Goal: Task Accomplishment & Management: Complete application form

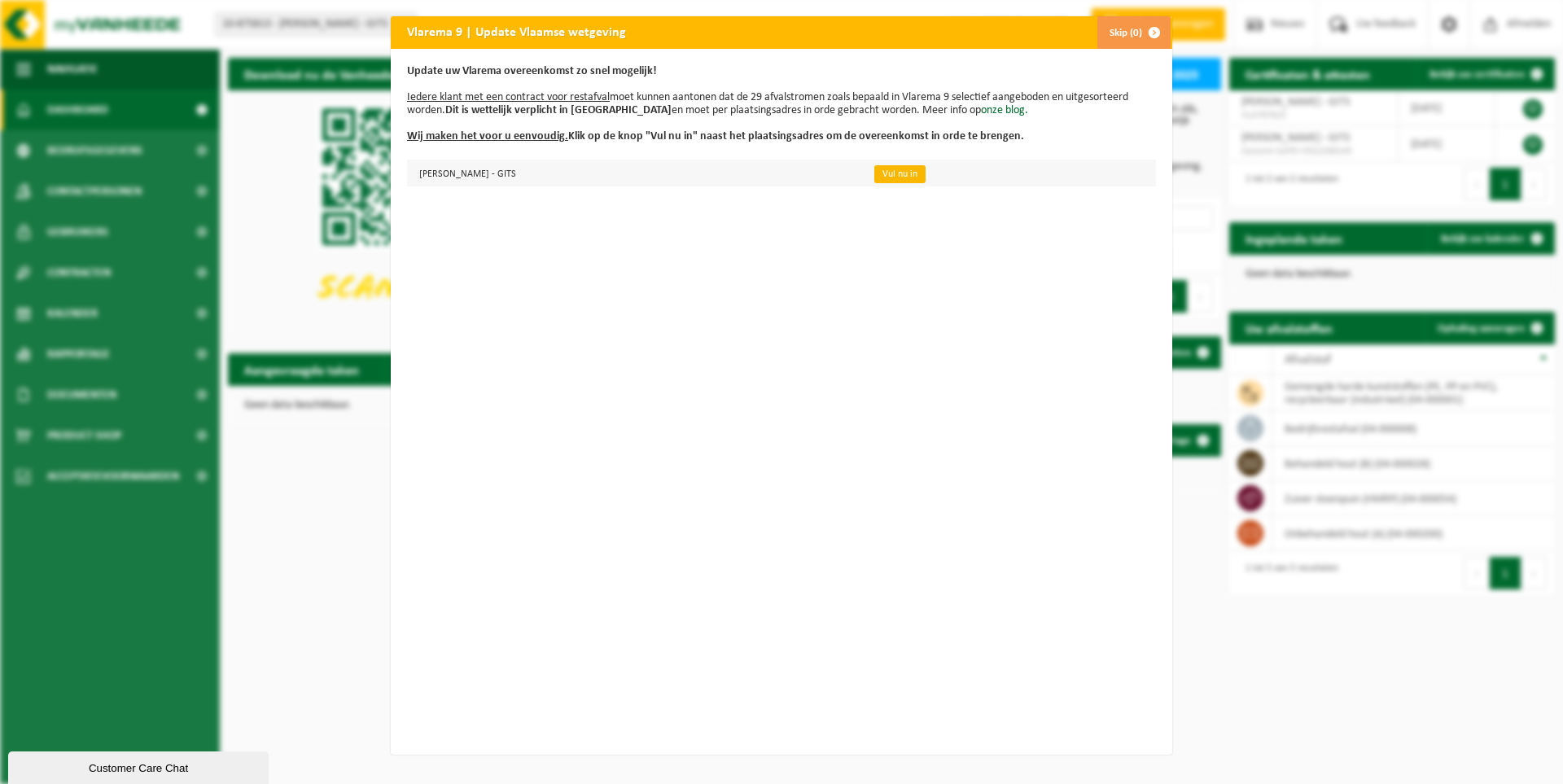
click at [888, 175] on link "Vul nu in" at bounding box center [899, 174] width 52 height 18
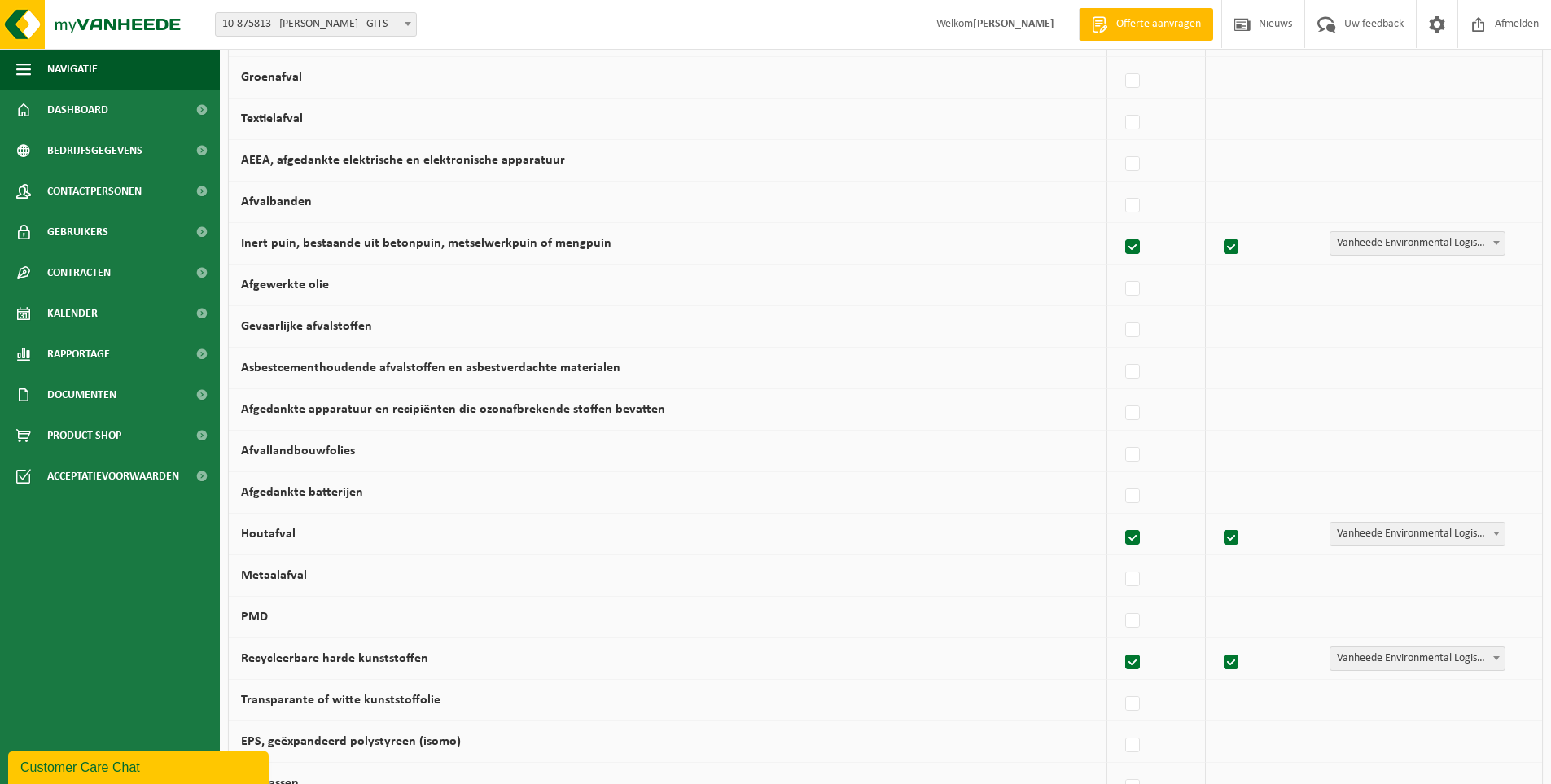
scroll to position [407, 0]
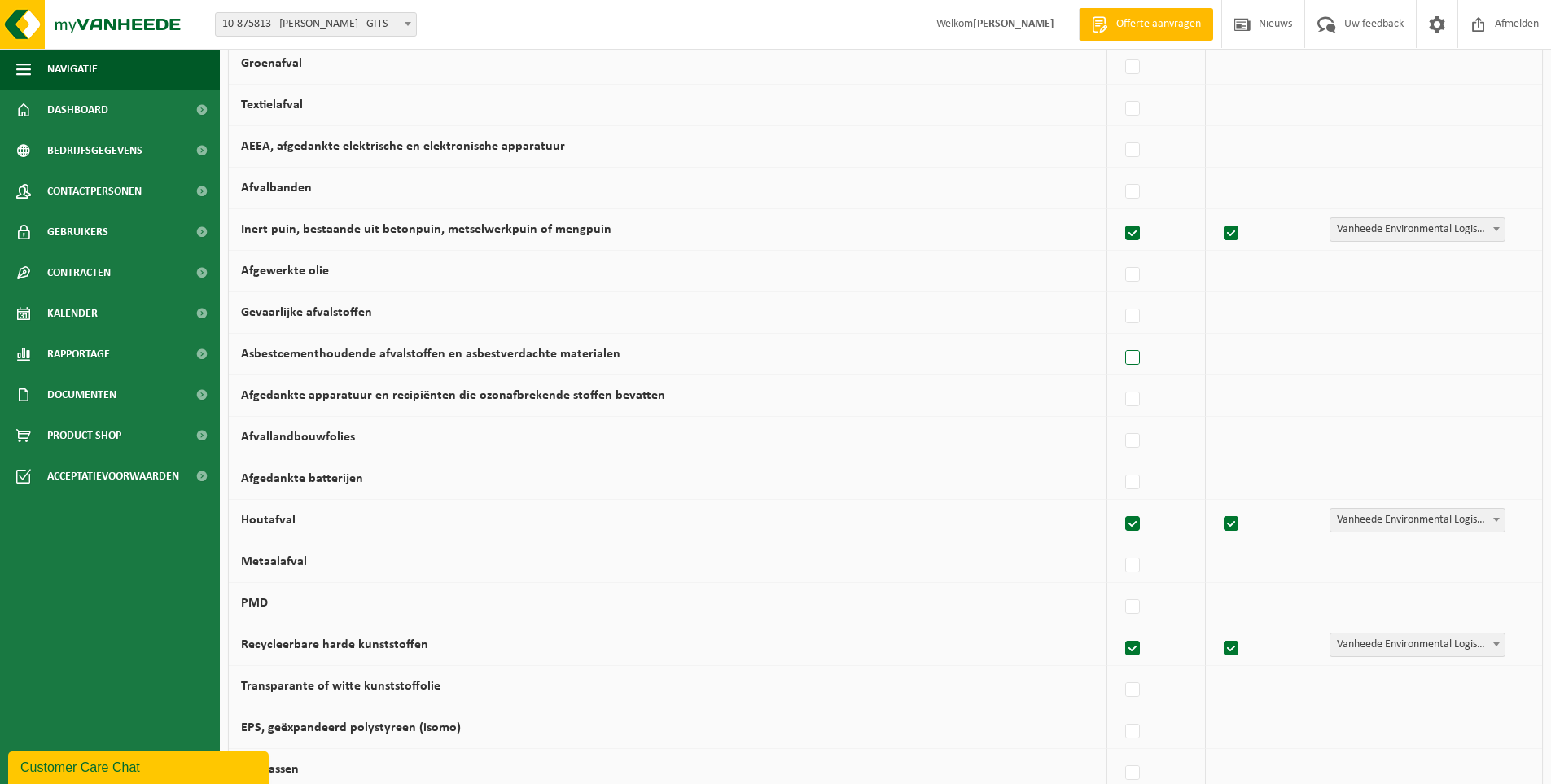
click at [1134, 355] on label at bounding box center [1133, 358] width 23 height 24
click at [1120, 338] on input "Asbestcementhoudende afvalstoffen en asbestverdachte materialen" at bounding box center [1119, 337] width 1 height 1
checkbox input "true"
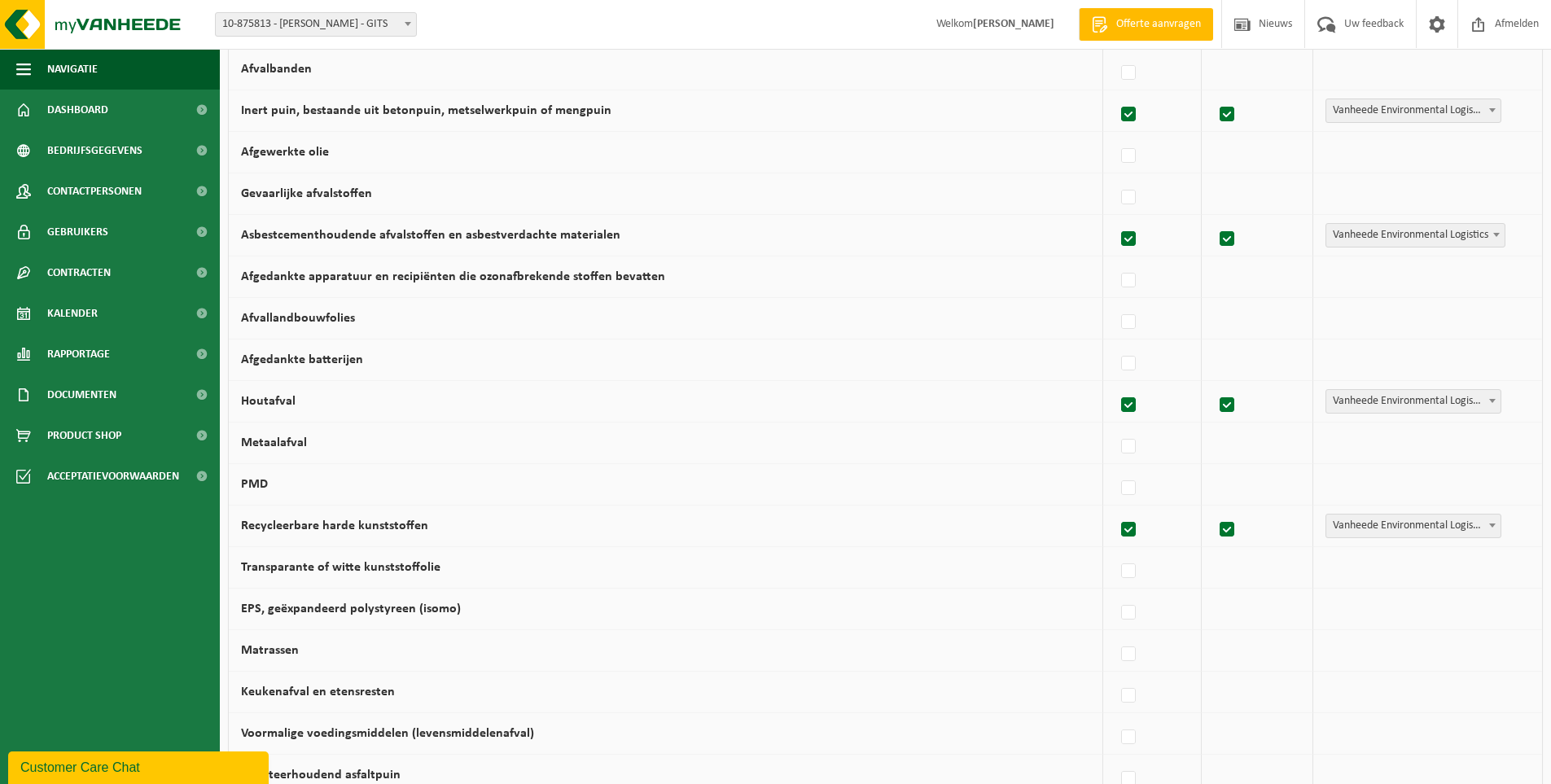
scroll to position [497, 0]
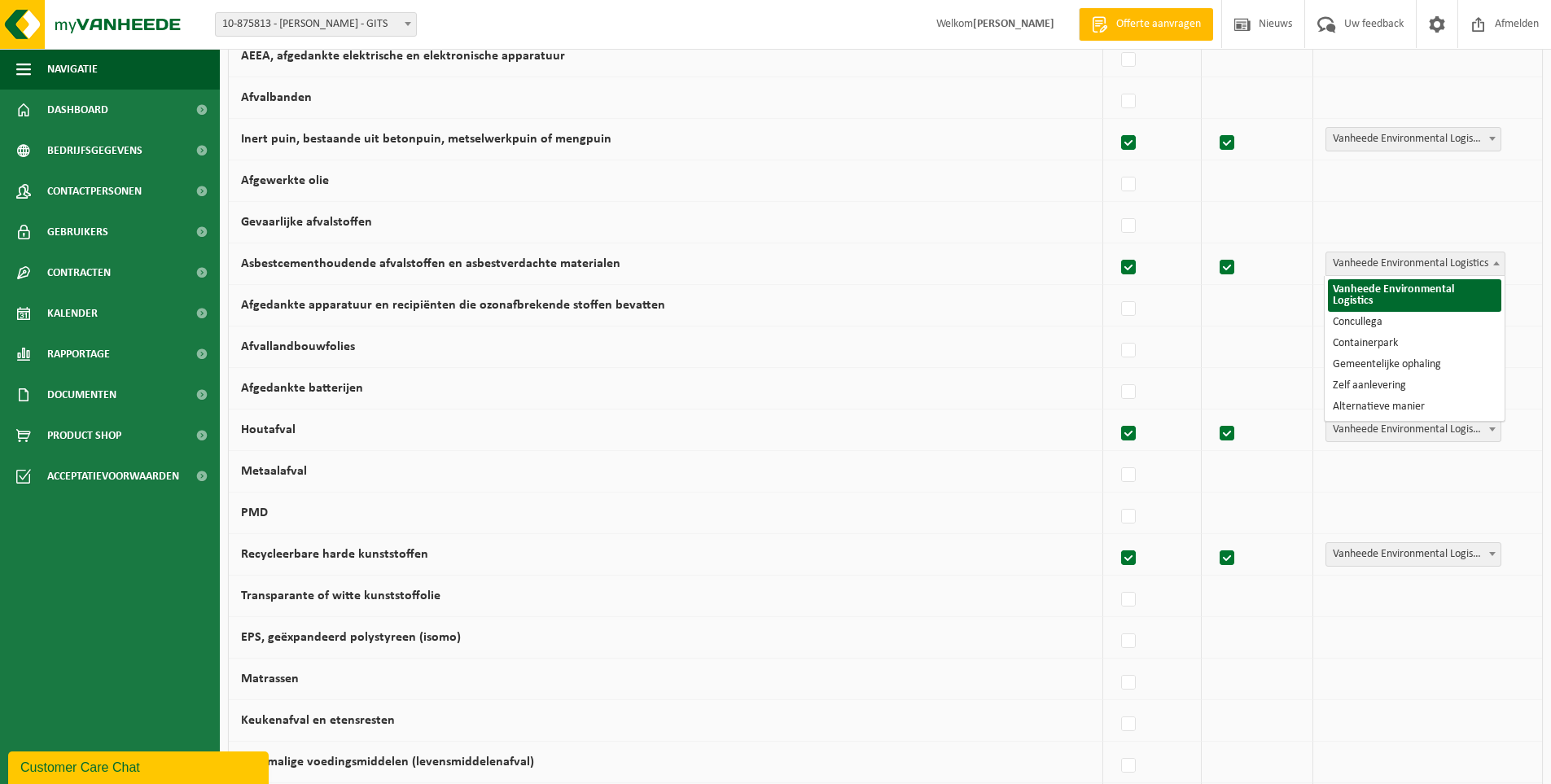
click at [1406, 263] on span "Vanheede Environmental Logistics" at bounding box center [1415, 264] width 178 height 23
select select "Zelf aanlevering"
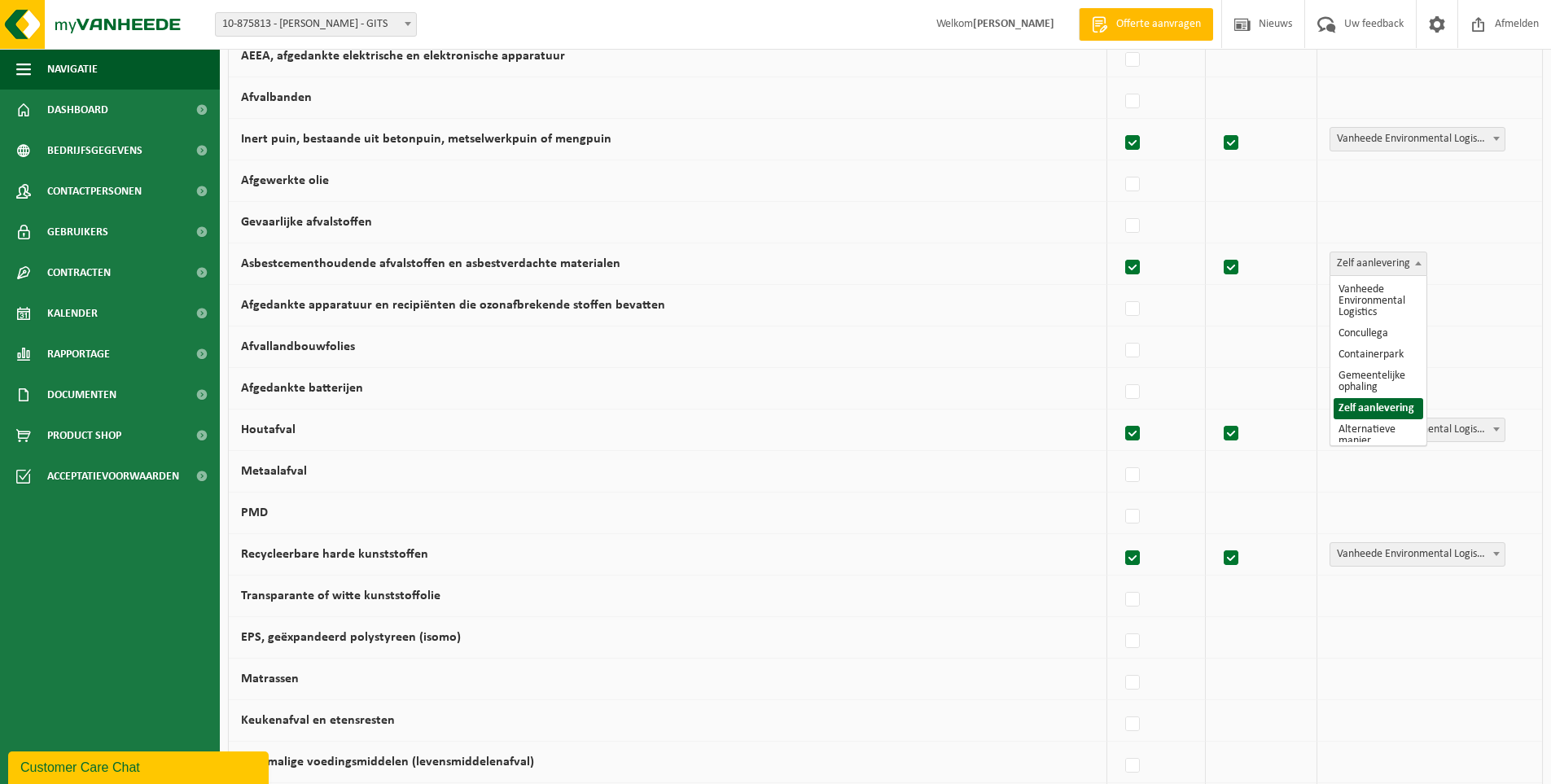
click at [1366, 265] on span "Zelf aanlevering" at bounding box center [1378, 264] width 96 height 23
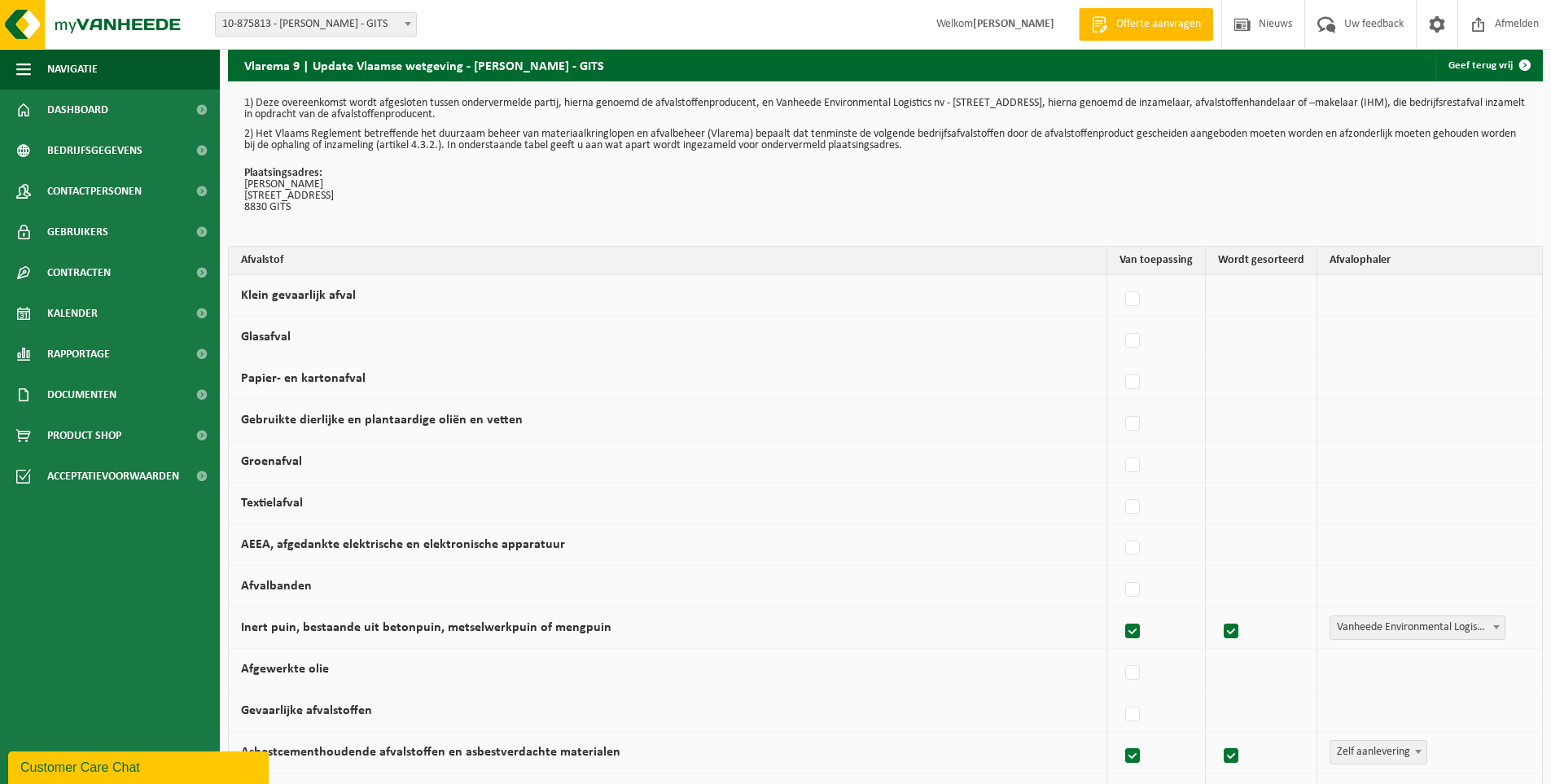
scroll to position [0, 0]
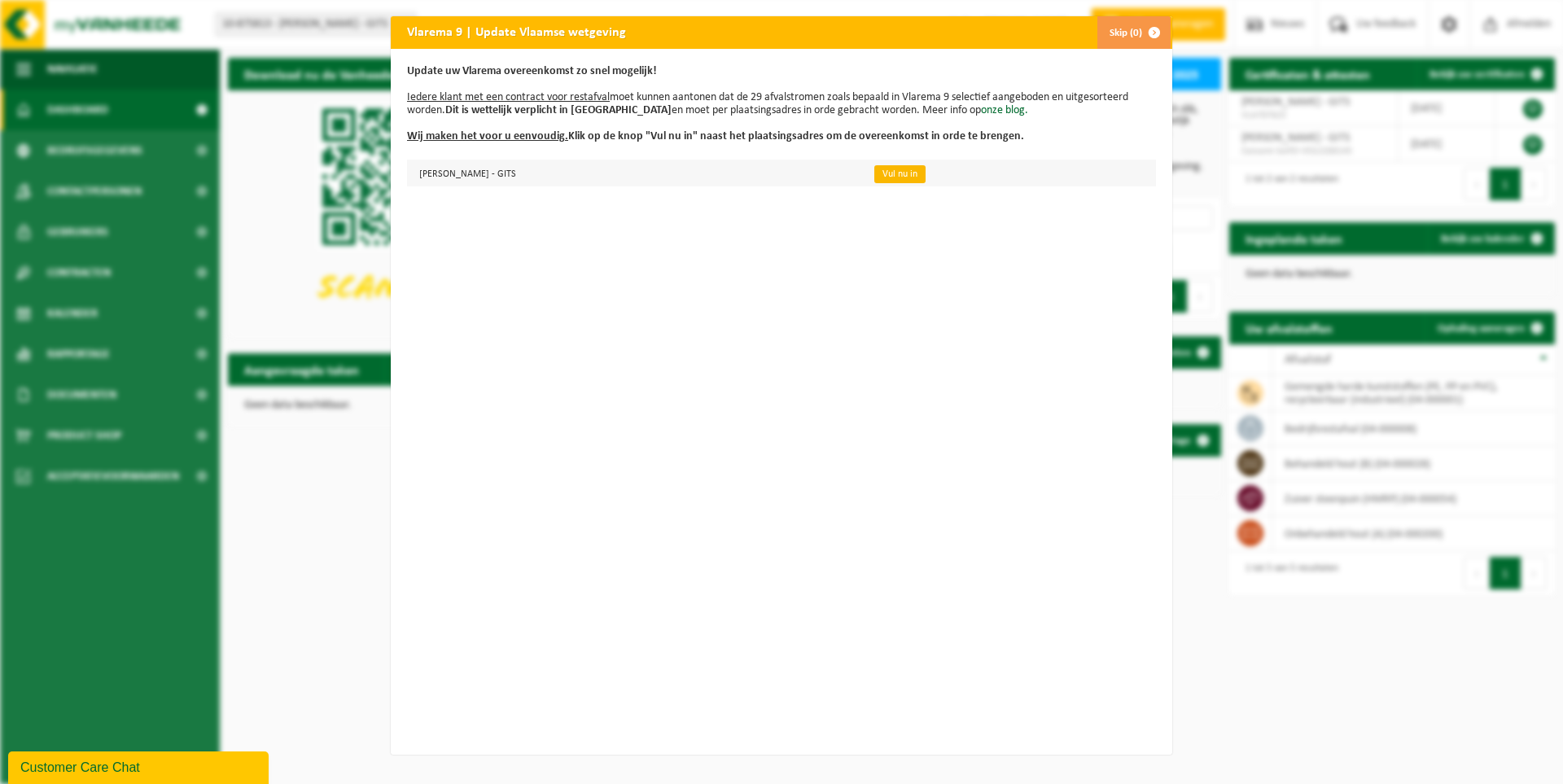
click at [885, 172] on link "Vul nu in" at bounding box center [899, 174] width 52 height 18
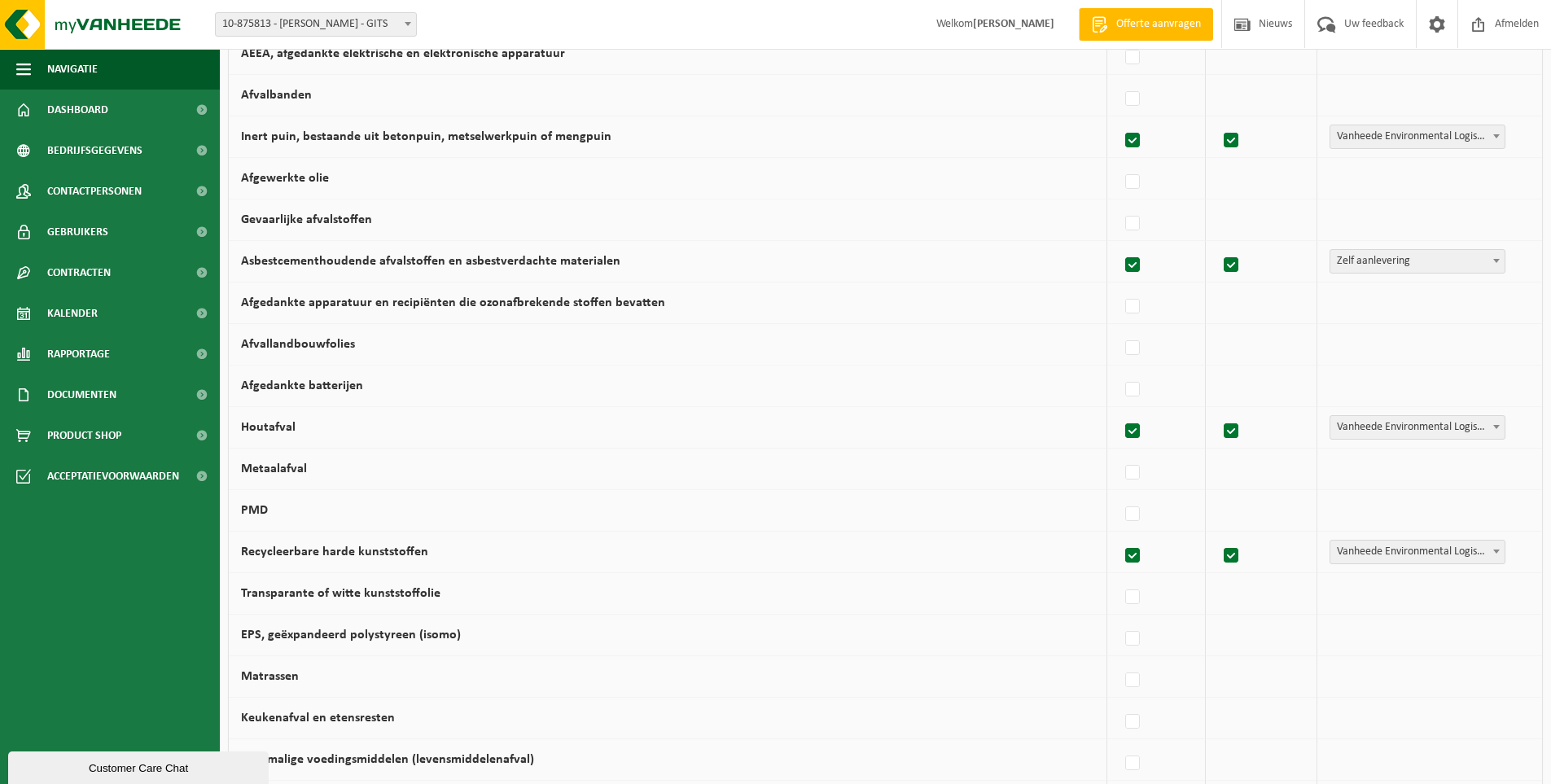
scroll to position [497, 0]
click at [1456, 258] on span "Zelf aanlevering" at bounding box center [1417, 264] width 174 height 23
click at [1429, 176] on td "Vanheede Environmental Logistics Concullega Containerpark Gemeentelijke ophalin…" at bounding box center [1429, 182] width 224 height 42
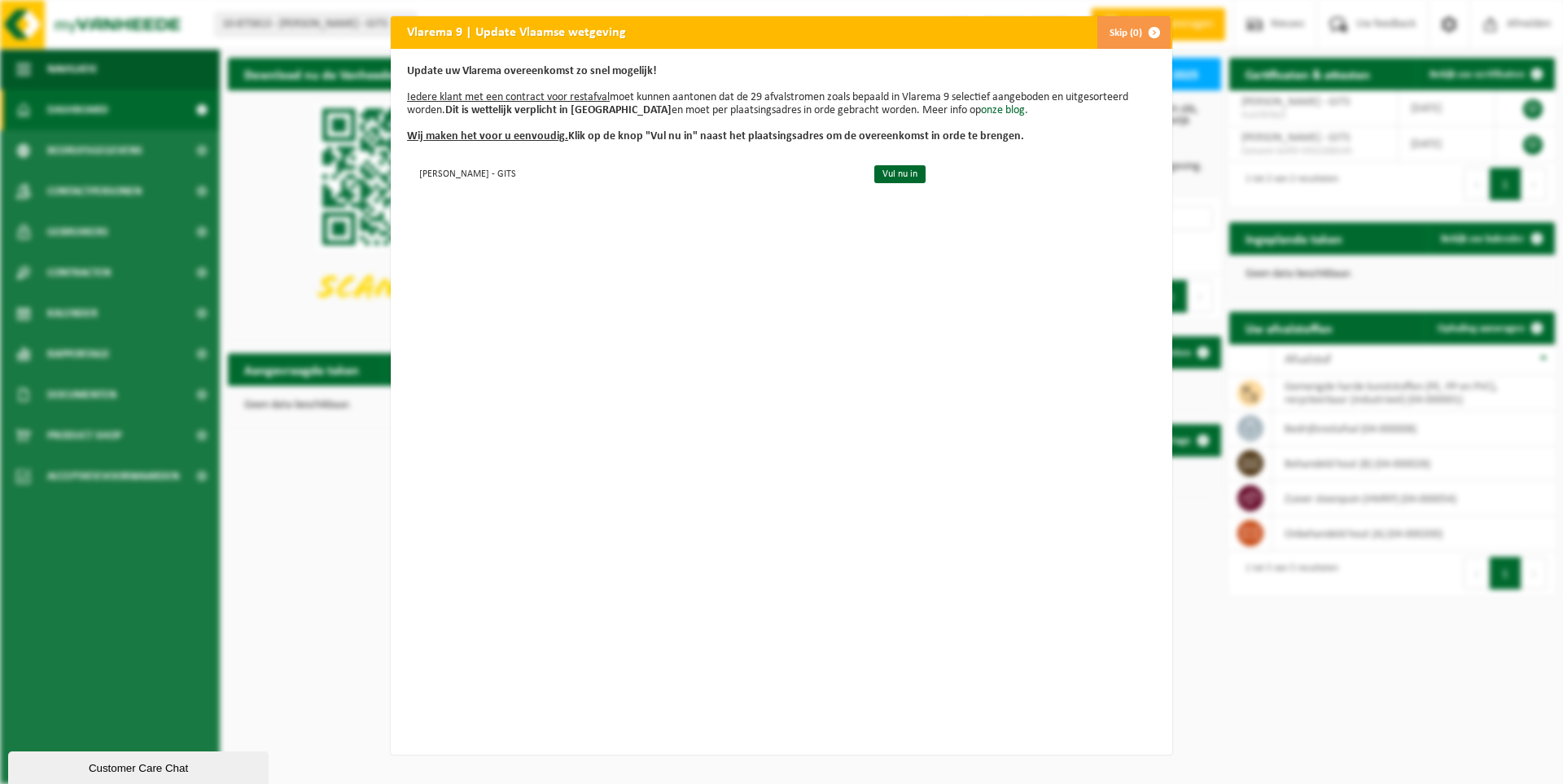
click at [1146, 30] on span "button" at bounding box center [1153, 32] width 32 height 32
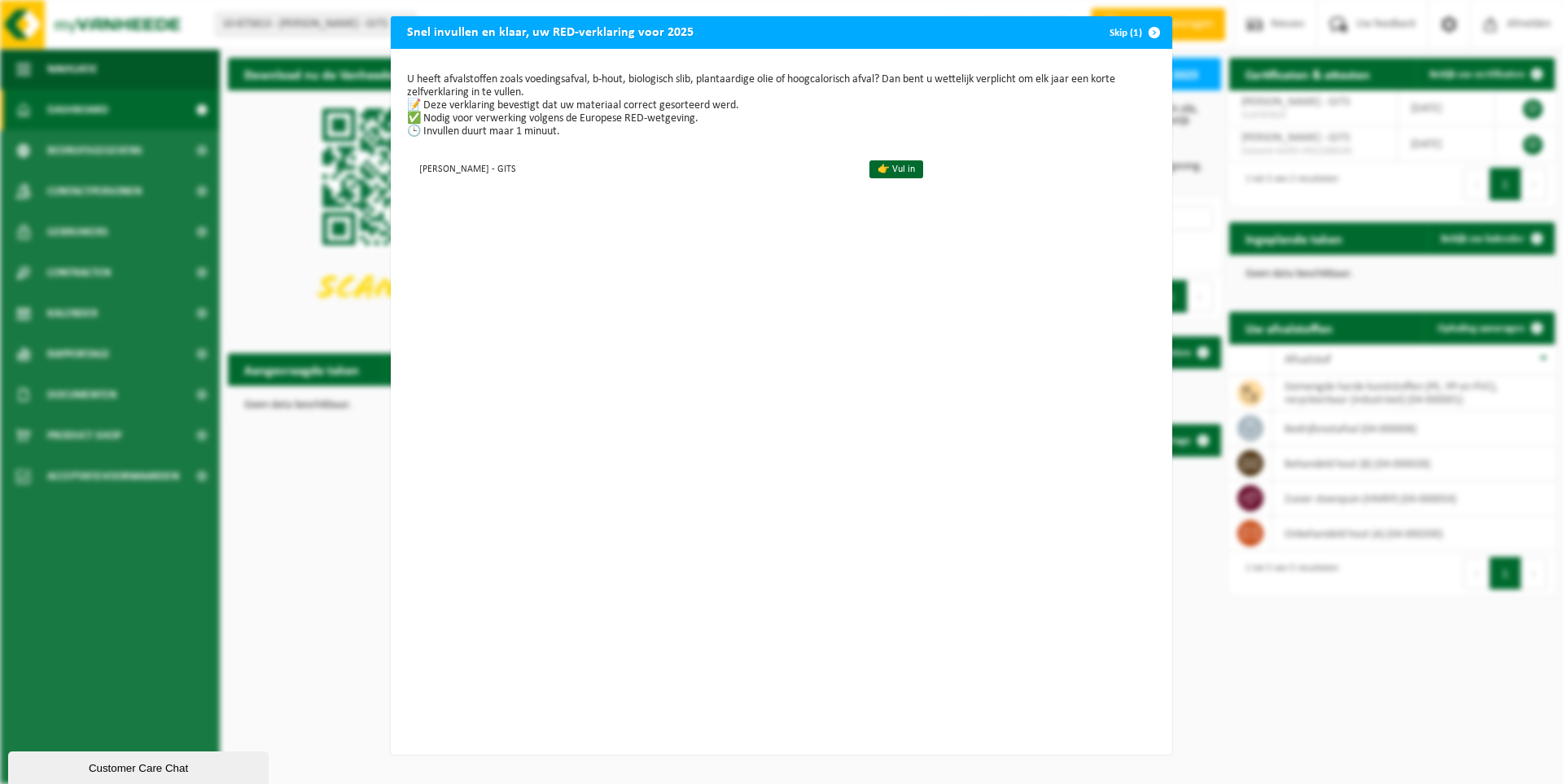
click at [1143, 30] on span "button" at bounding box center [1153, 32] width 32 height 32
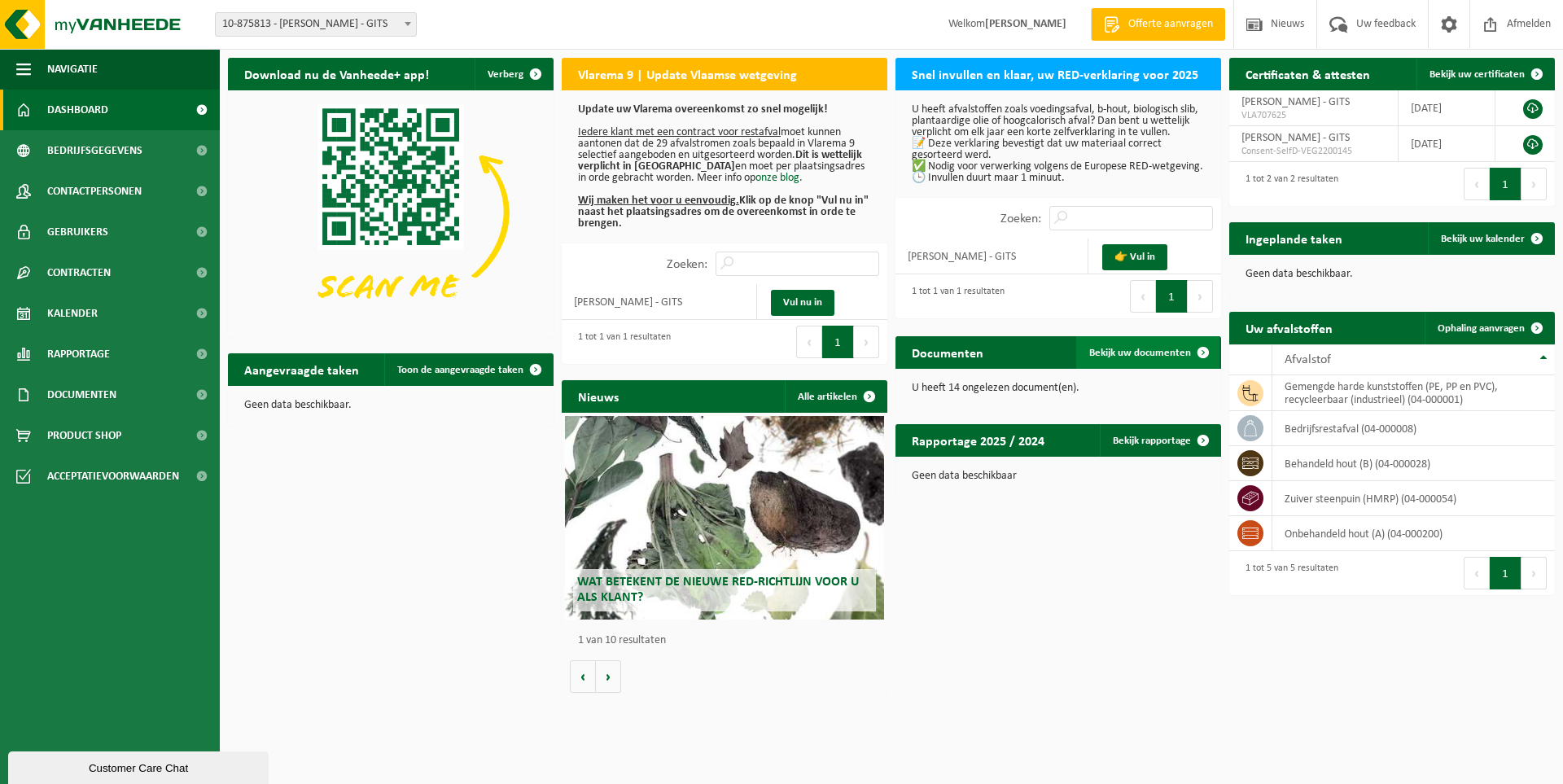
click at [1161, 351] on span "Bekijk uw documenten" at bounding box center [1140, 353] width 102 height 10
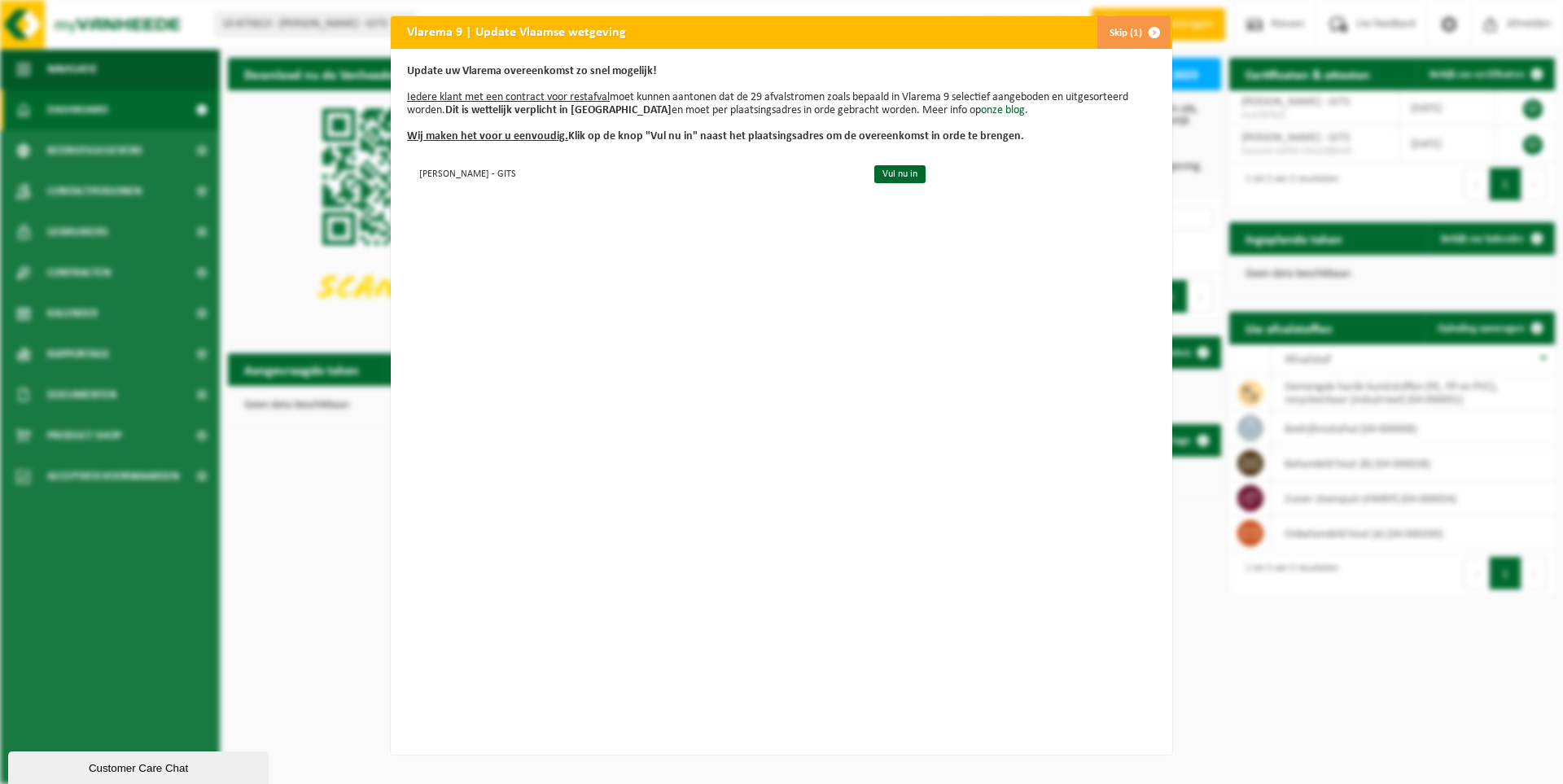
click at [1146, 30] on span "button" at bounding box center [1153, 32] width 32 height 32
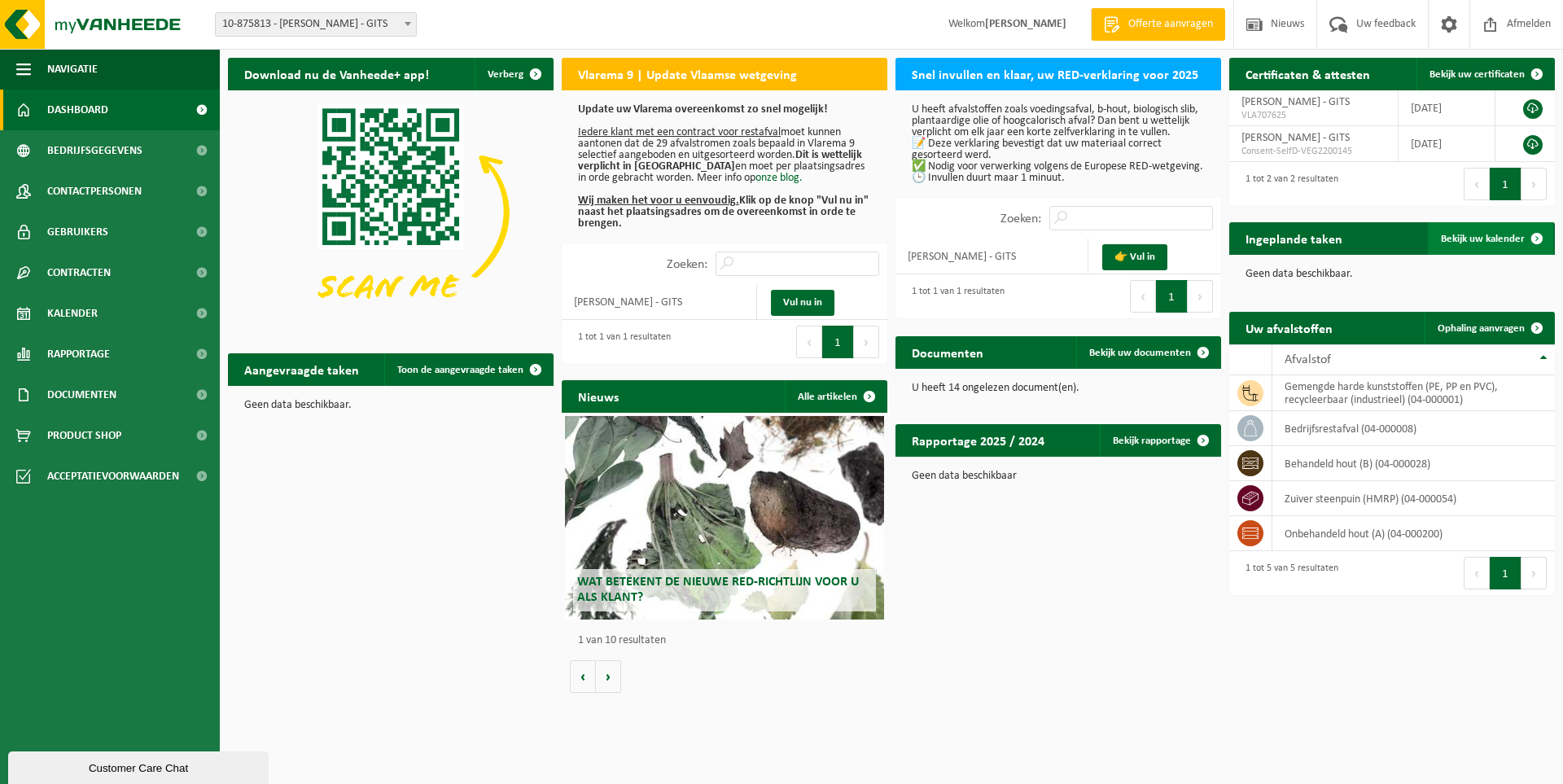
click at [1463, 239] on span "Bekijk uw kalender" at bounding box center [1483, 238] width 84 height 10
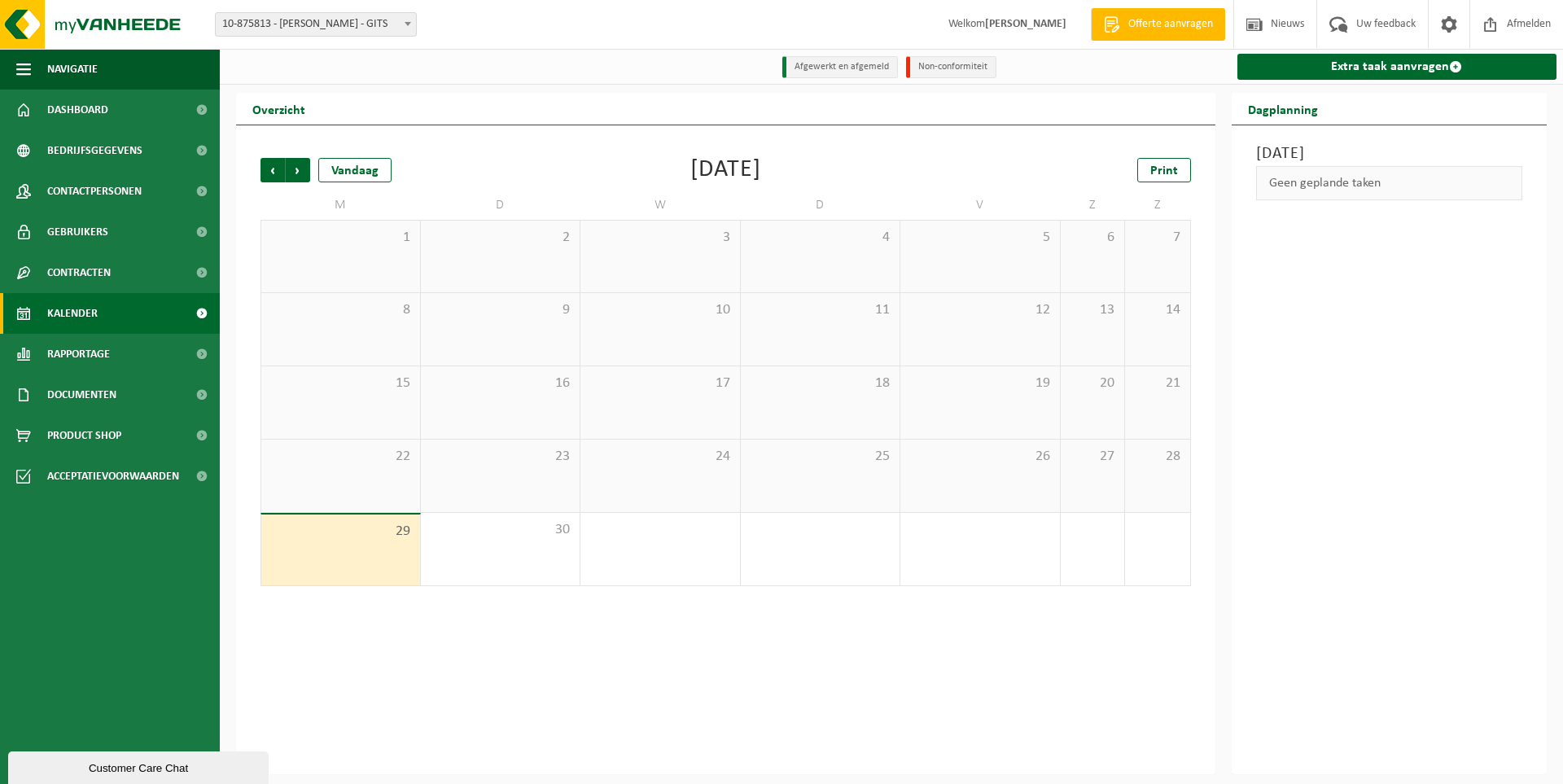
click at [320, 554] on div "29" at bounding box center [341, 549] width 159 height 71
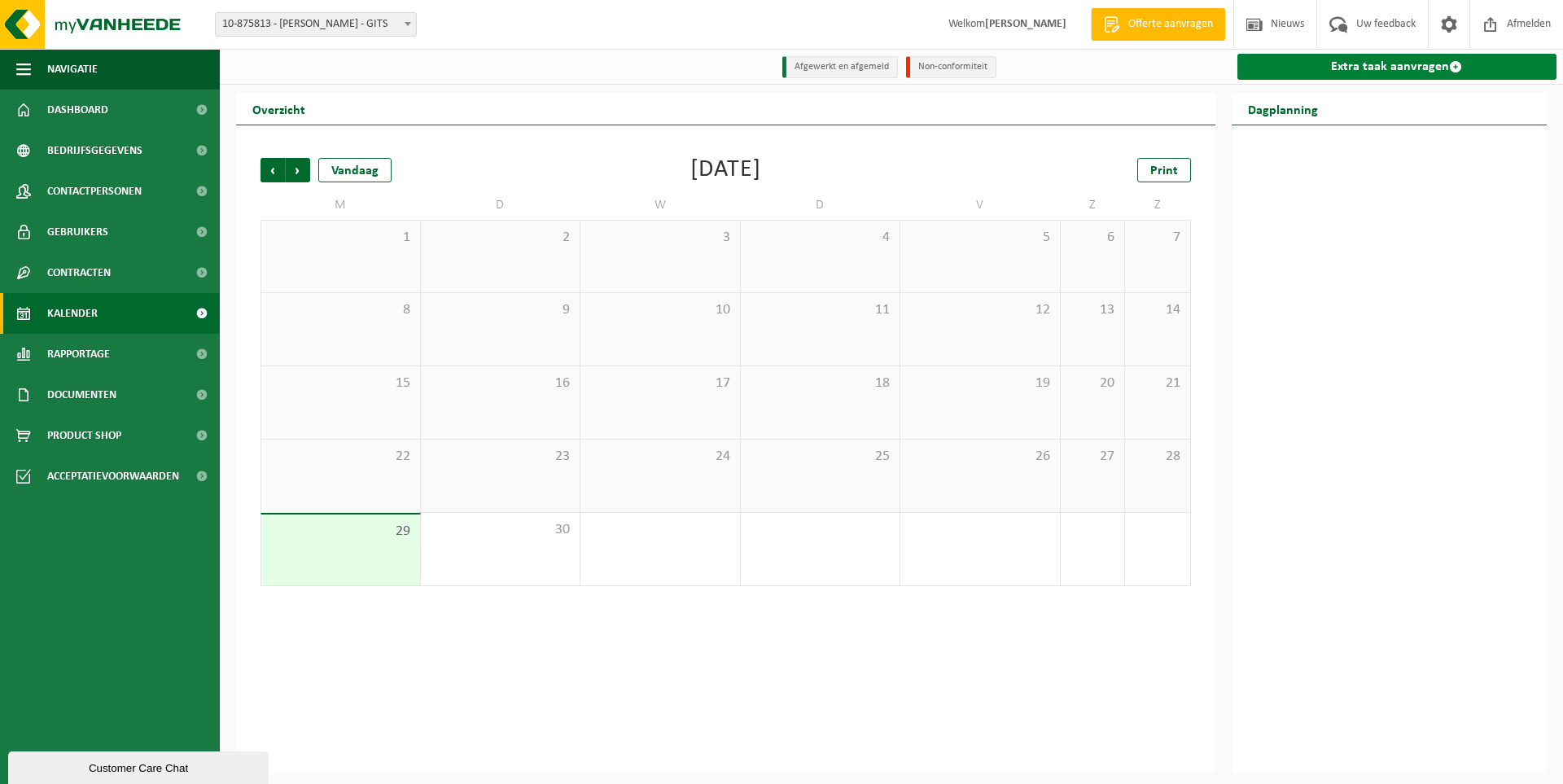
click at [1372, 65] on link "Extra taak aanvragen" at bounding box center [1397, 67] width 320 height 26
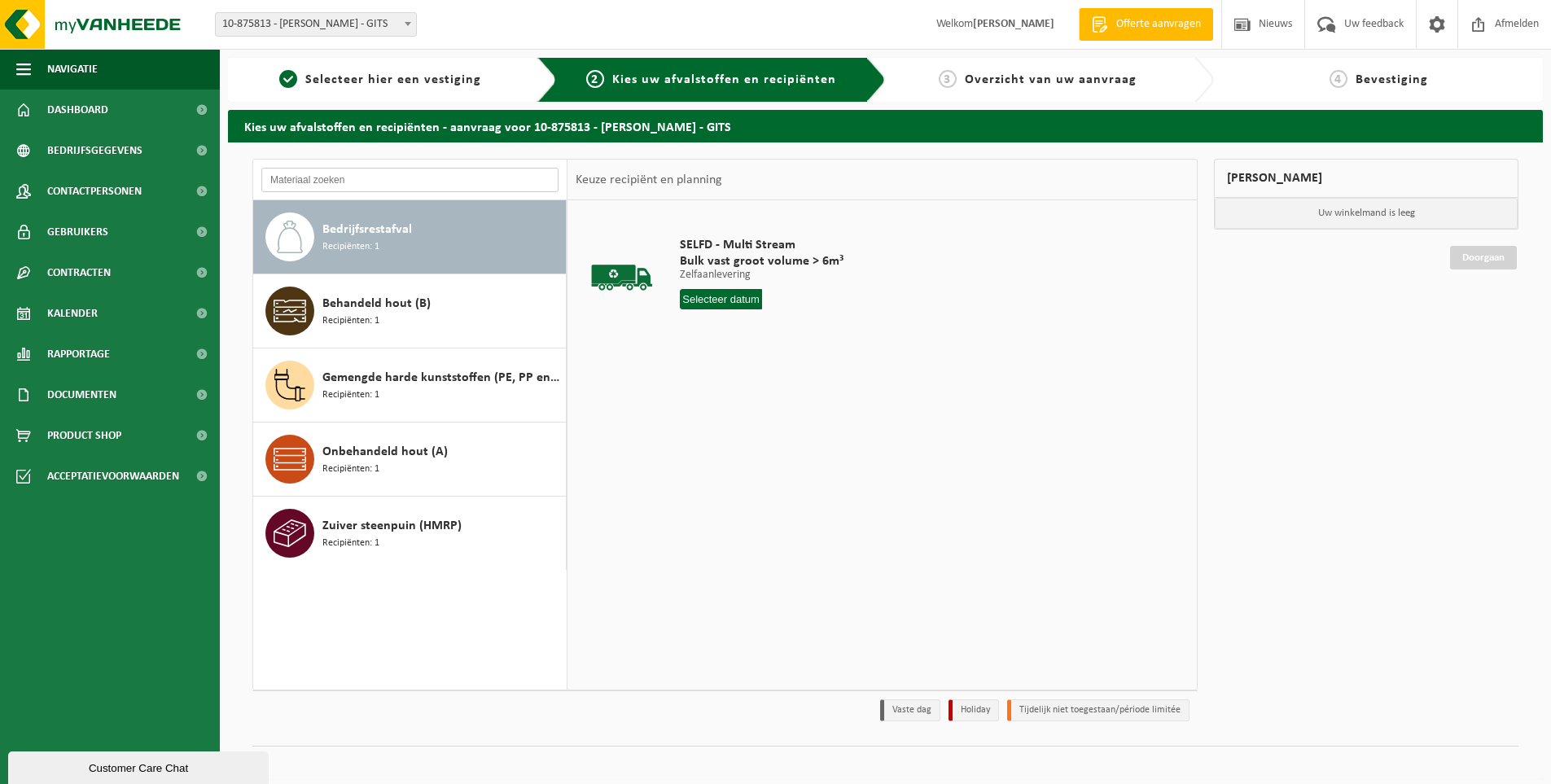
click at [307, 176] on input "text" at bounding box center [410, 180] width 297 height 24
click at [725, 402] on div "SELFD - Multi Stream Bulk vast groot volume > 6m³ Zelfaanlevering Zelfaanleveri…" at bounding box center [882, 444] width 629 height 488
click at [713, 296] on input "text" at bounding box center [720, 299] width 82 height 20
click at [689, 495] on div "29" at bounding box center [694, 496] width 29 height 26
type input "Van 2025-09-29"
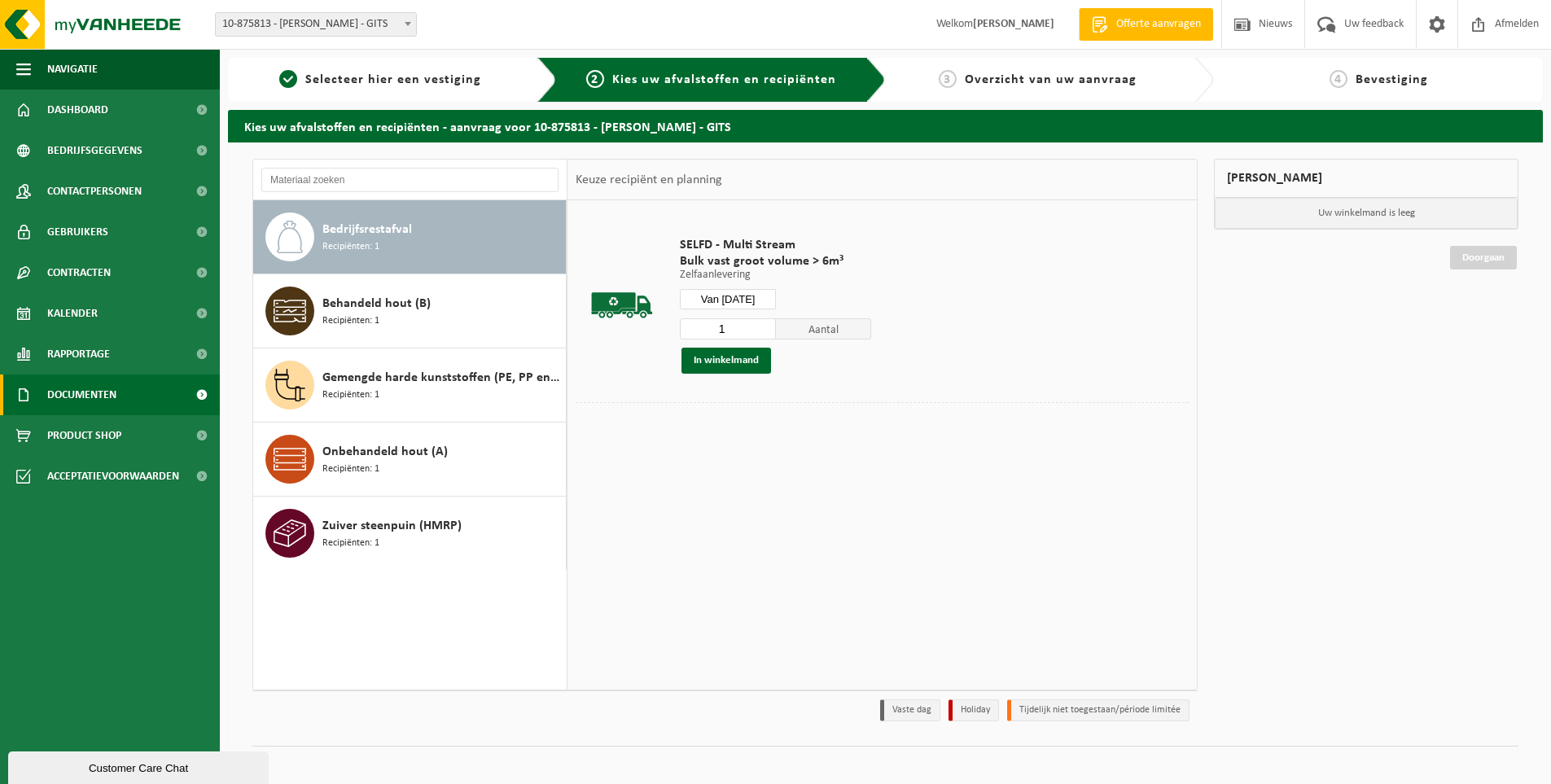
click at [93, 398] on span "Documenten" at bounding box center [81, 395] width 69 height 41
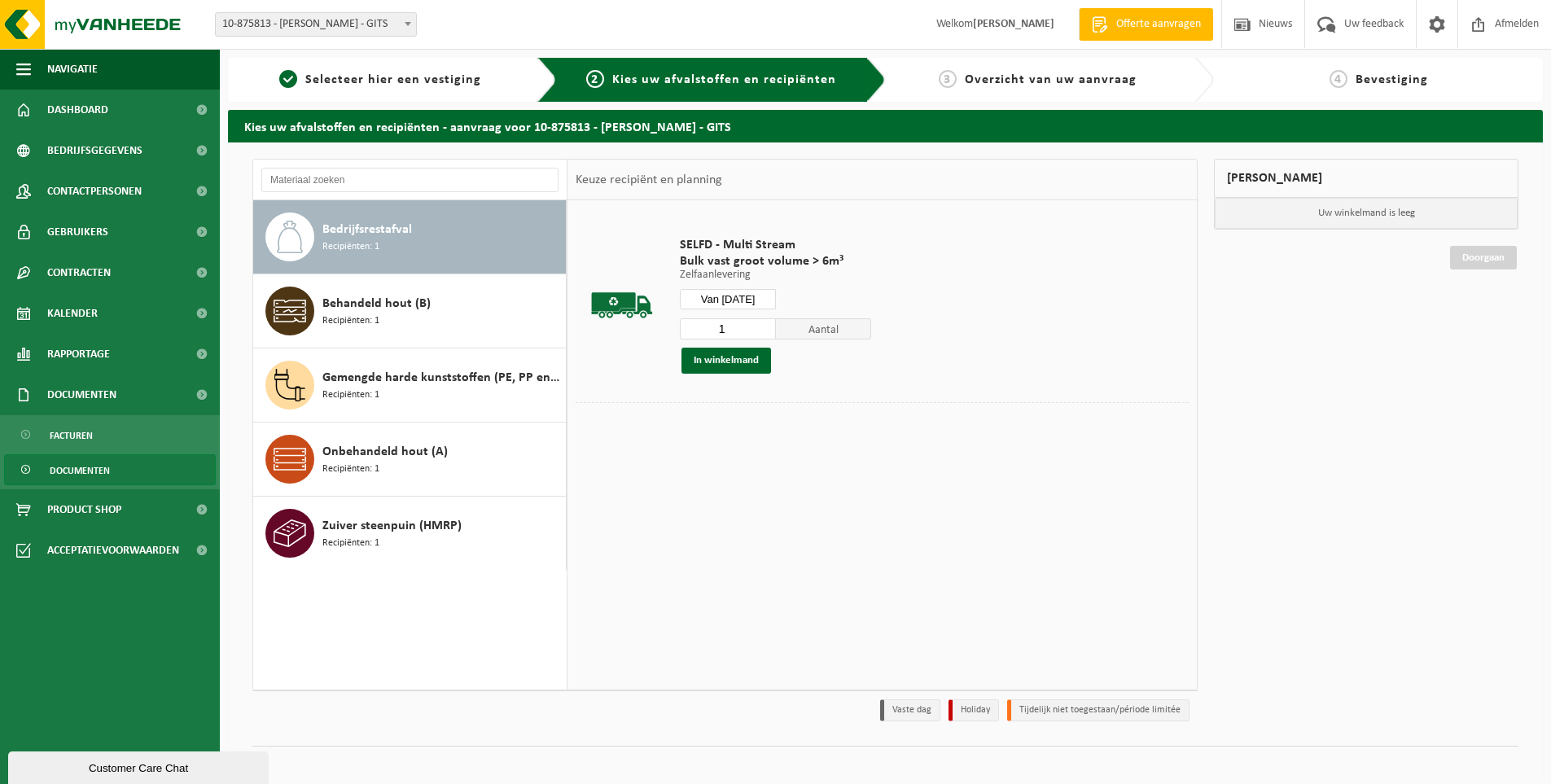
click at [86, 470] on span "Documenten" at bounding box center [79, 470] width 60 height 31
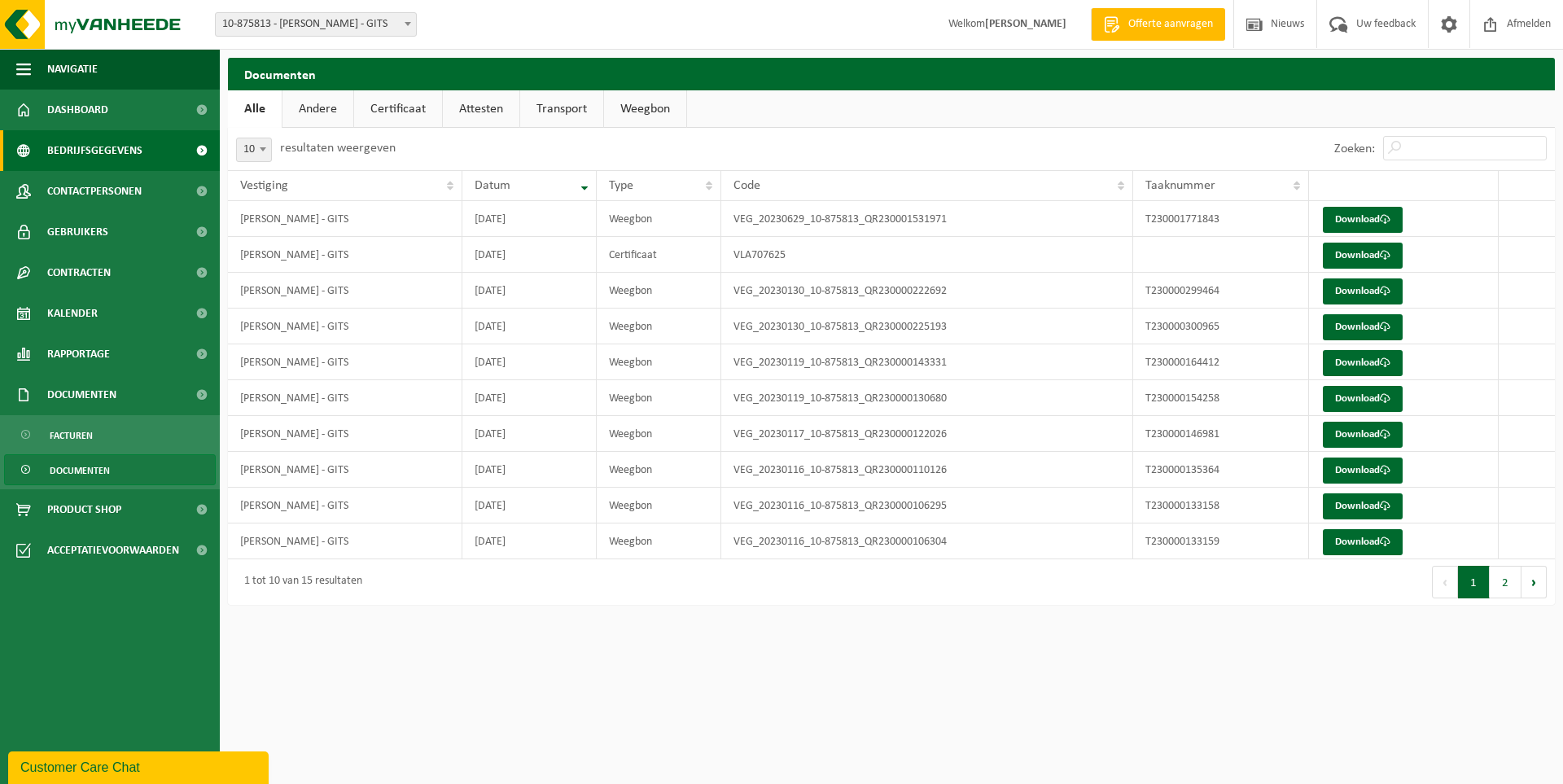
click at [93, 149] on span "Bedrijfsgegevens" at bounding box center [94, 150] width 95 height 41
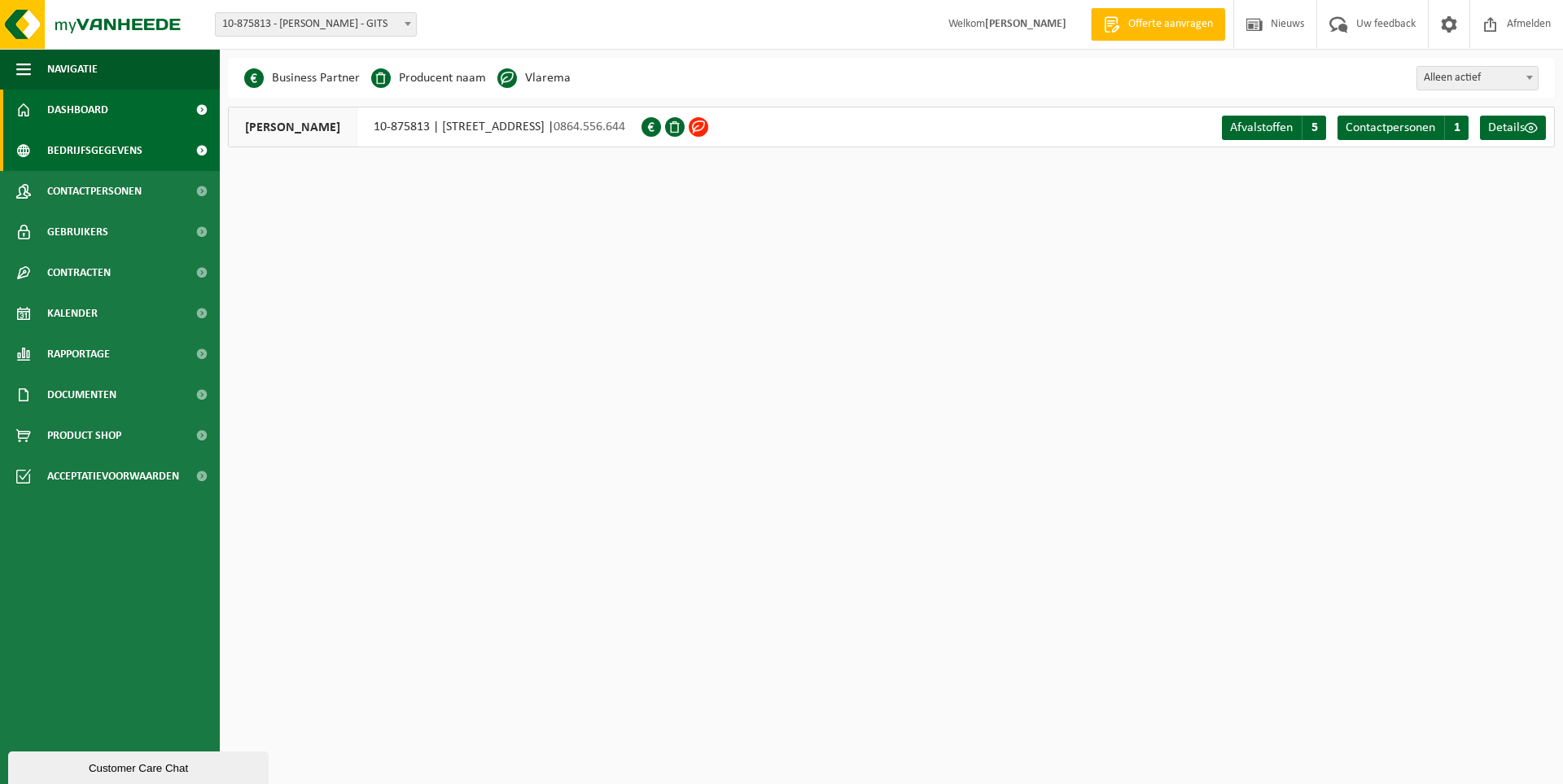
click at [89, 101] on span "Dashboard" at bounding box center [78, 110] width 61 height 41
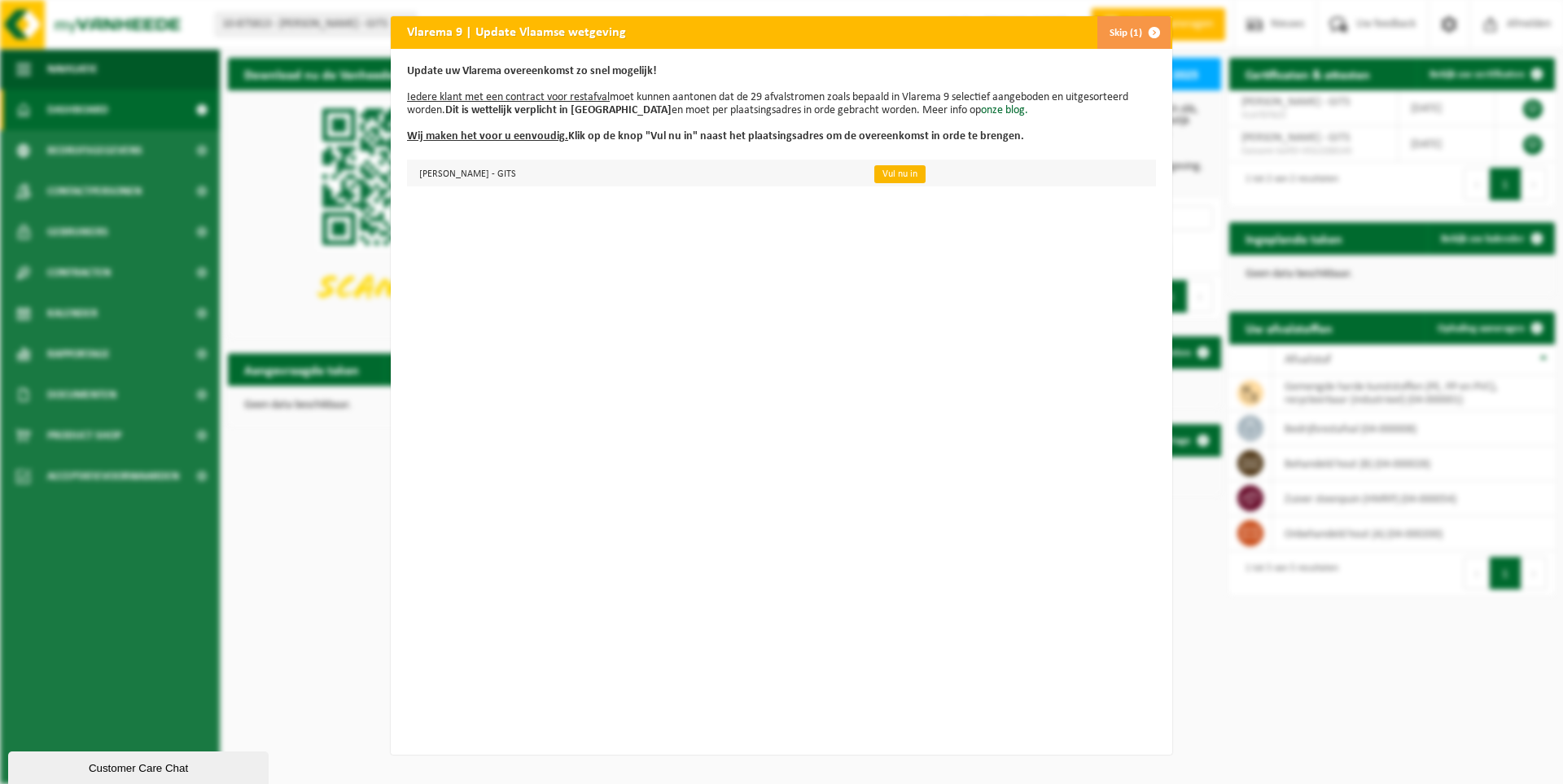
click at [887, 168] on link "Vul nu in" at bounding box center [899, 174] width 52 height 18
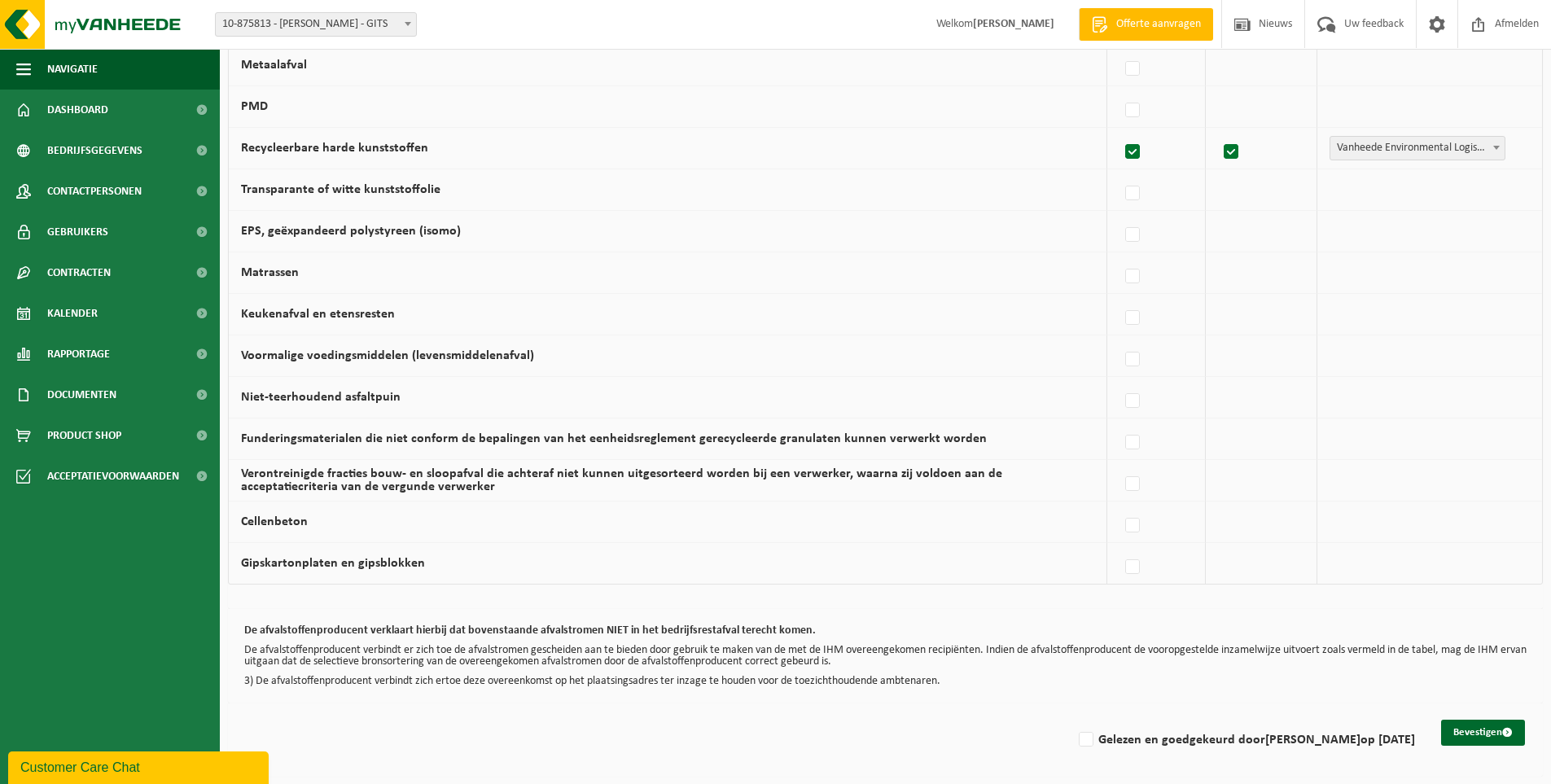
scroll to position [904, 0]
click at [1481, 729] on button "Bevestigen" at bounding box center [1483, 732] width 84 height 26
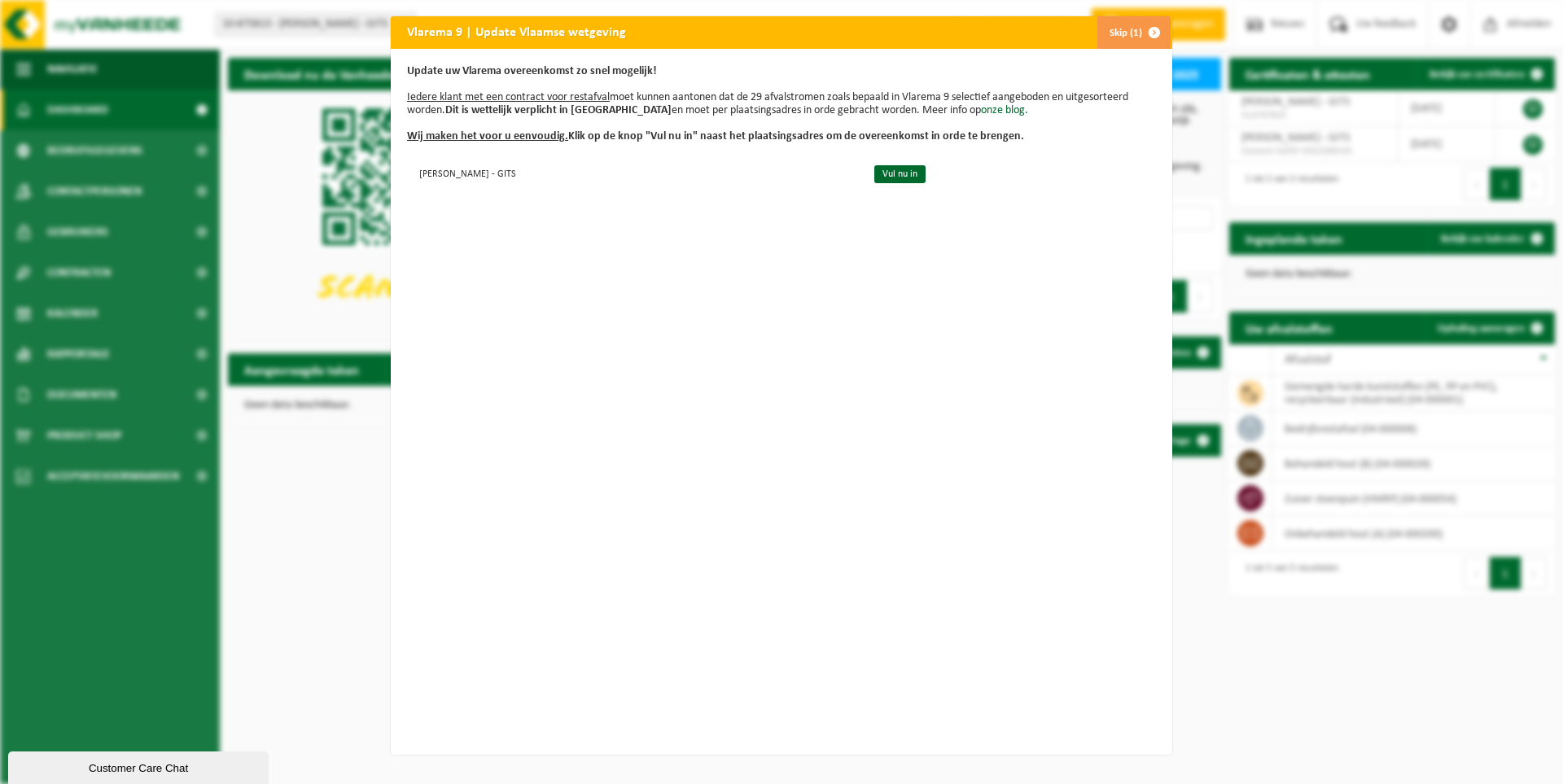
click at [1146, 31] on span "button" at bounding box center [1153, 32] width 32 height 32
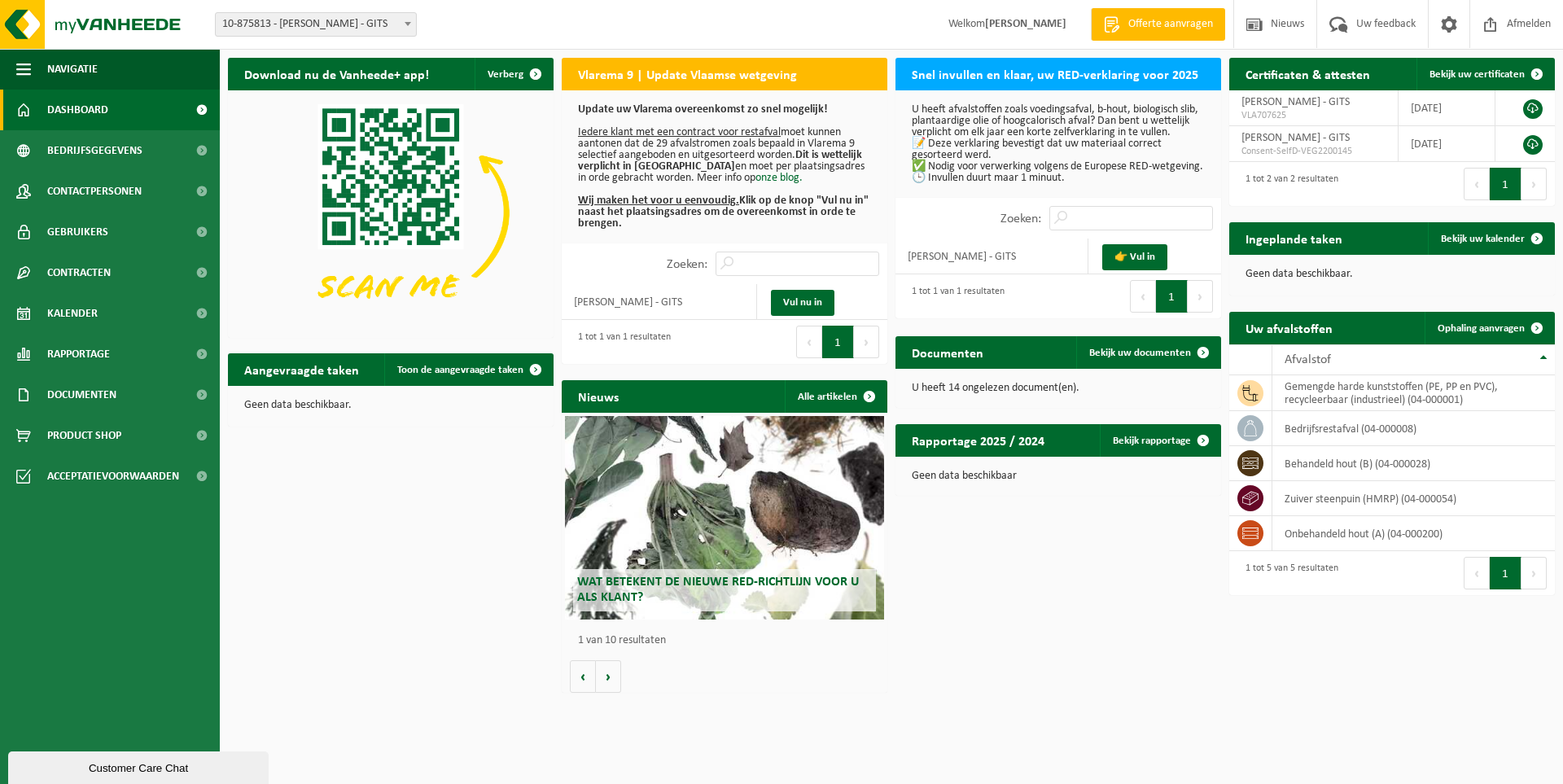
click at [1399, 243] on div "Ingeplande taken Bekijk uw kalender" at bounding box center [1391, 237] width 326 height 32
click at [1499, 235] on span "Bekijk uw kalender" at bounding box center [1483, 238] width 84 height 10
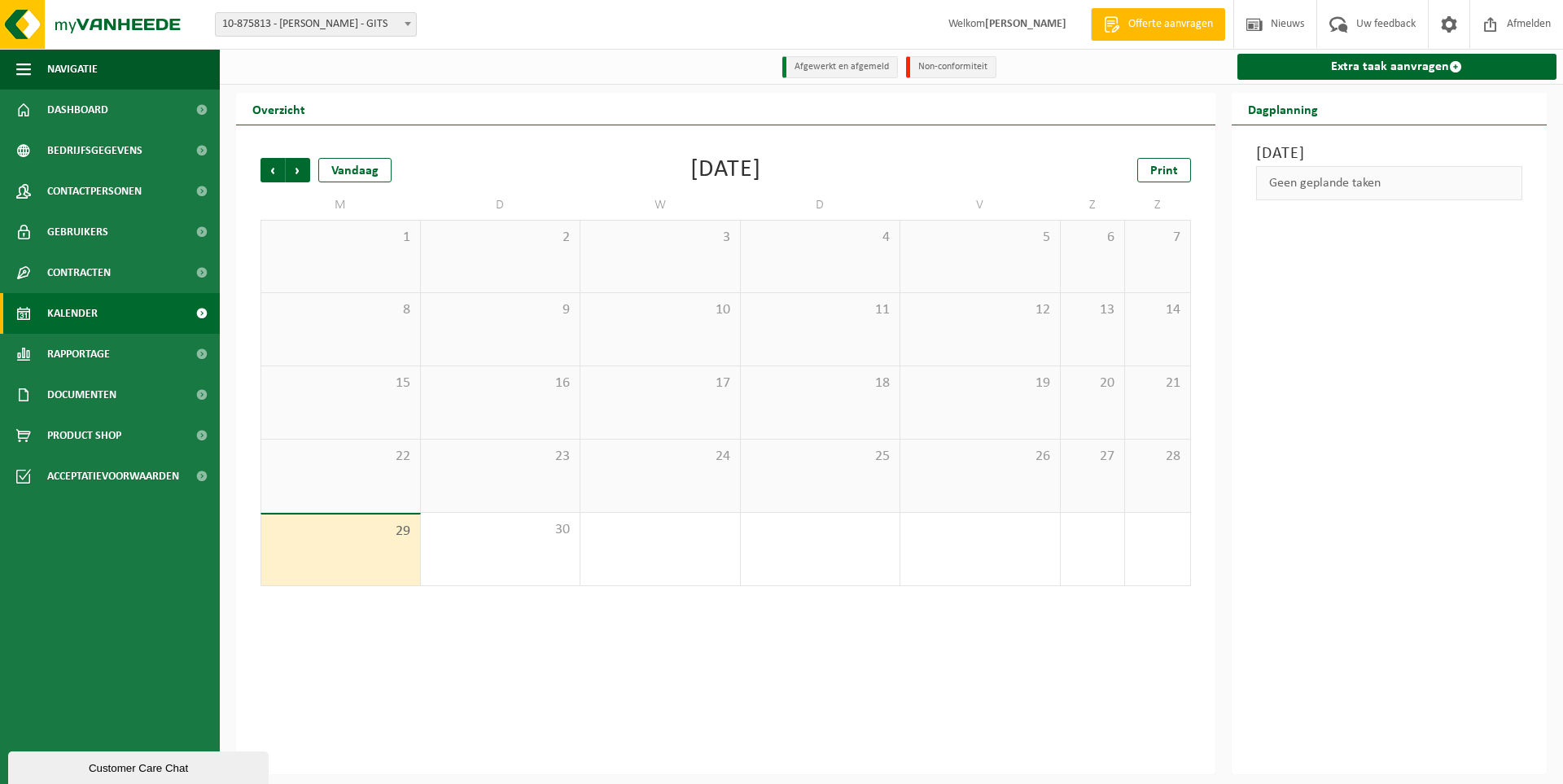
click at [357, 550] on div "29" at bounding box center [341, 549] width 159 height 71
click at [374, 545] on div "29" at bounding box center [341, 549] width 159 height 71
click at [389, 547] on div "29" at bounding box center [341, 549] width 159 height 71
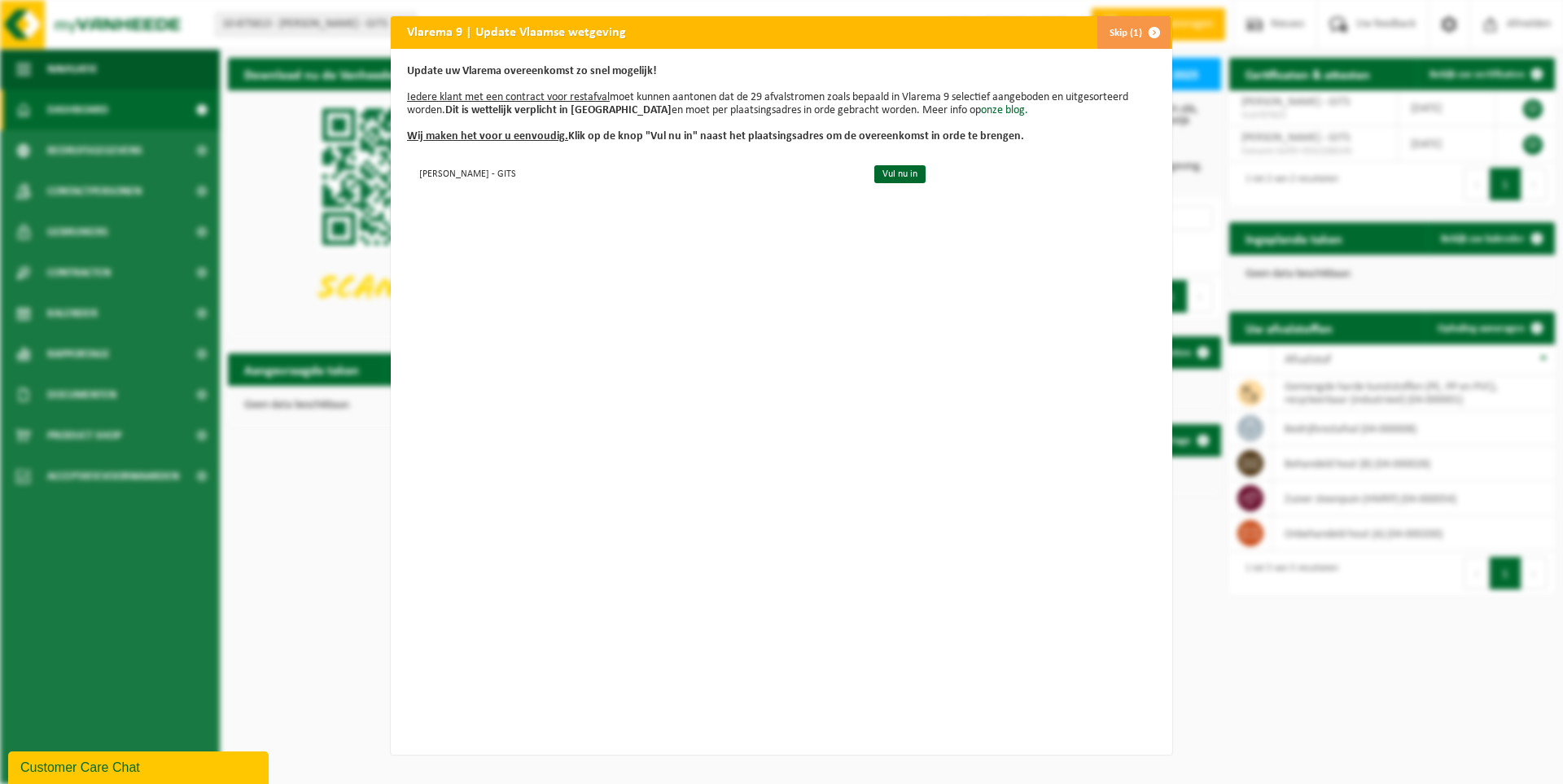
click at [1150, 30] on span "button" at bounding box center [1153, 32] width 32 height 32
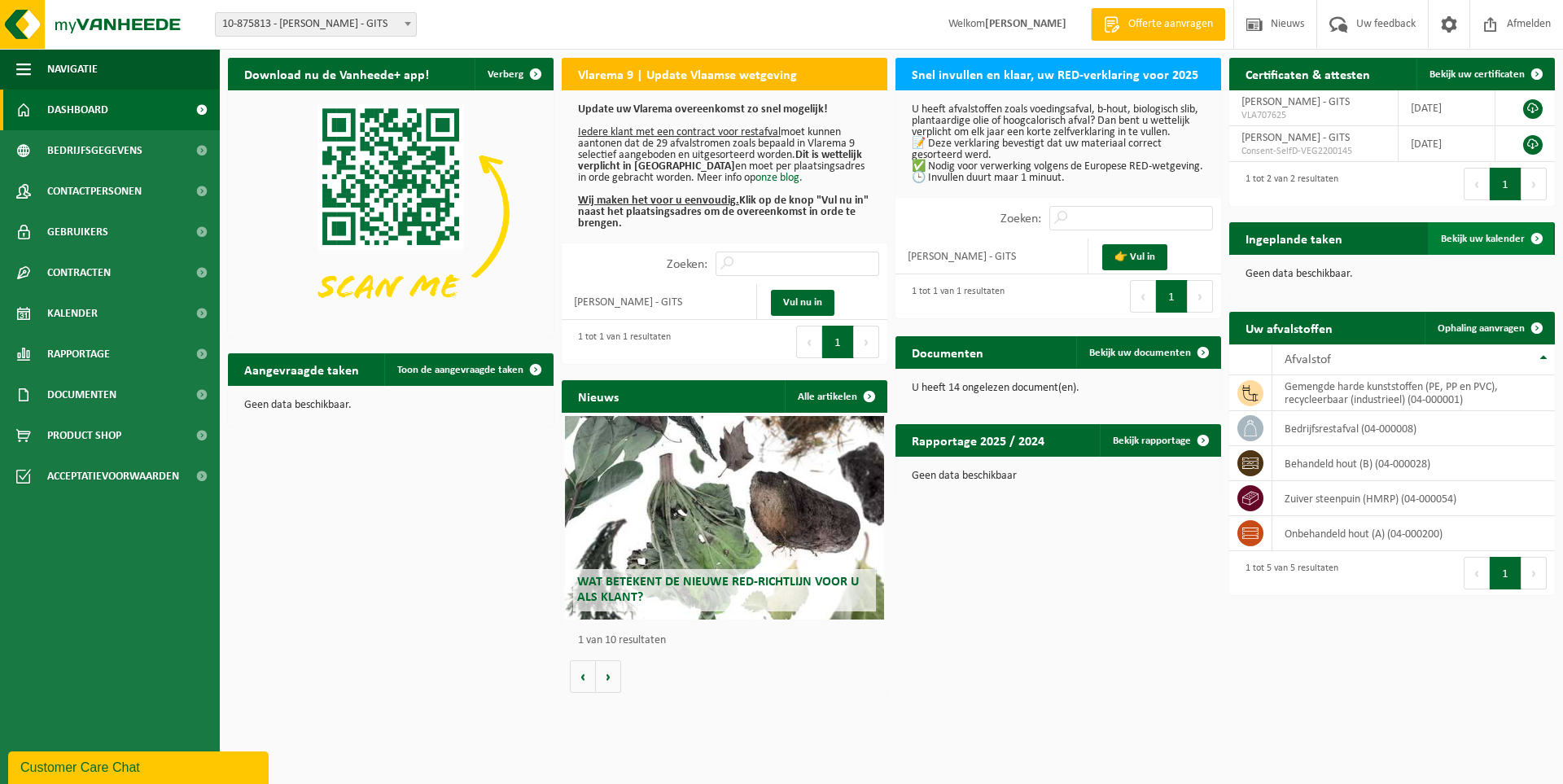
click at [1490, 240] on span "Bekijk uw kalender" at bounding box center [1483, 238] width 84 height 10
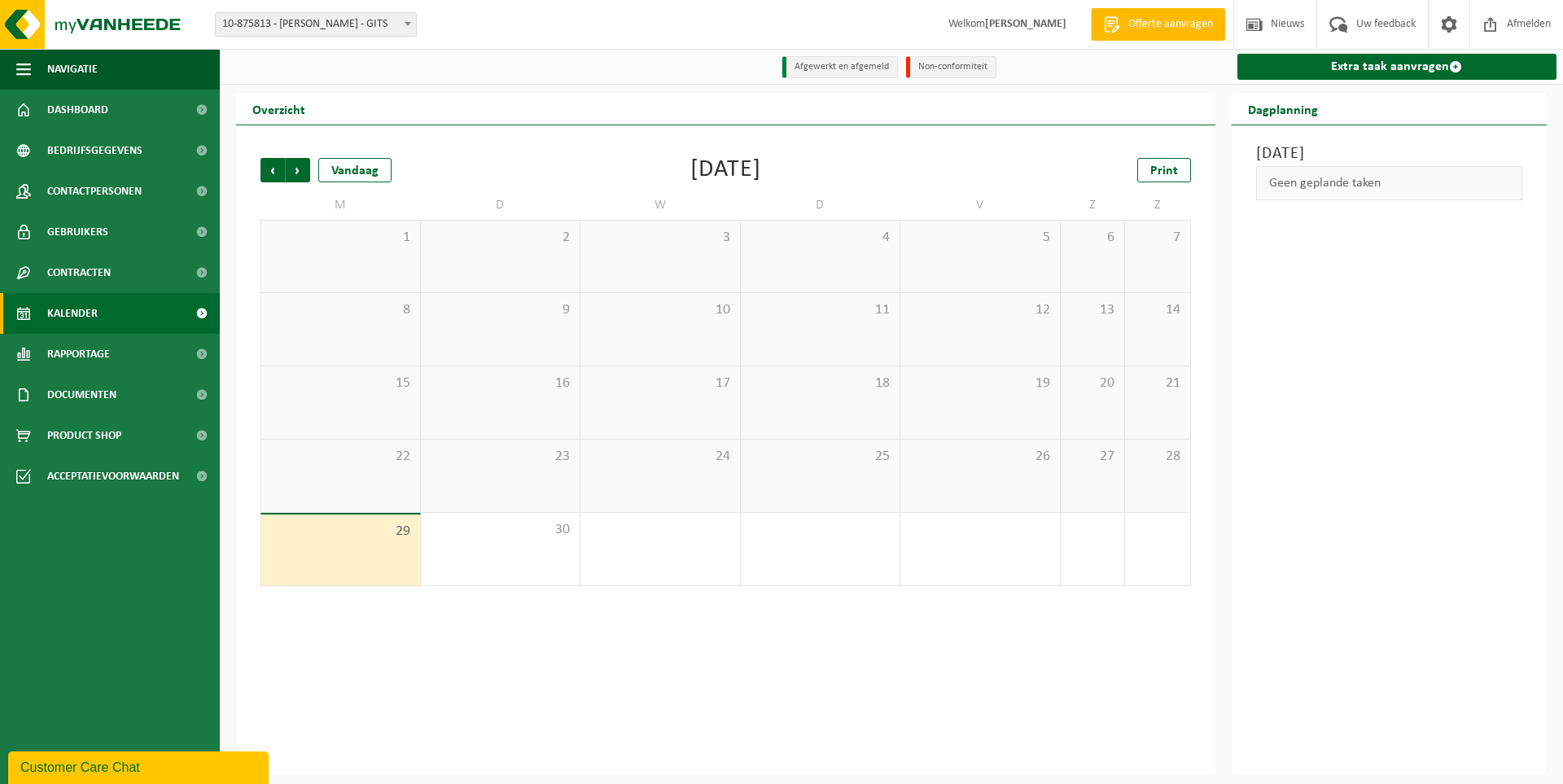
click at [350, 550] on div "29" at bounding box center [341, 549] width 159 height 71
click at [380, 560] on div "29" at bounding box center [341, 549] width 159 height 71
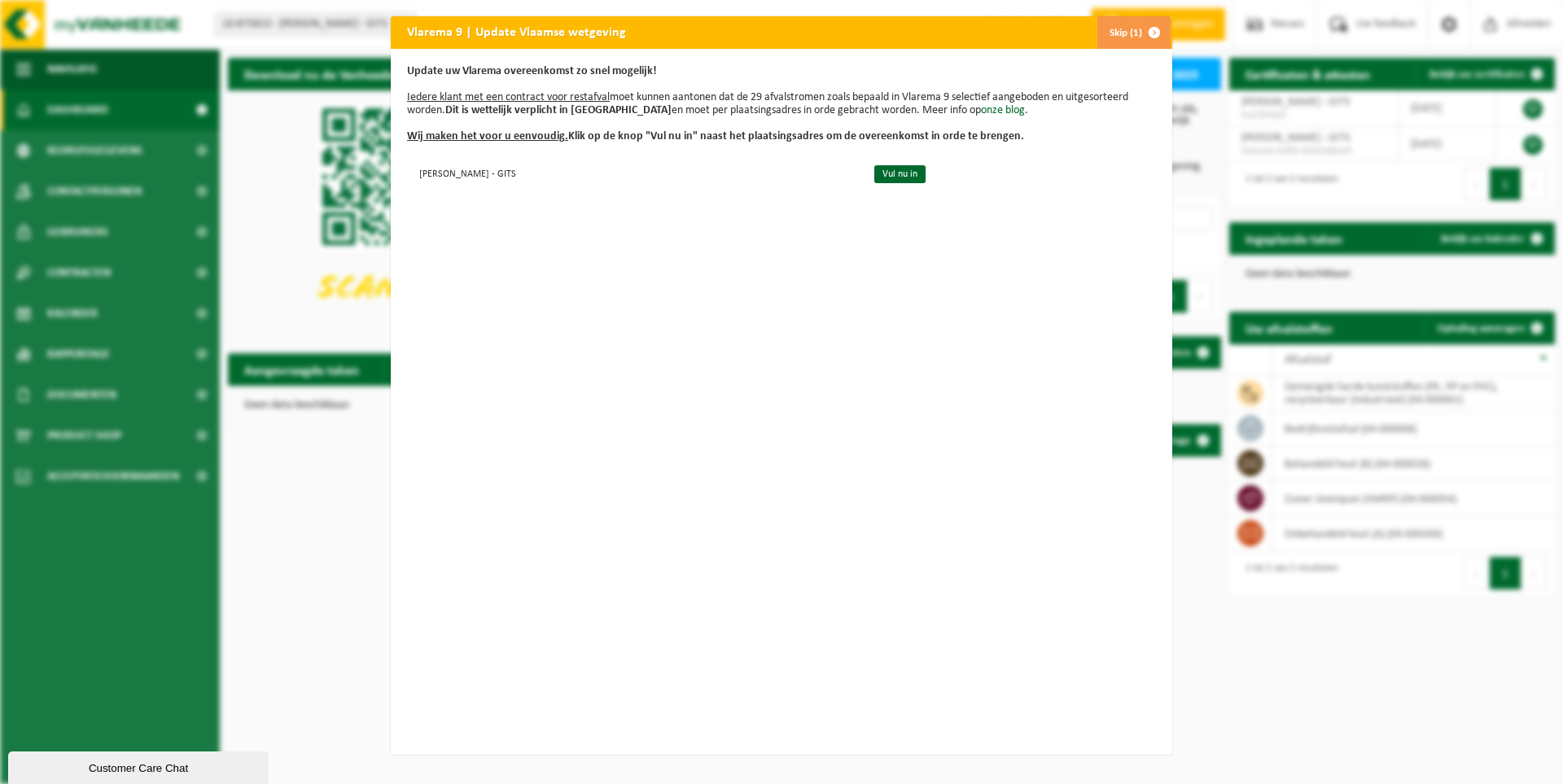
click at [1143, 28] on span "button" at bounding box center [1153, 32] width 32 height 32
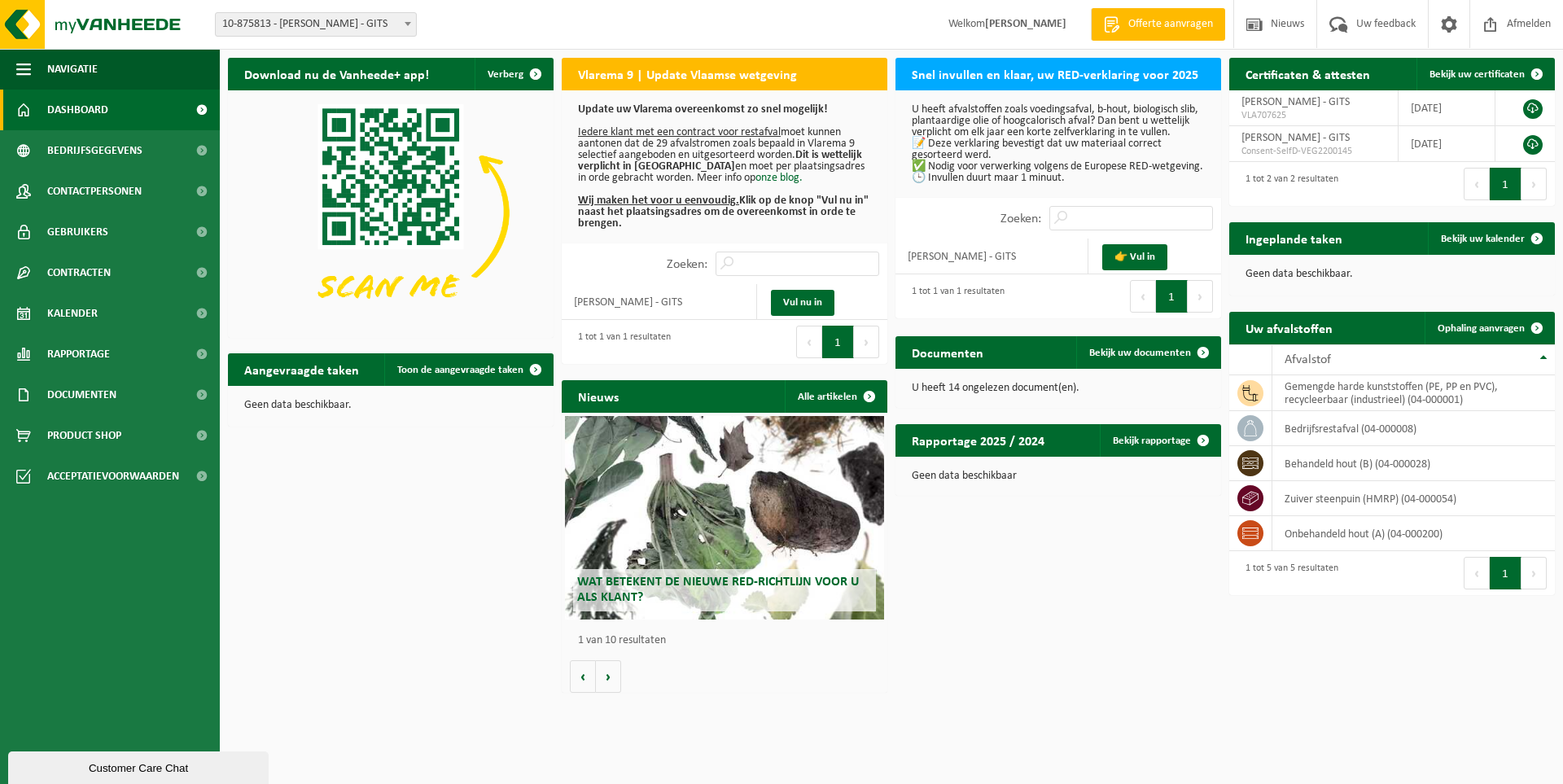
click at [1498, 571] on button "1" at bounding box center [1505, 573] width 31 height 32
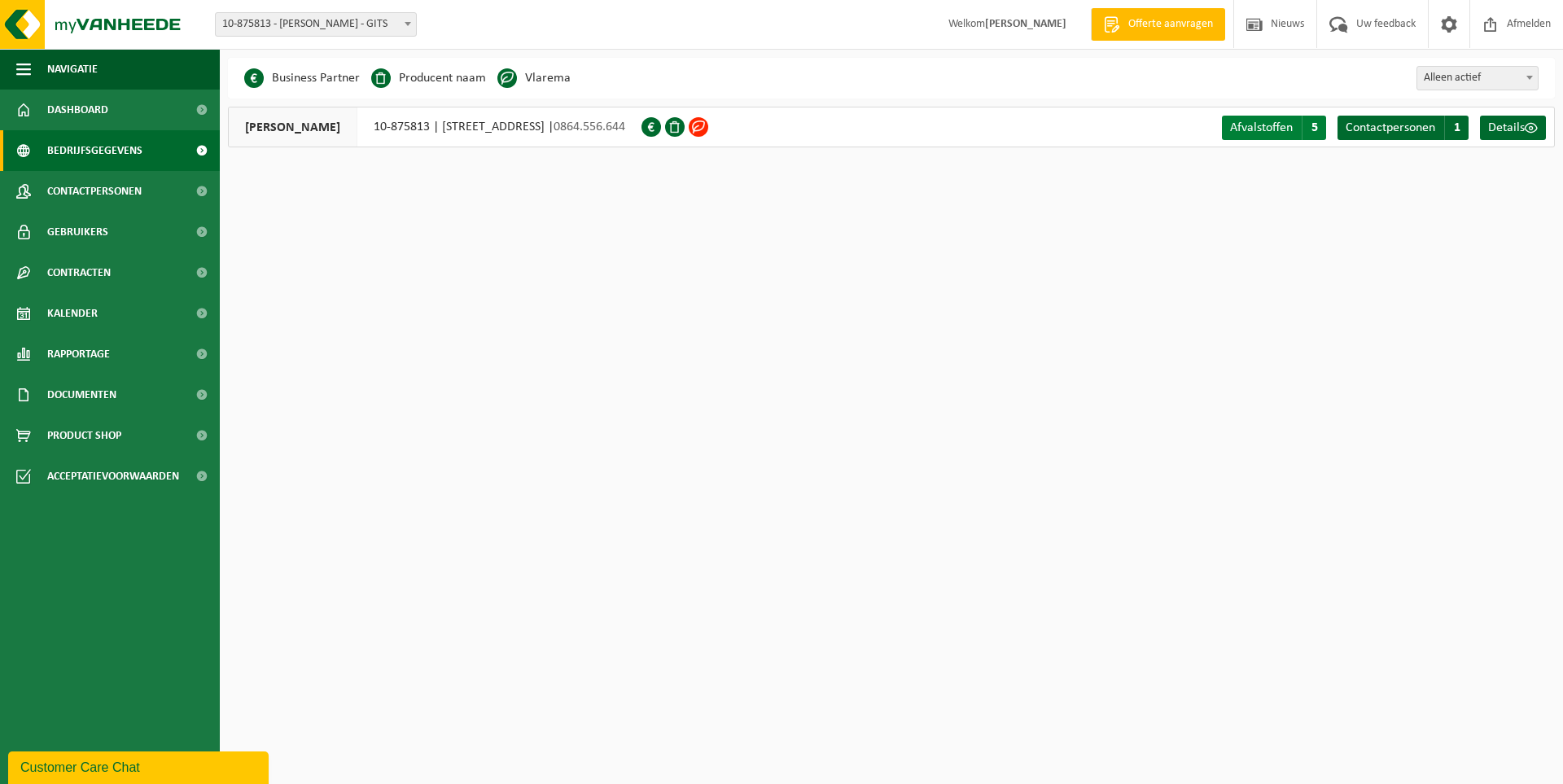
click at [1274, 124] on span "Afvalstoffen" at bounding box center [1261, 127] width 63 height 13
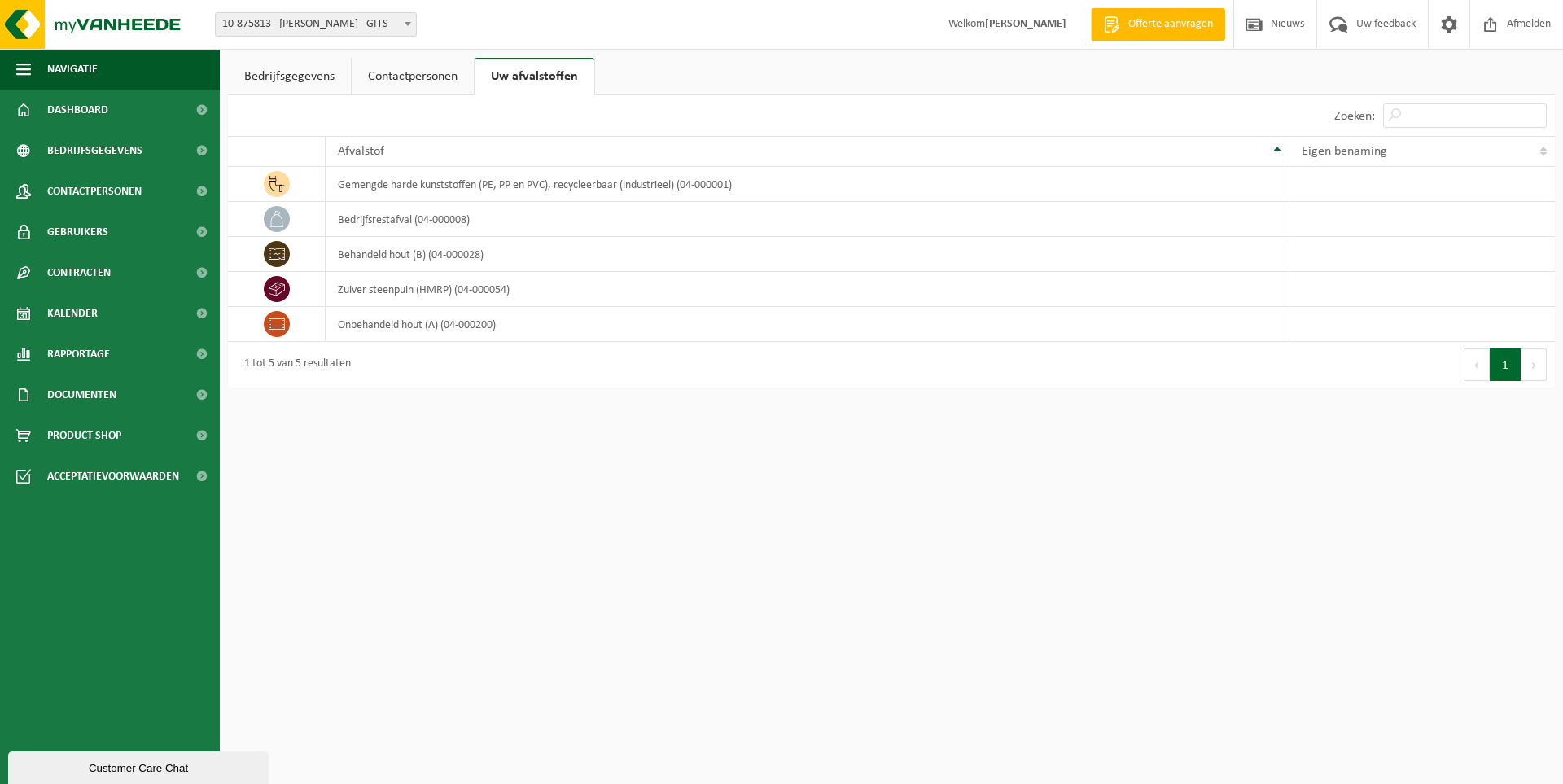
click at [292, 72] on link "Bedrijfsgegevens" at bounding box center [289, 76] width 123 height 38
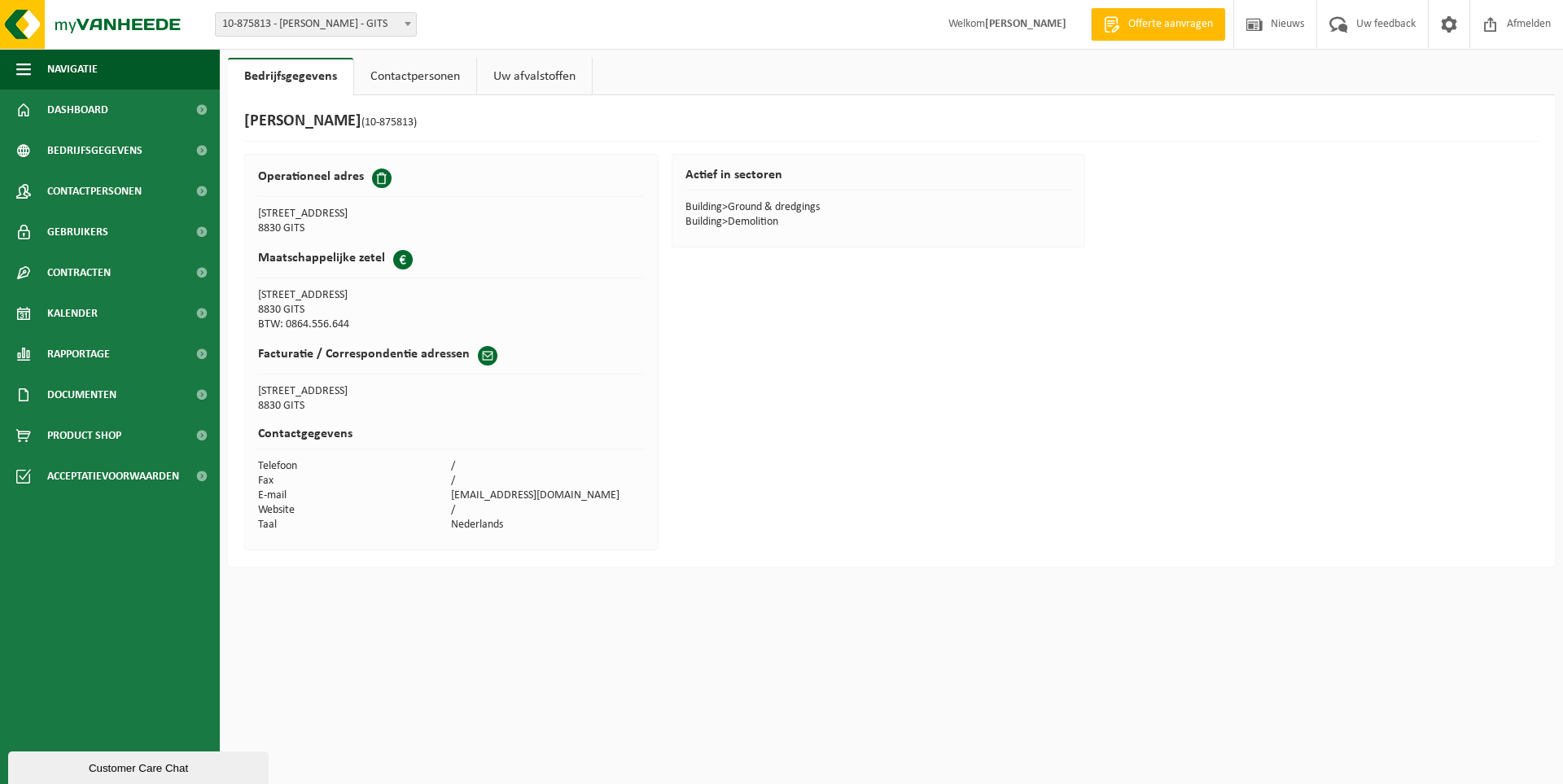
click at [400, 78] on link "Contactpersonen" at bounding box center [415, 76] width 122 height 38
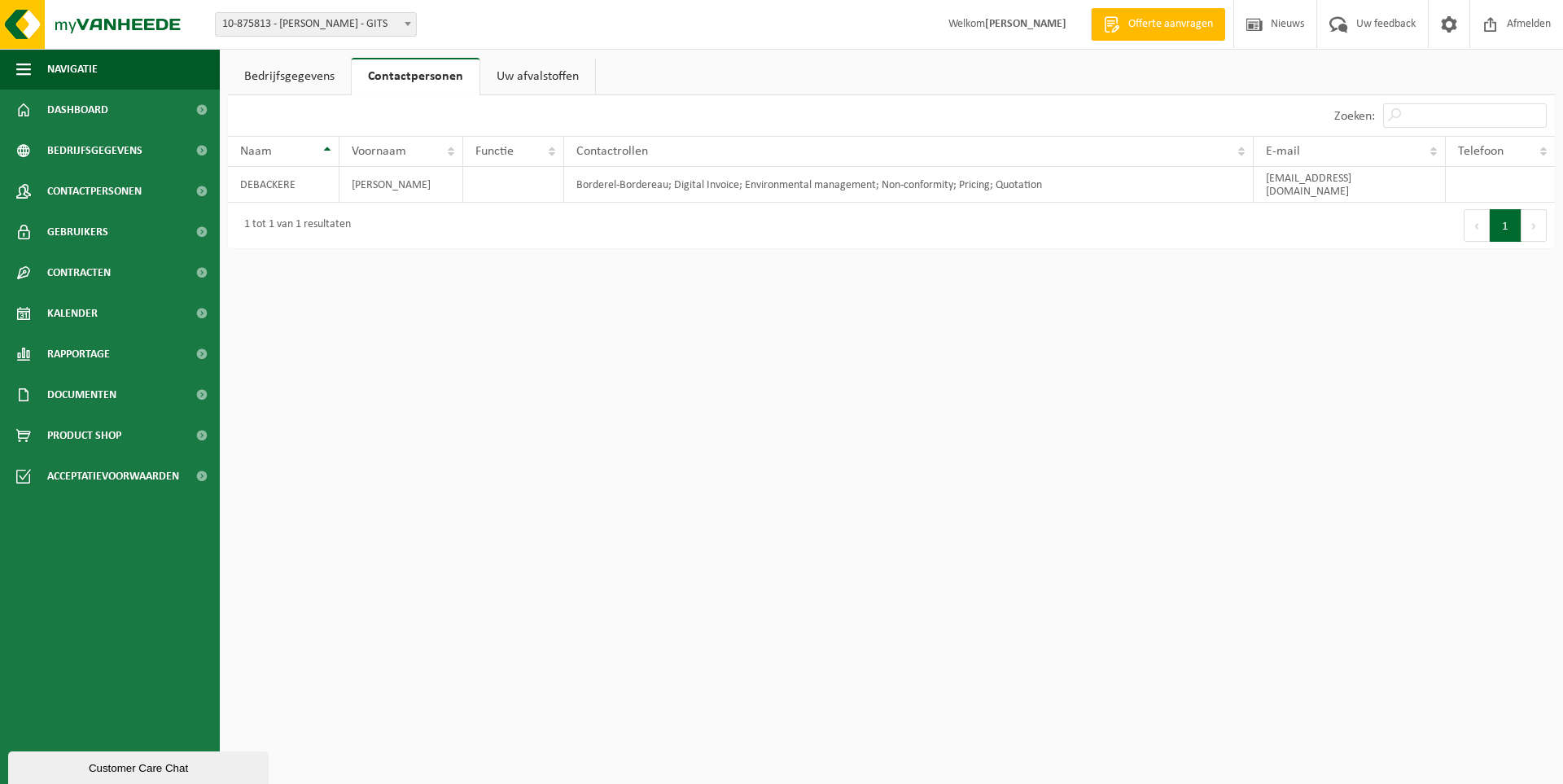
click at [545, 78] on link "Uw afvalstoffen" at bounding box center [537, 76] width 114 height 38
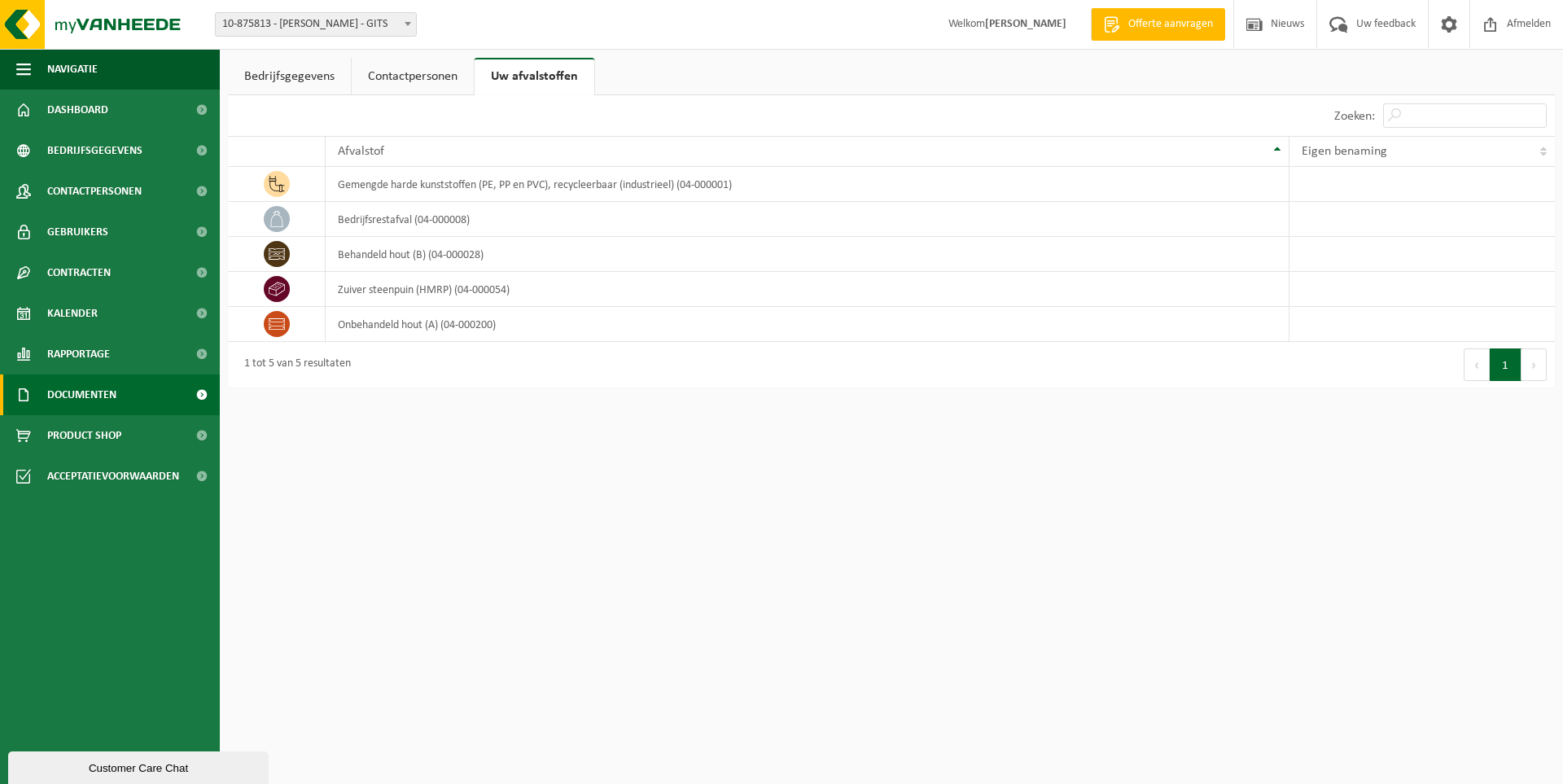
click at [91, 394] on span "Documenten" at bounding box center [81, 395] width 69 height 41
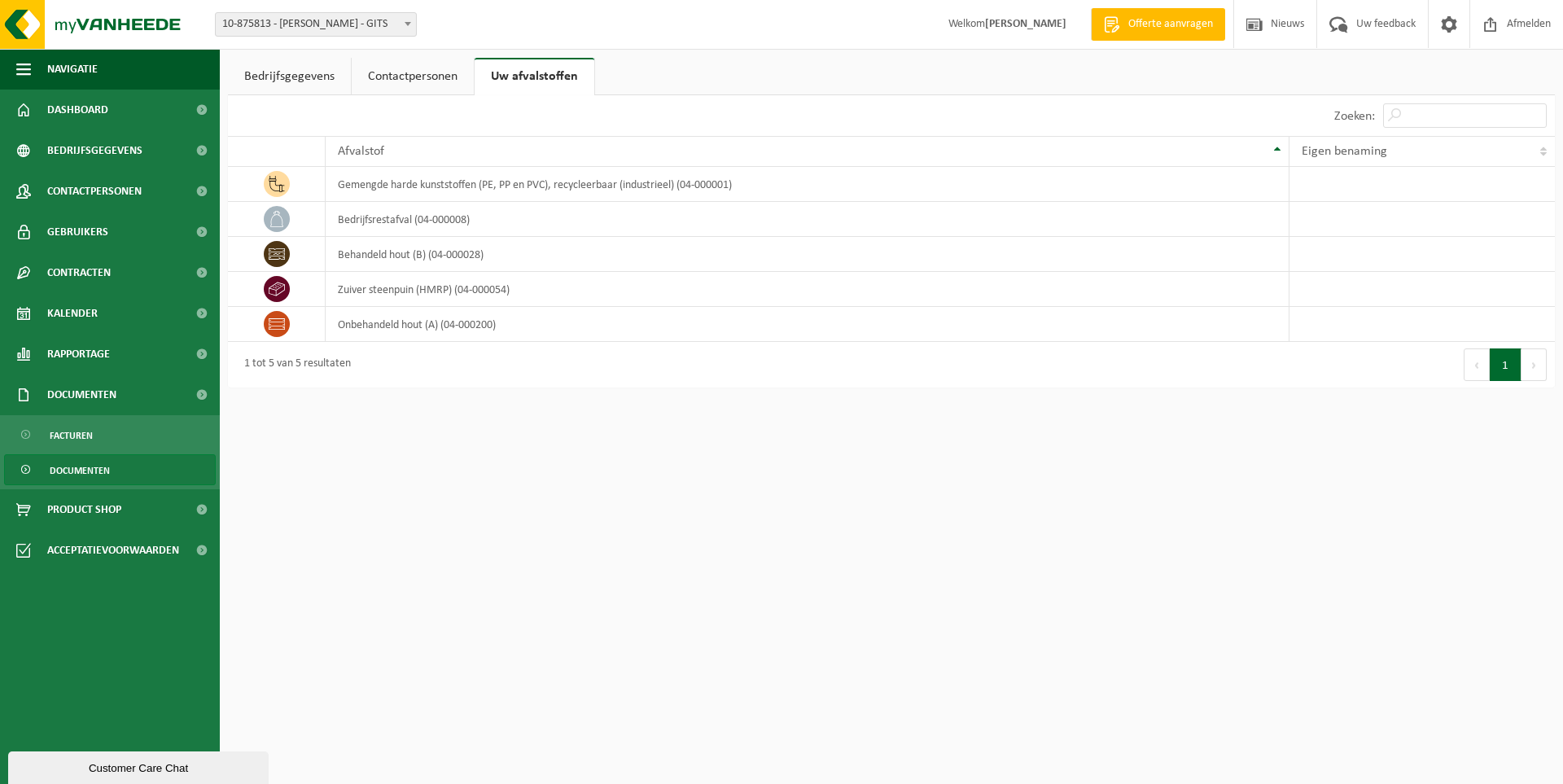
click at [90, 471] on span "Documenten" at bounding box center [79, 470] width 60 height 31
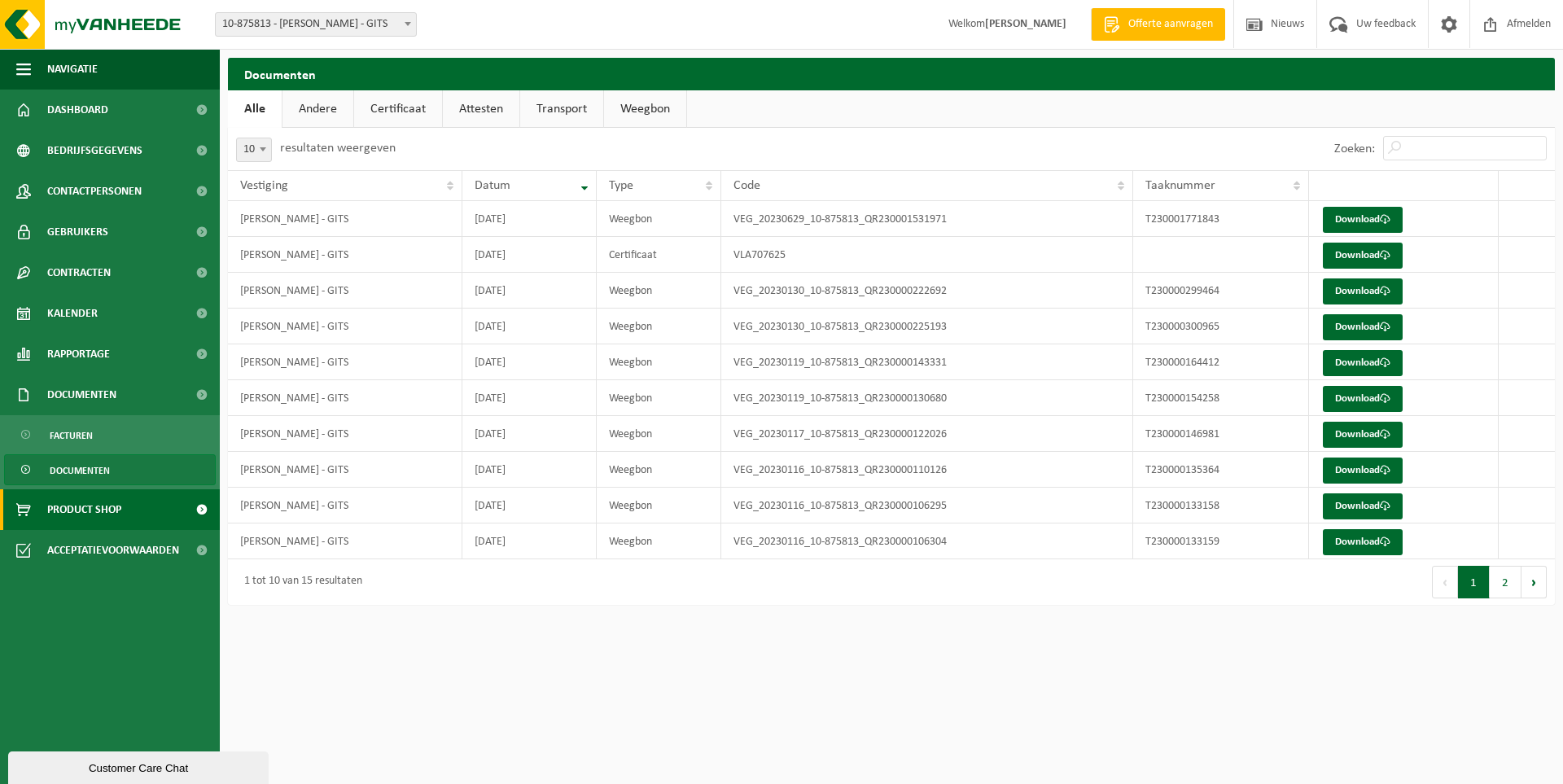
click at [100, 507] on span "Product Shop" at bounding box center [84, 509] width 74 height 41
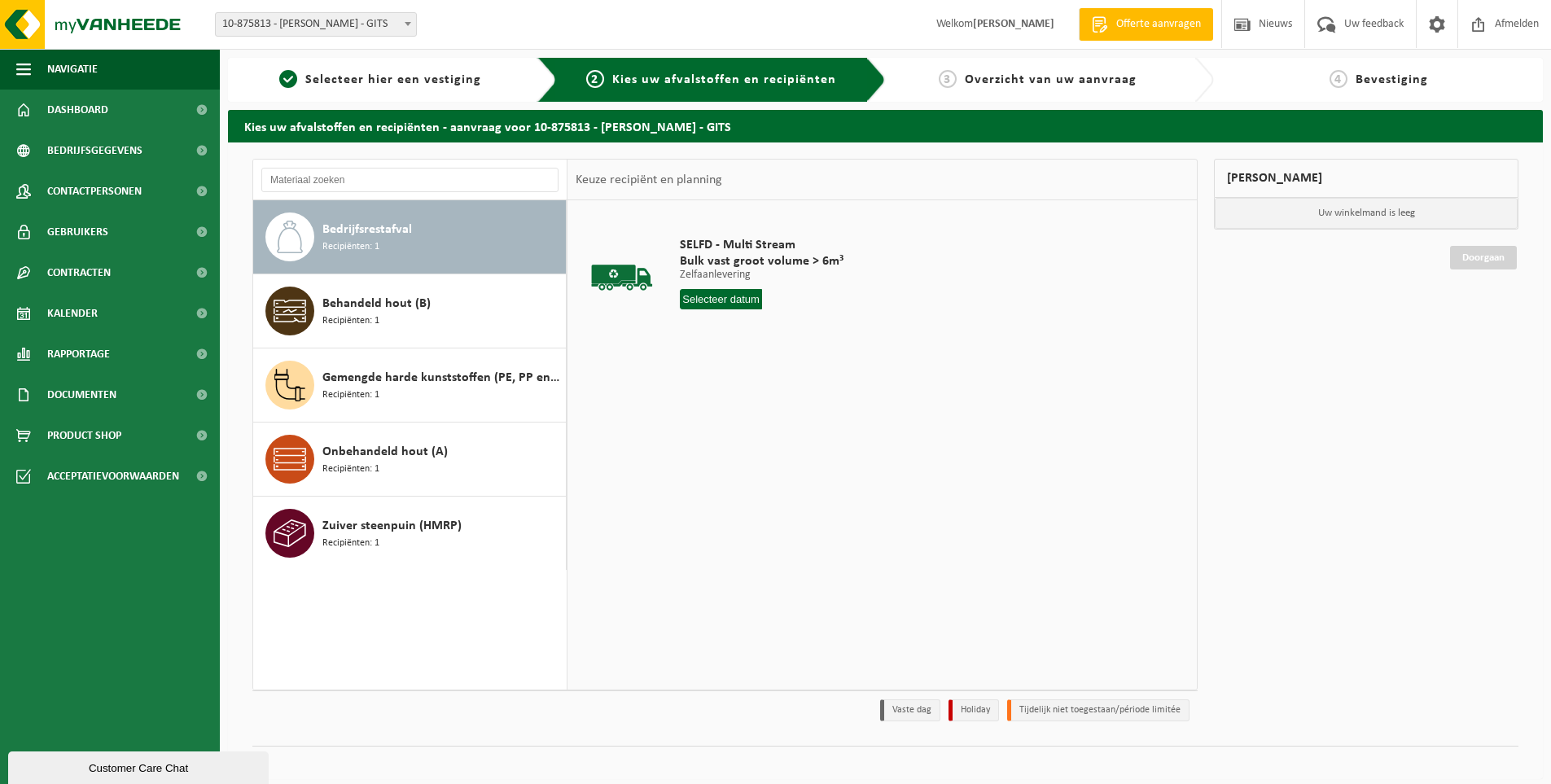
click at [707, 293] on input "text" at bounding box center [720, 299] width 82 height 20
click at [693, 493] on div "29" at bounding box center [694, 496] width 29 height 26
type input "Van 2025-09-29"
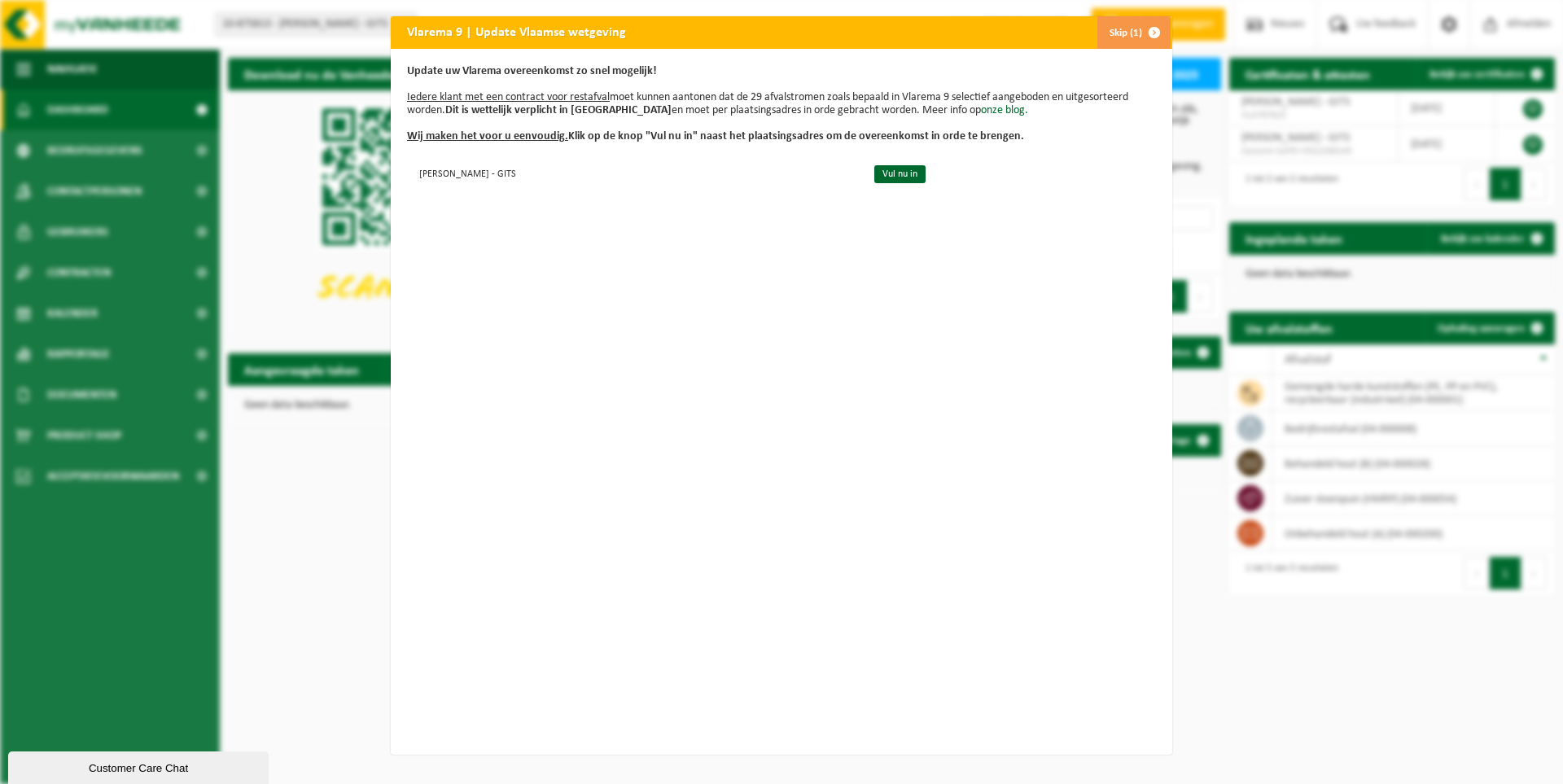
click at [1140, 30] on span "button" at bounding box center [1153, 32] width 32 height 32
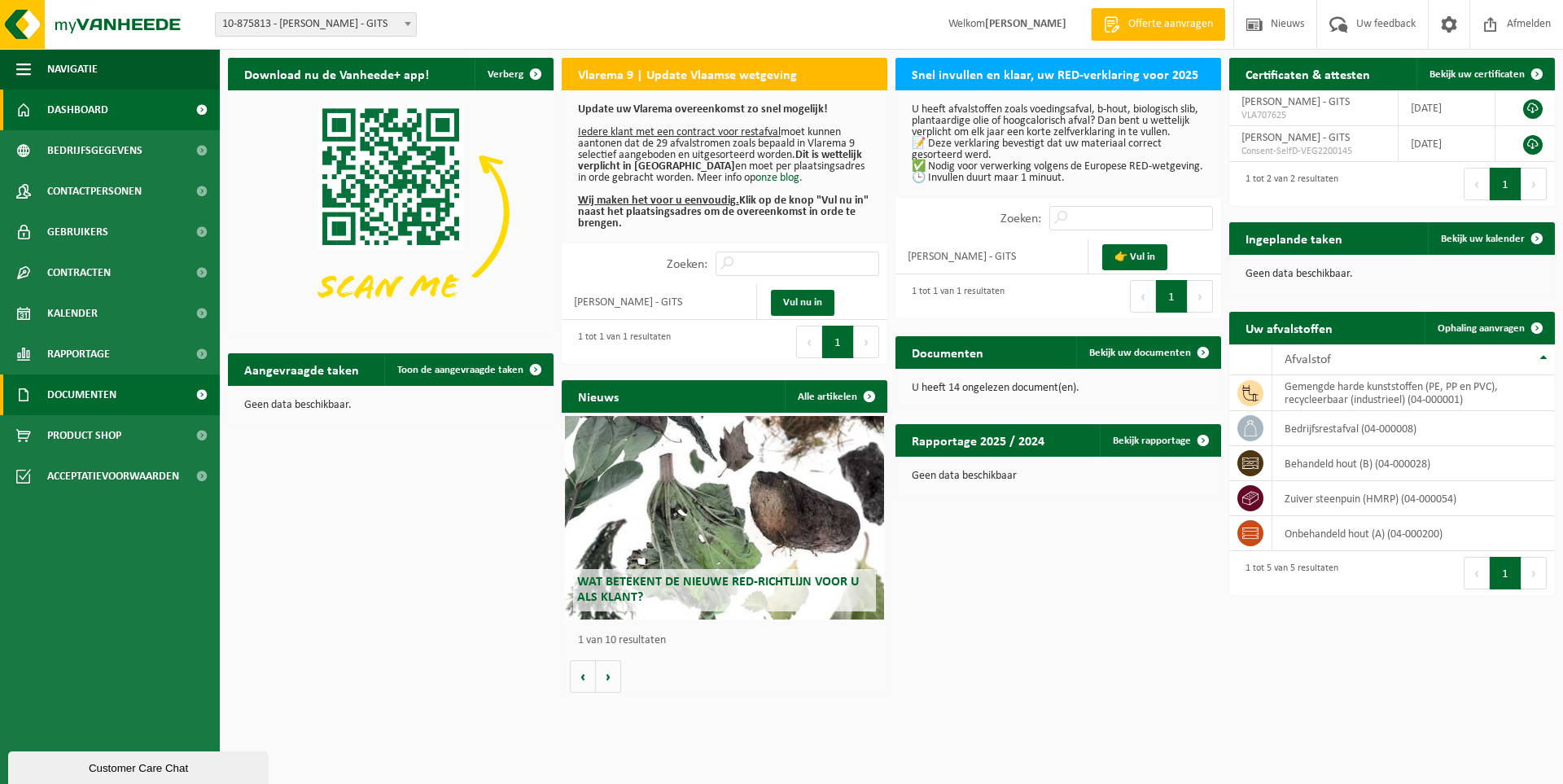
click at [125, 394] on link "Documenten" at bounding box center [110, 395] width 220 height 41
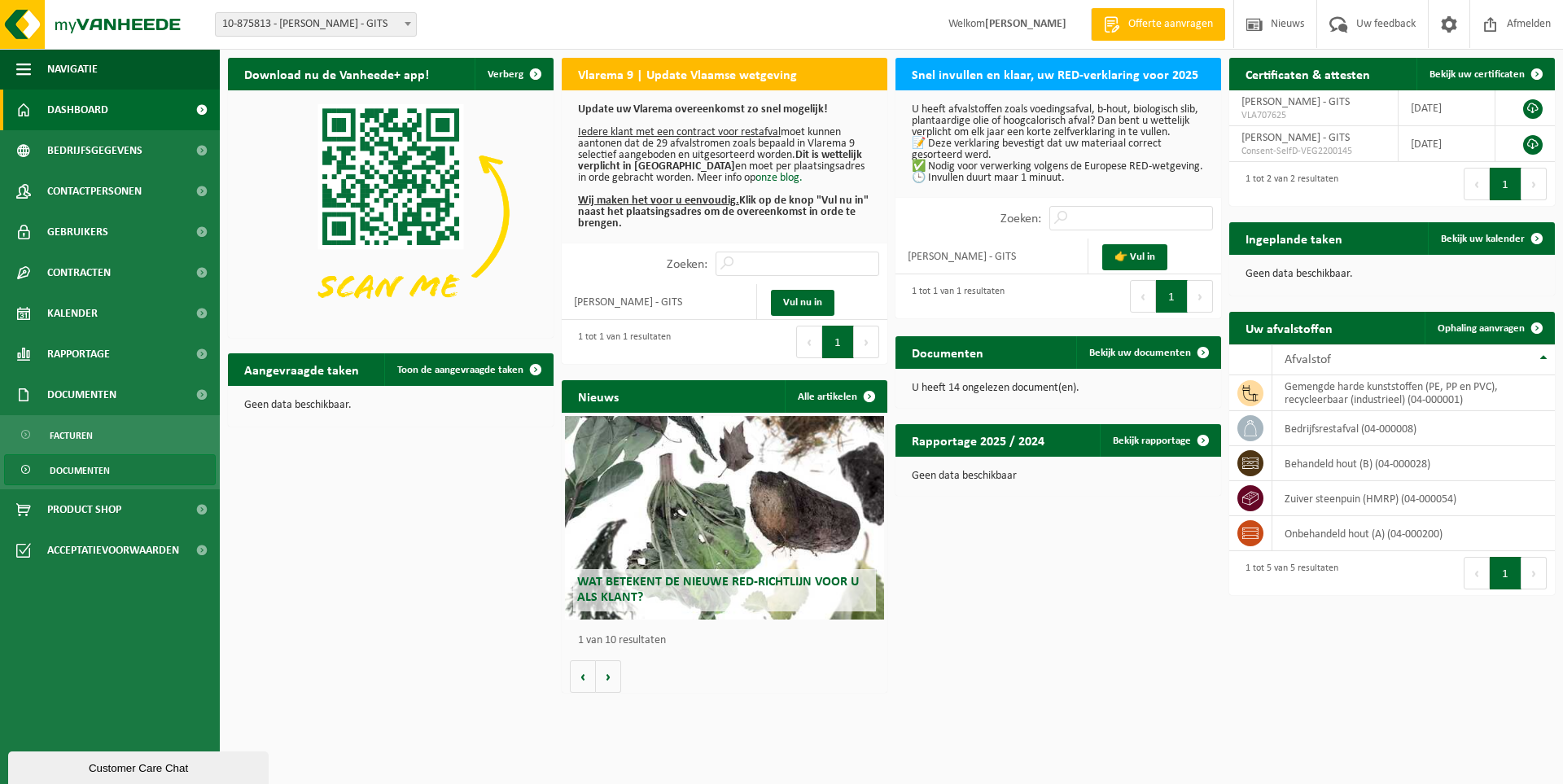
click at [130, 472] on link "Documenten" at bounding box center [110, 469] width 211 height 31
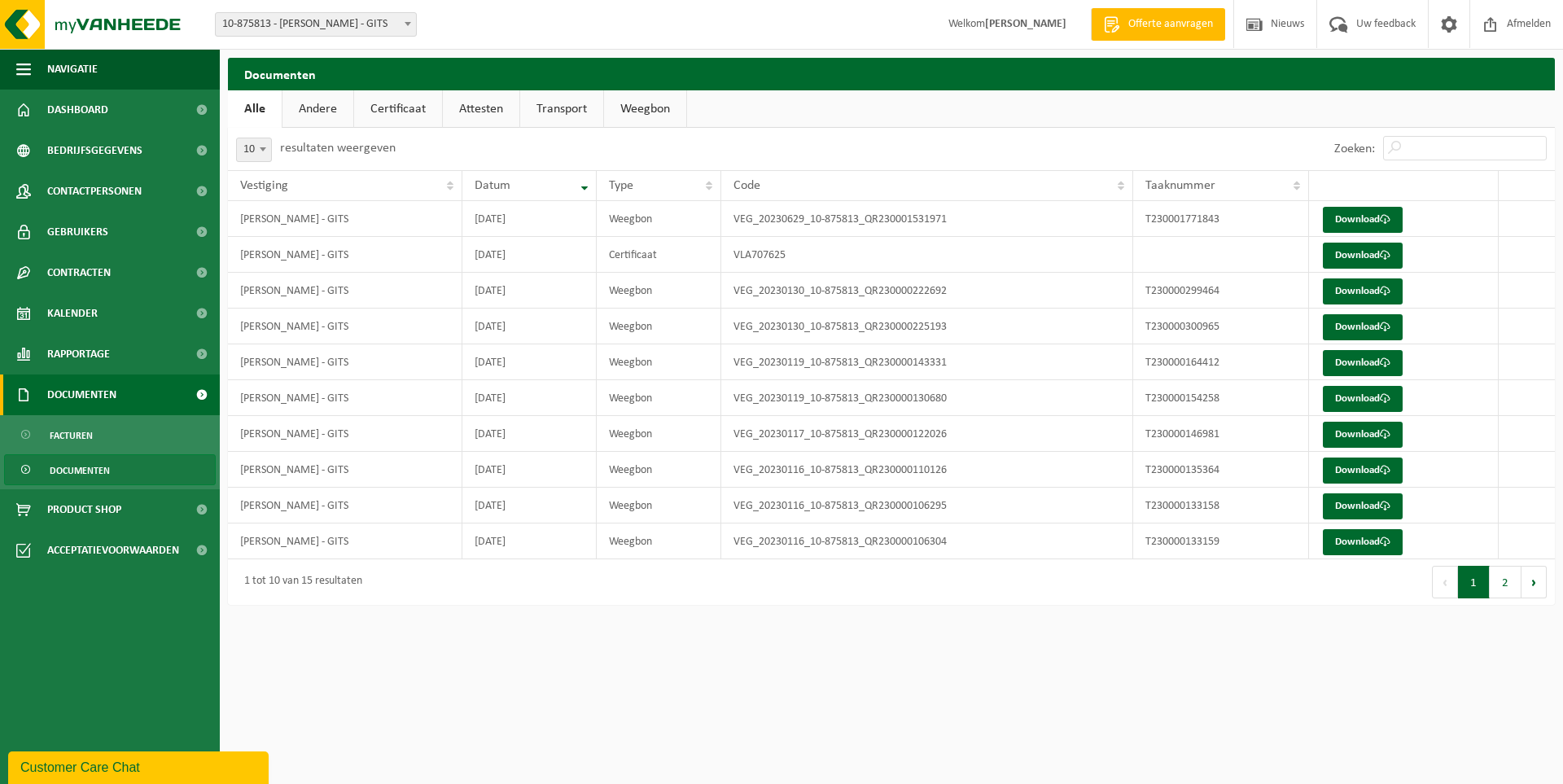
click at [82, 388] on span "Documenten" at bounding box center [81, 395] width 69 height 41
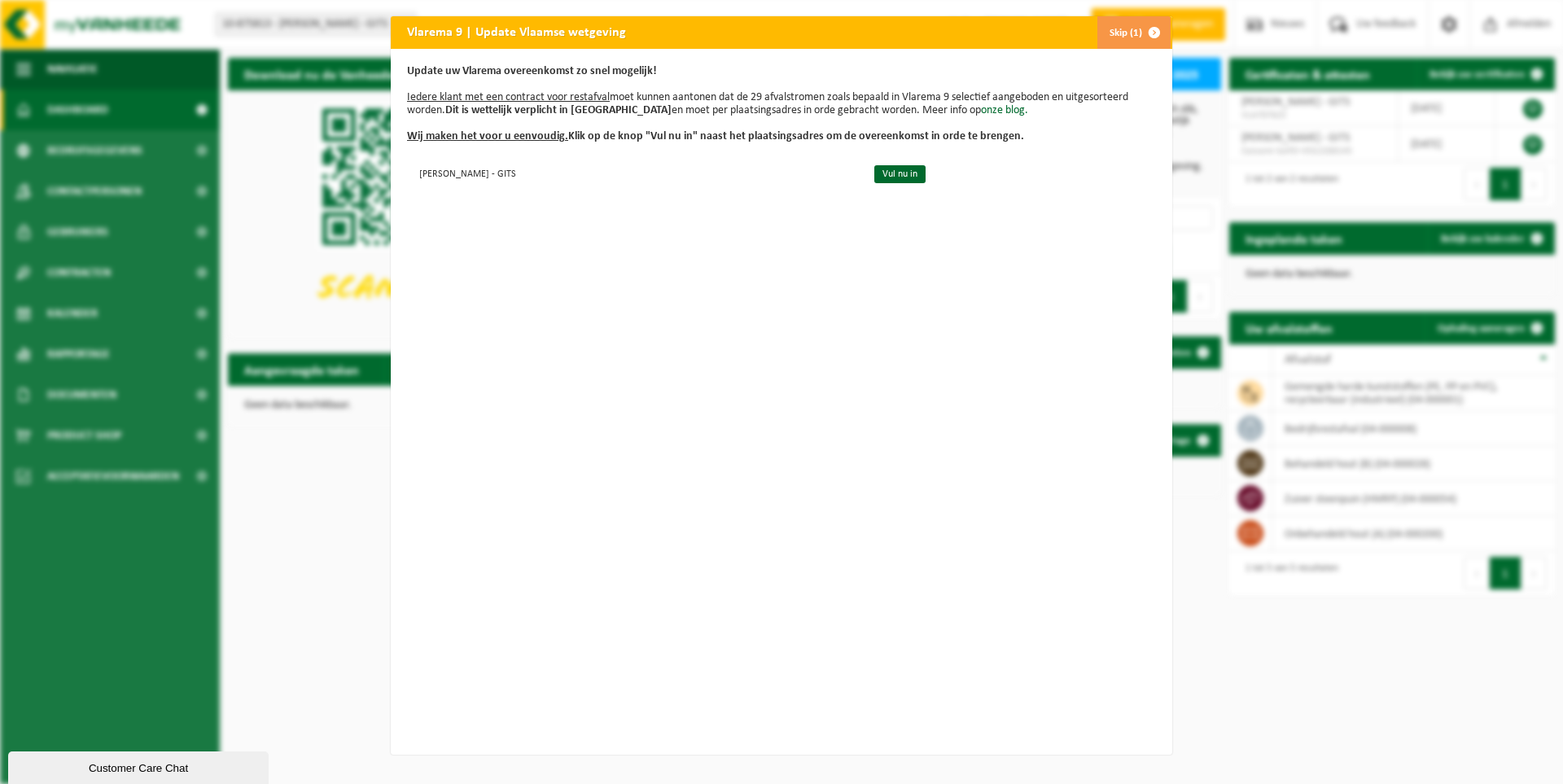
click at [1145, 29] on span "button" at bounding box center [1153, 32] width 32 height 32
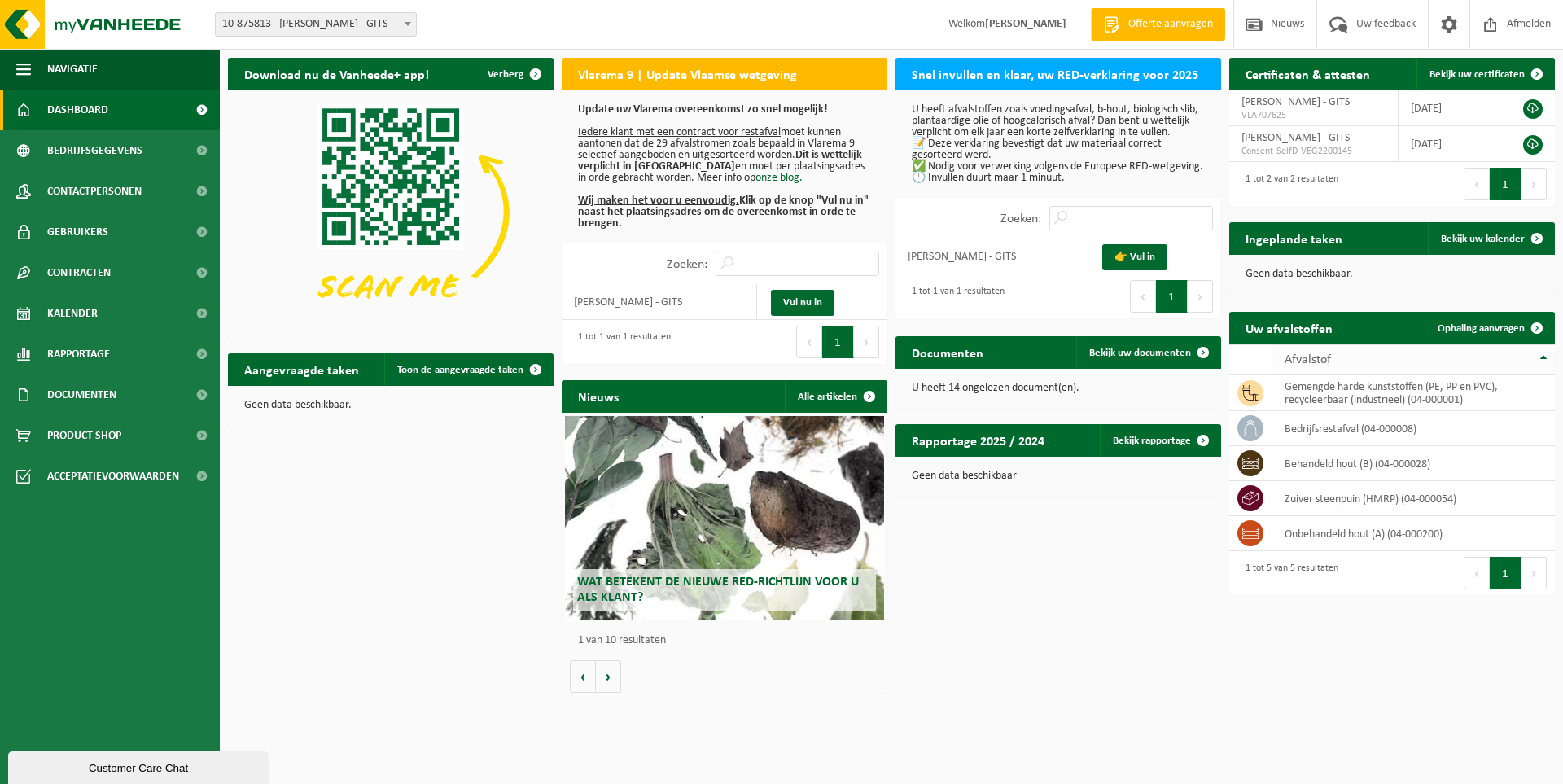
click at [1321, 356] on span "Afvalstof" at bounding box center [1307, 360] width 46 height 13
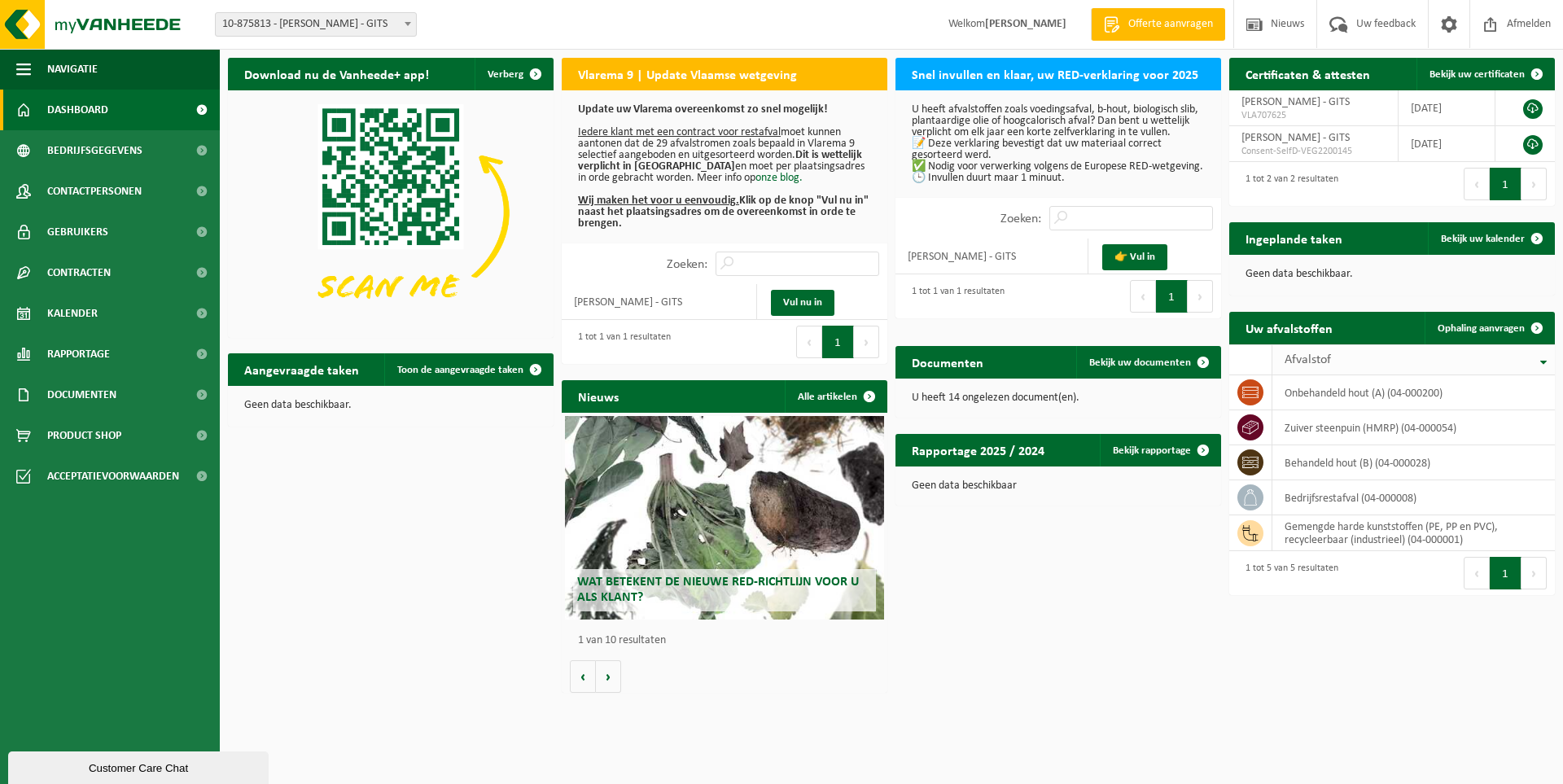
click at [1321, 356] on span "Afvalstof" at bounding box center [1307, 360] width 46 height 13
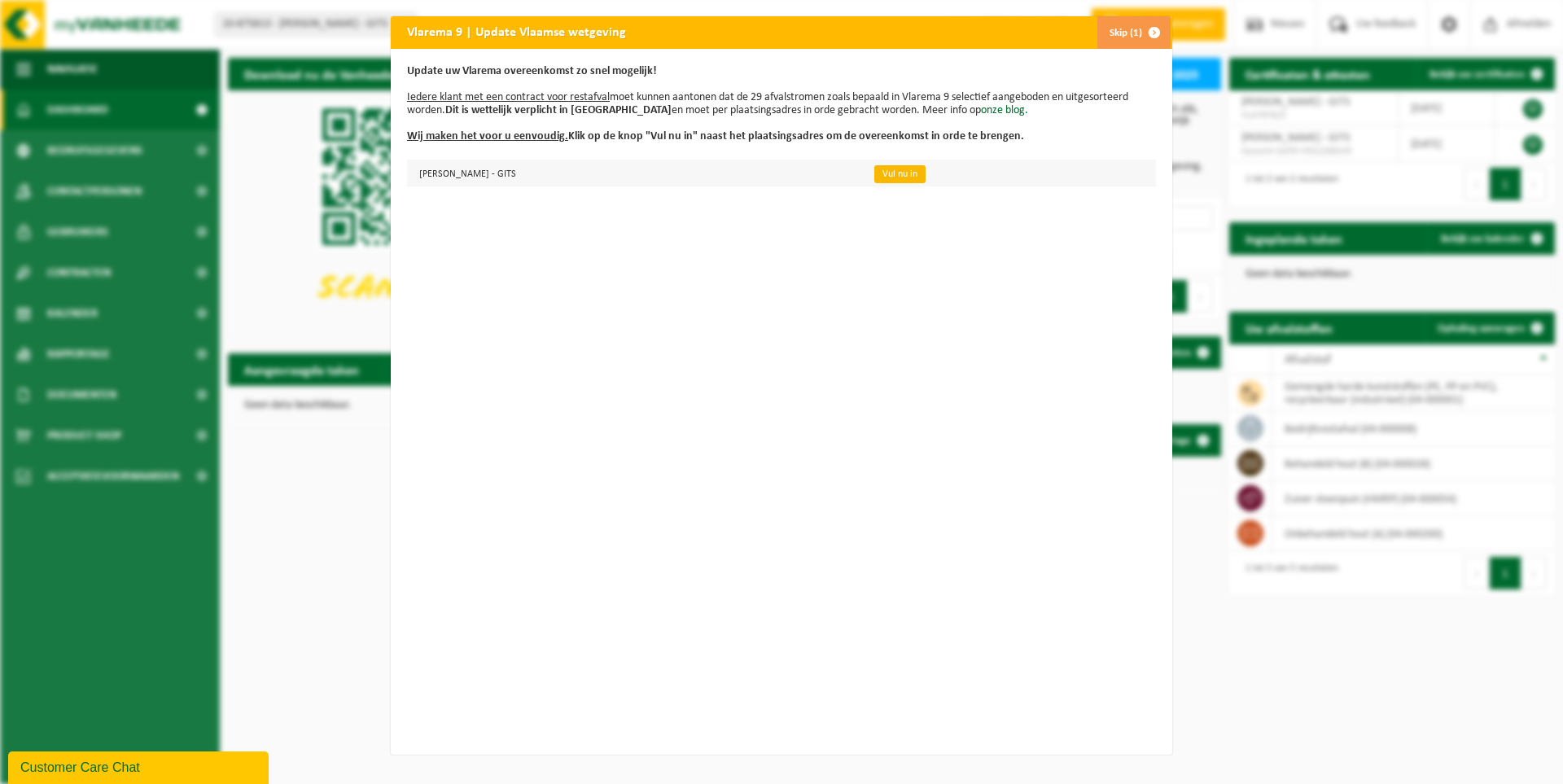
click at [882, 173] on link "Vul nu in" at bounding box center [899, 174] width 52 height 18
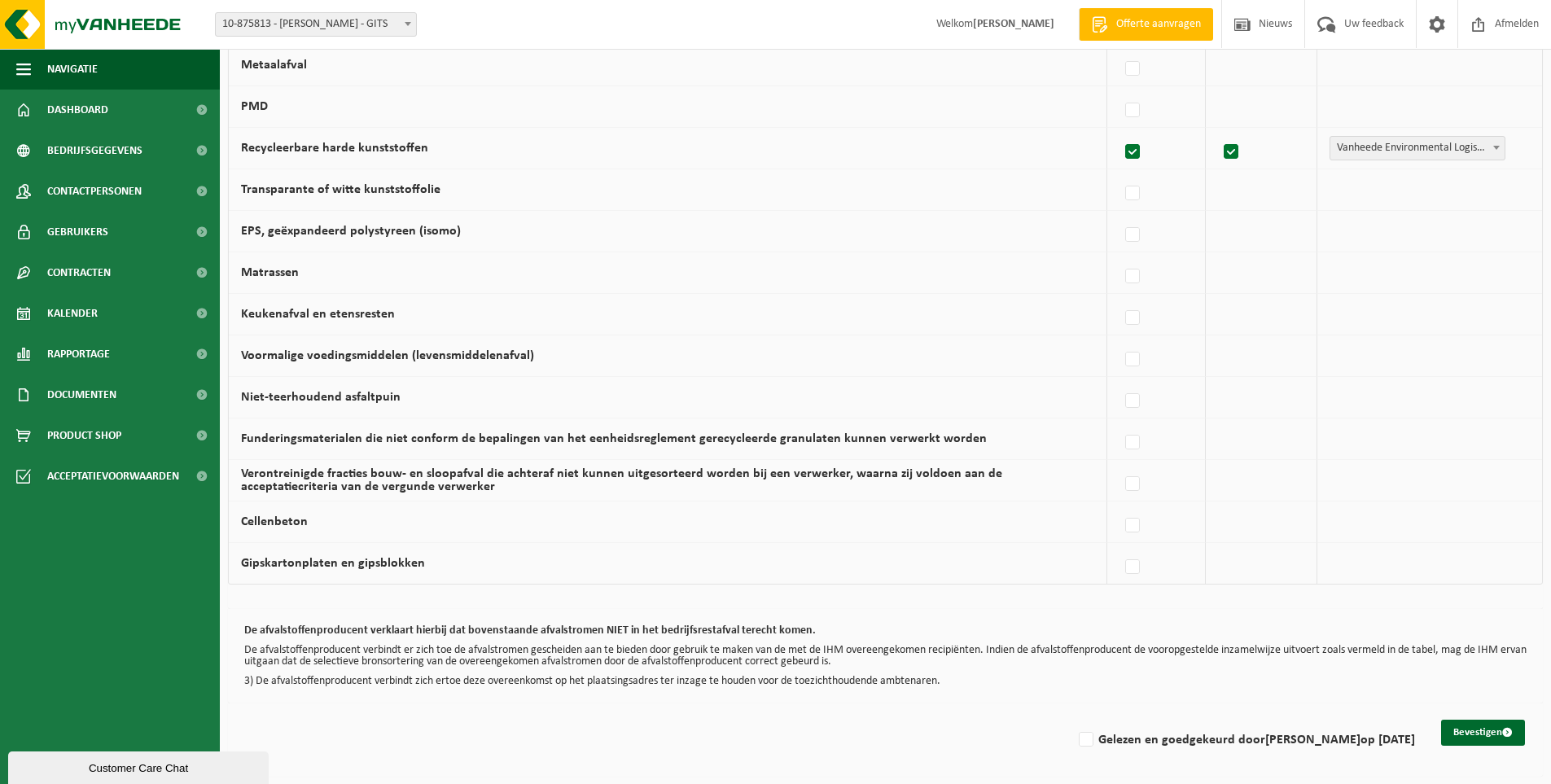
scroll to position [904, 0]
click at [1075, 738] on label "Gelezen en goedgekeurd door DAVY DEBACKERE op 29/09/25" at bounding box center [1244, 739] width 340 height 24
click at [1072, 719] on input "Gelezen en goedgekeurd door DAVY DEBACKERE op 29/09/25" at bounding box center [1072, 718] width 1 height 1
checkbox input "true"
click at [1486, 727] on button "Bevestigen" at bounding box center [1483, 732] width 84 height 26
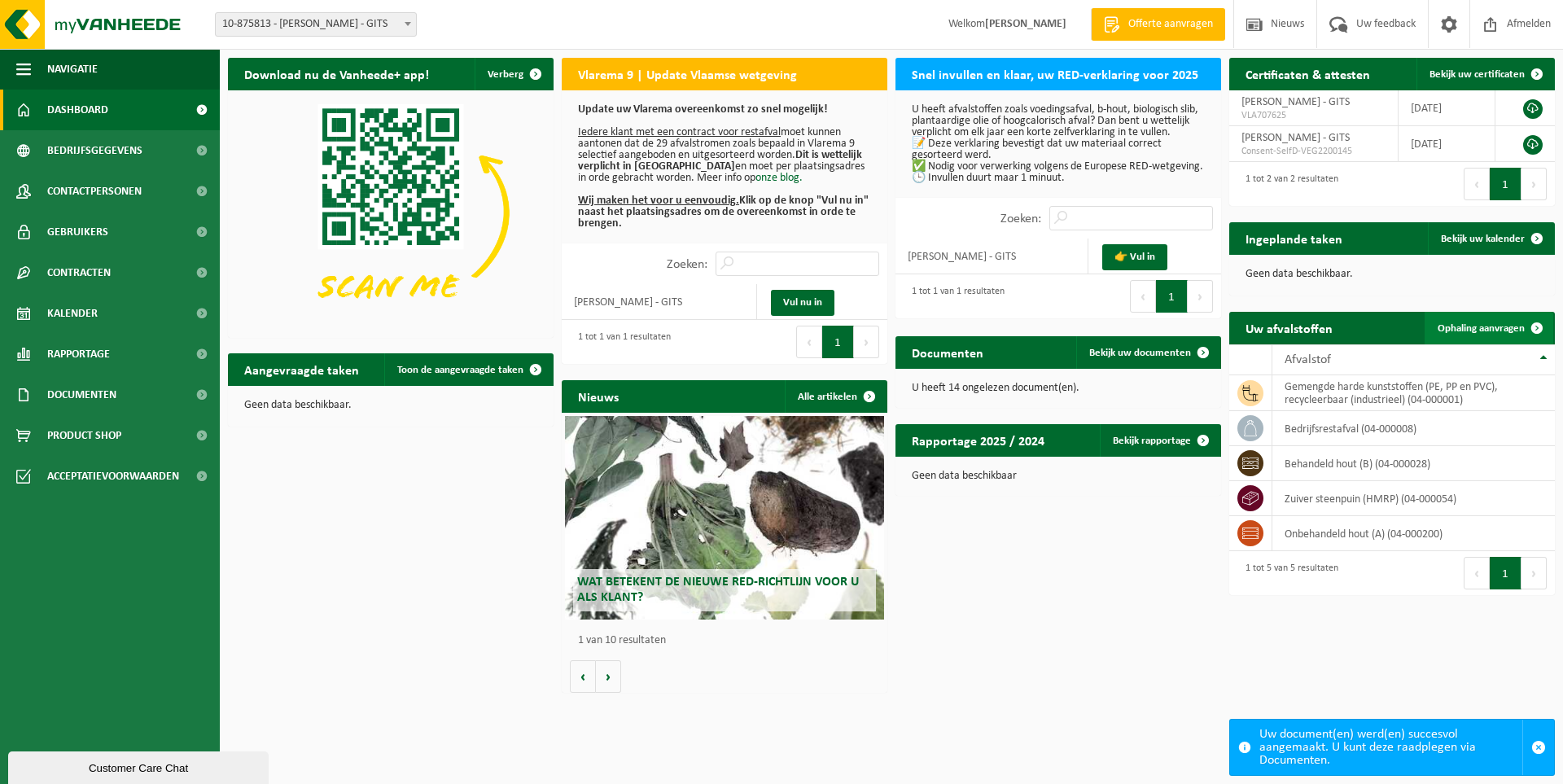
click at [1489, 326] on span "Ophaling aanvragen" at bounding box center [1481, 328] width 87 height 10
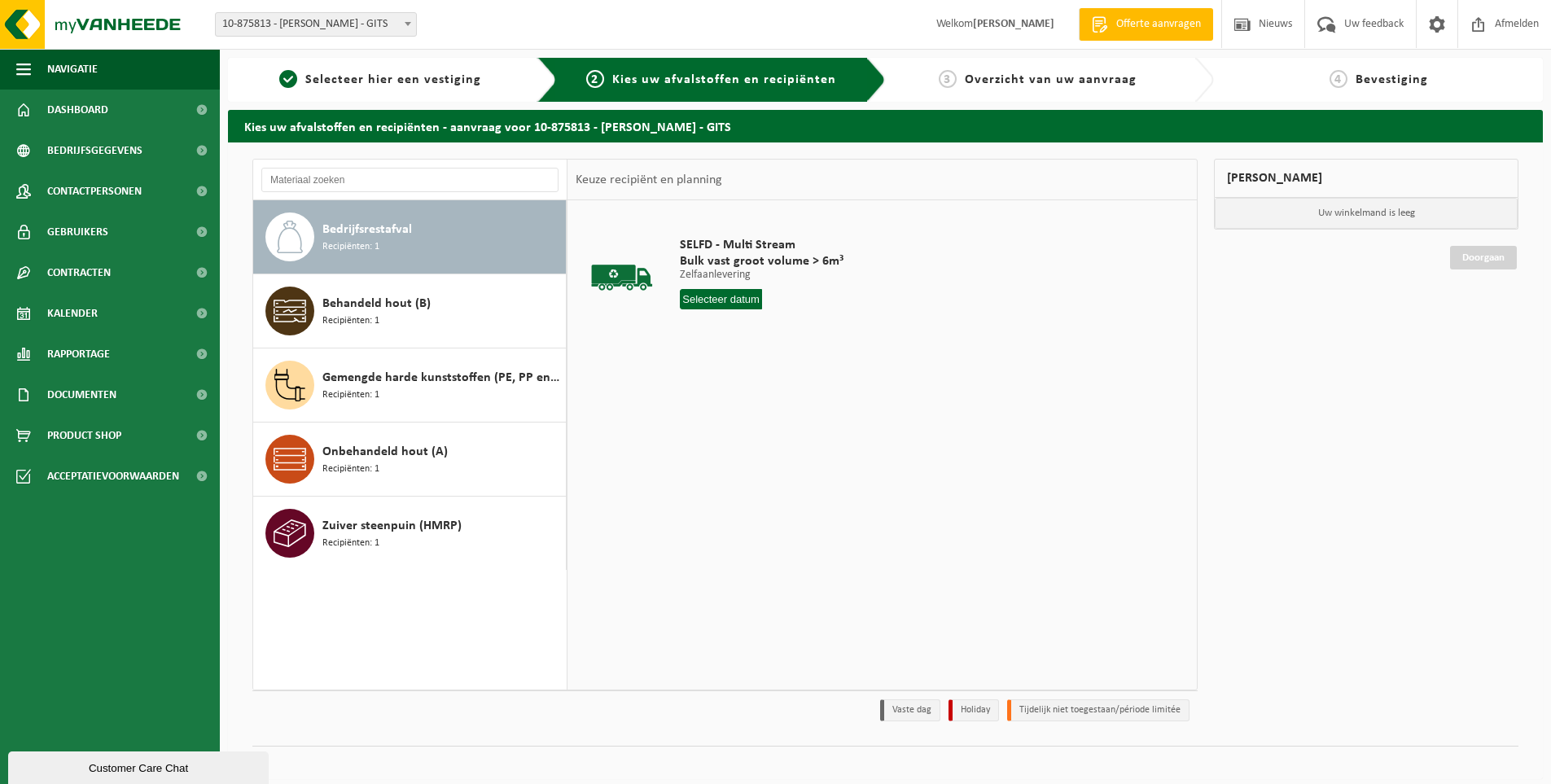
click at [371, 248] on span "Recipiënten: 1" at bounding box center [350, 247] width 57 height 16
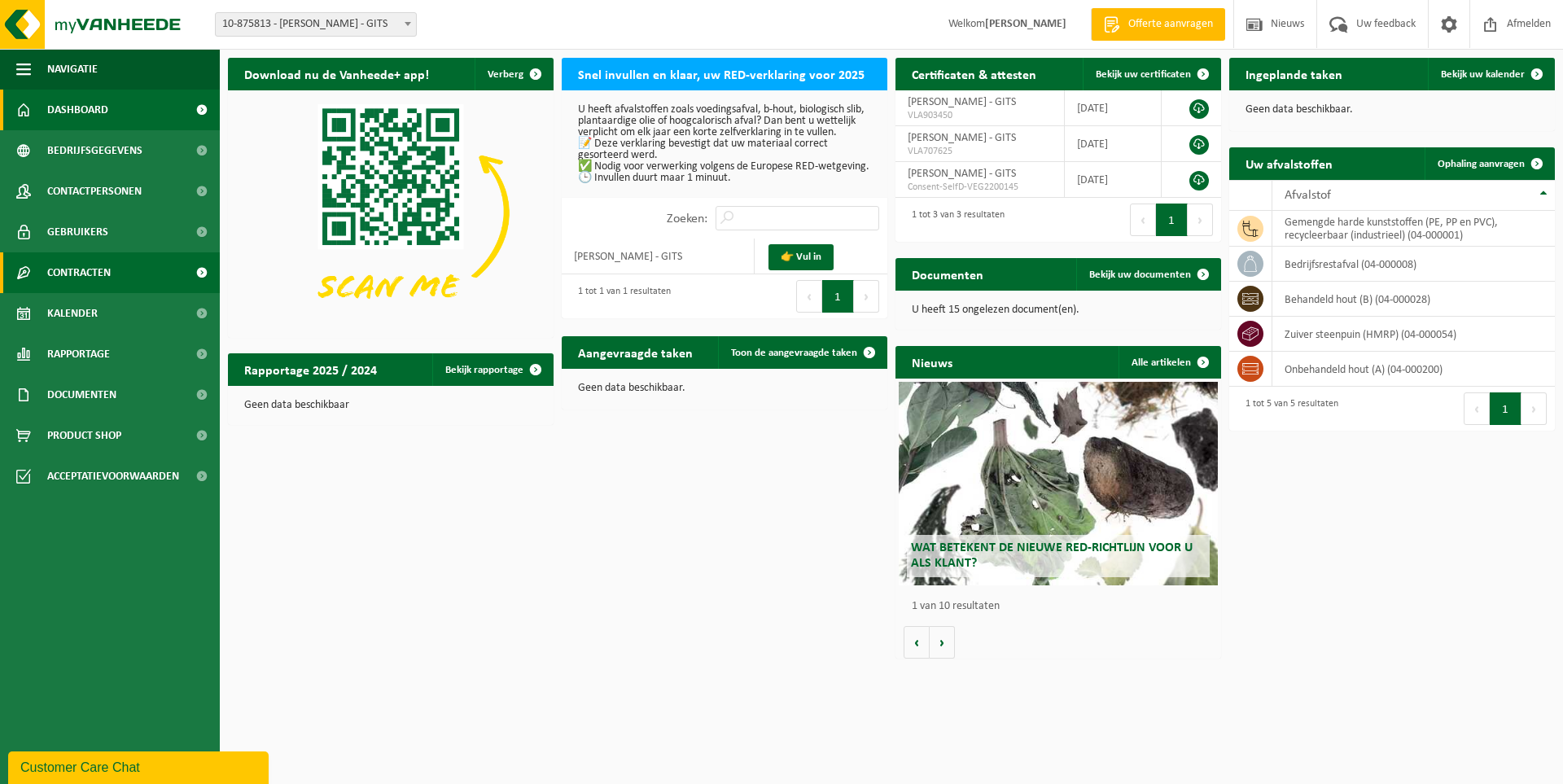
click at [93, 271] on span "Contracten" at bounding box center [79, 272] width 64 height 41
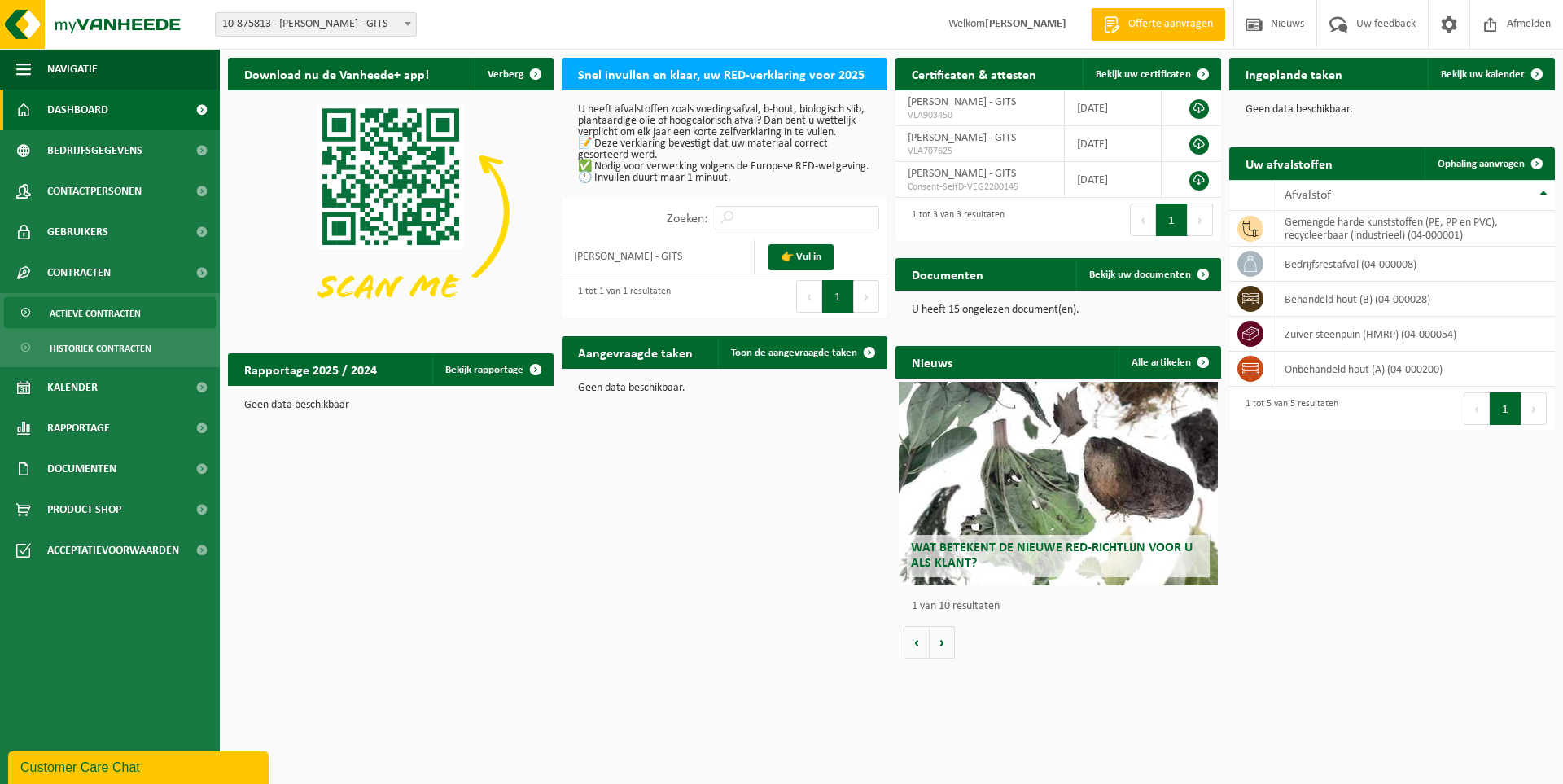
click at [106, 304] on span "Actieve contracten" at bounding box center [95, 313] width 91 height 31
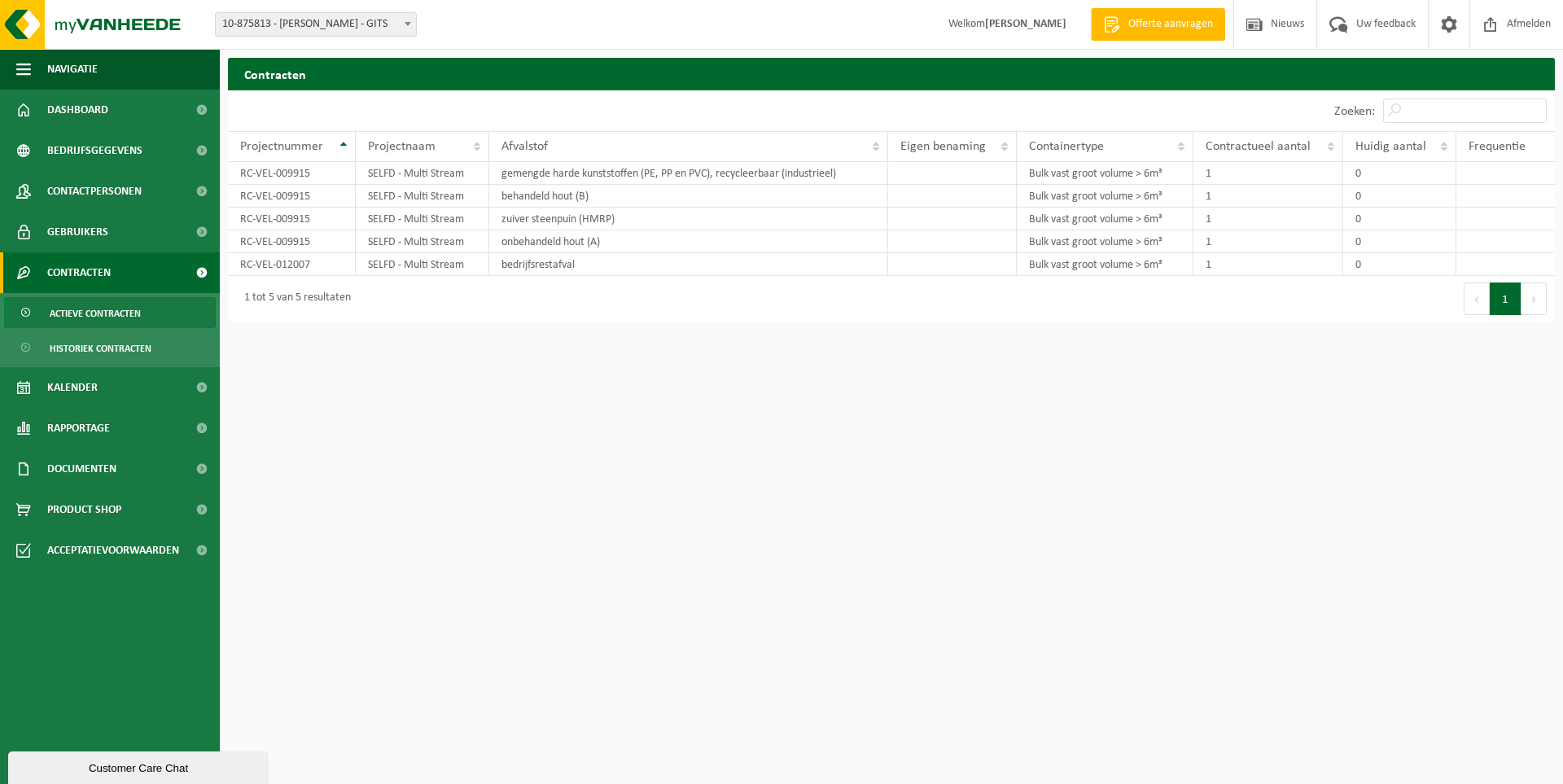
click at [107, 309] on span "Actieve contracten" at bounding box center [95, 313] width 91 height 31
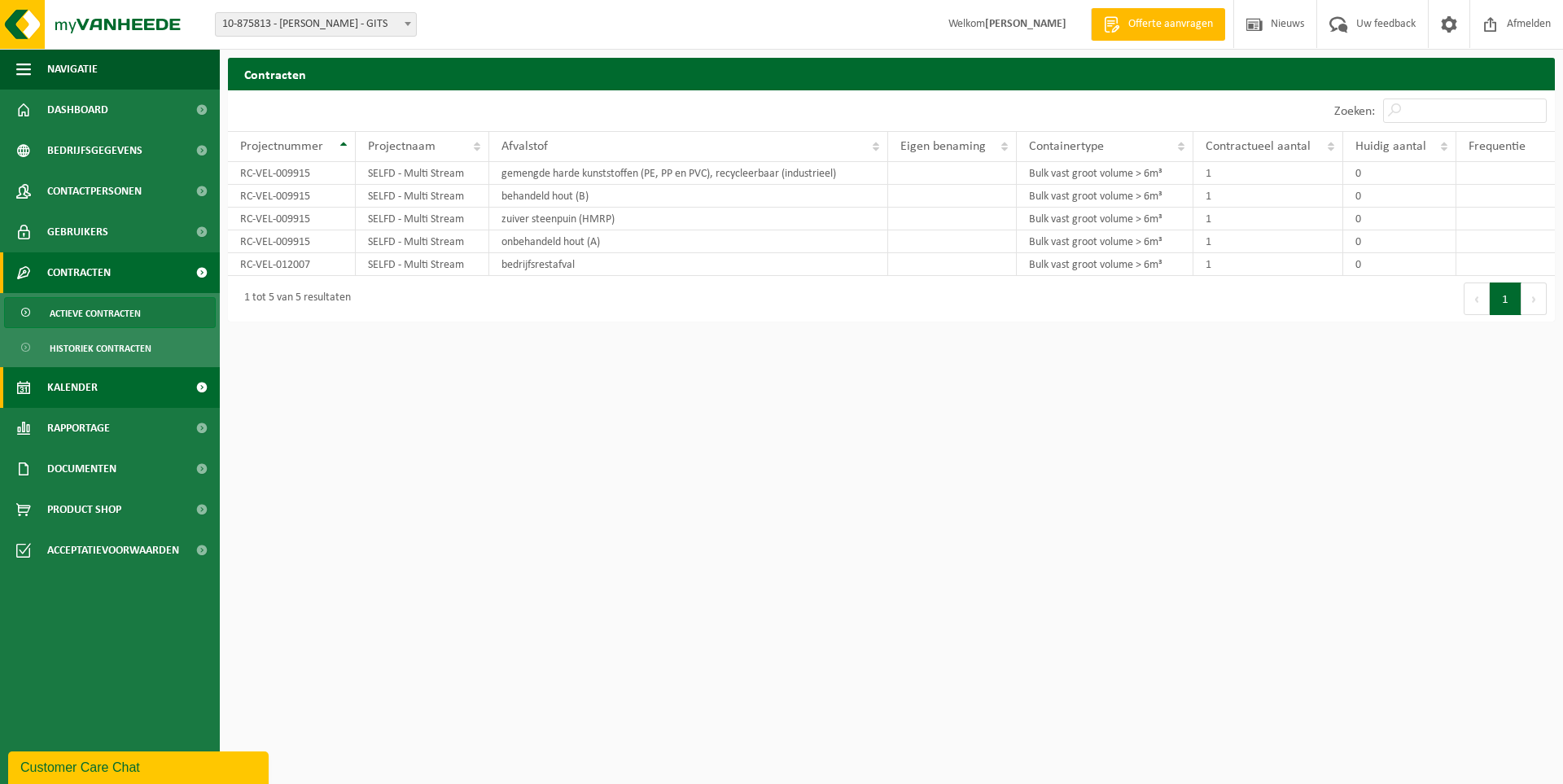
click at [91, 387] on span "Kalender" at bounding box center [72, 387] width 51 height 41
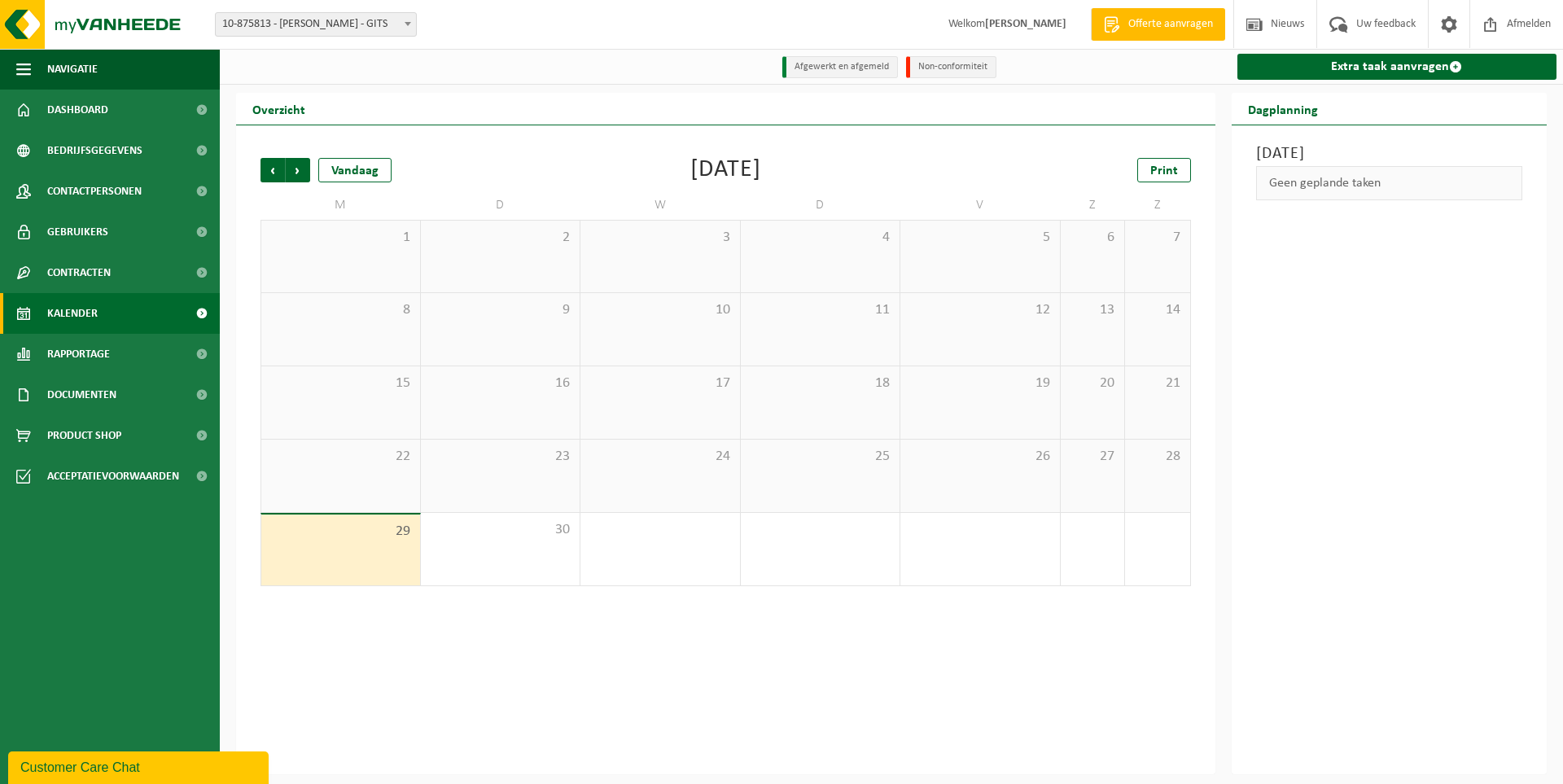
click at [378, 554] on div "29" at bounding box center [341, 549] width 159 height 71
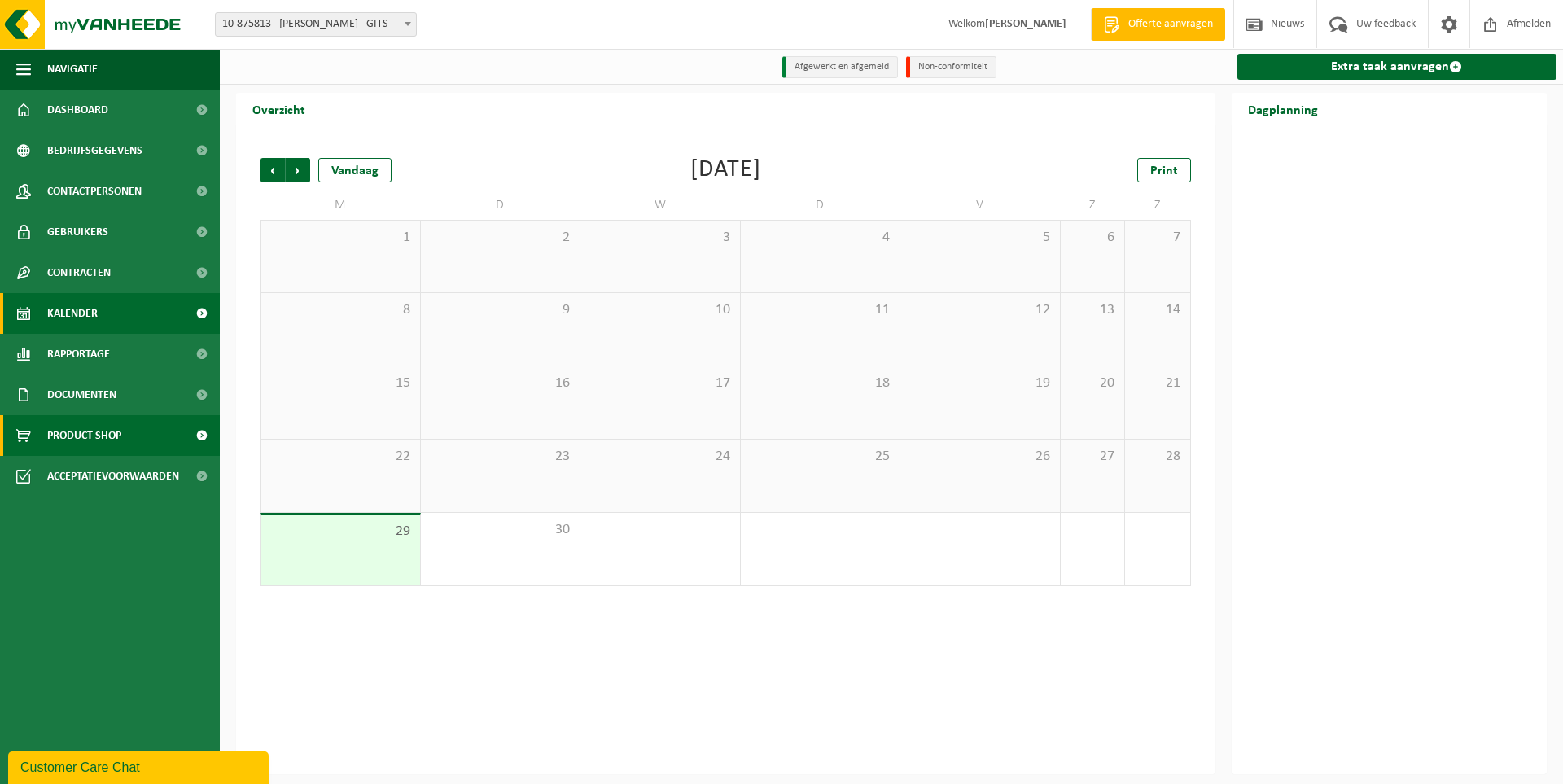
click at [100, 430] on span "Product Shop" at bounding box center [84, 435] width 74 height 41
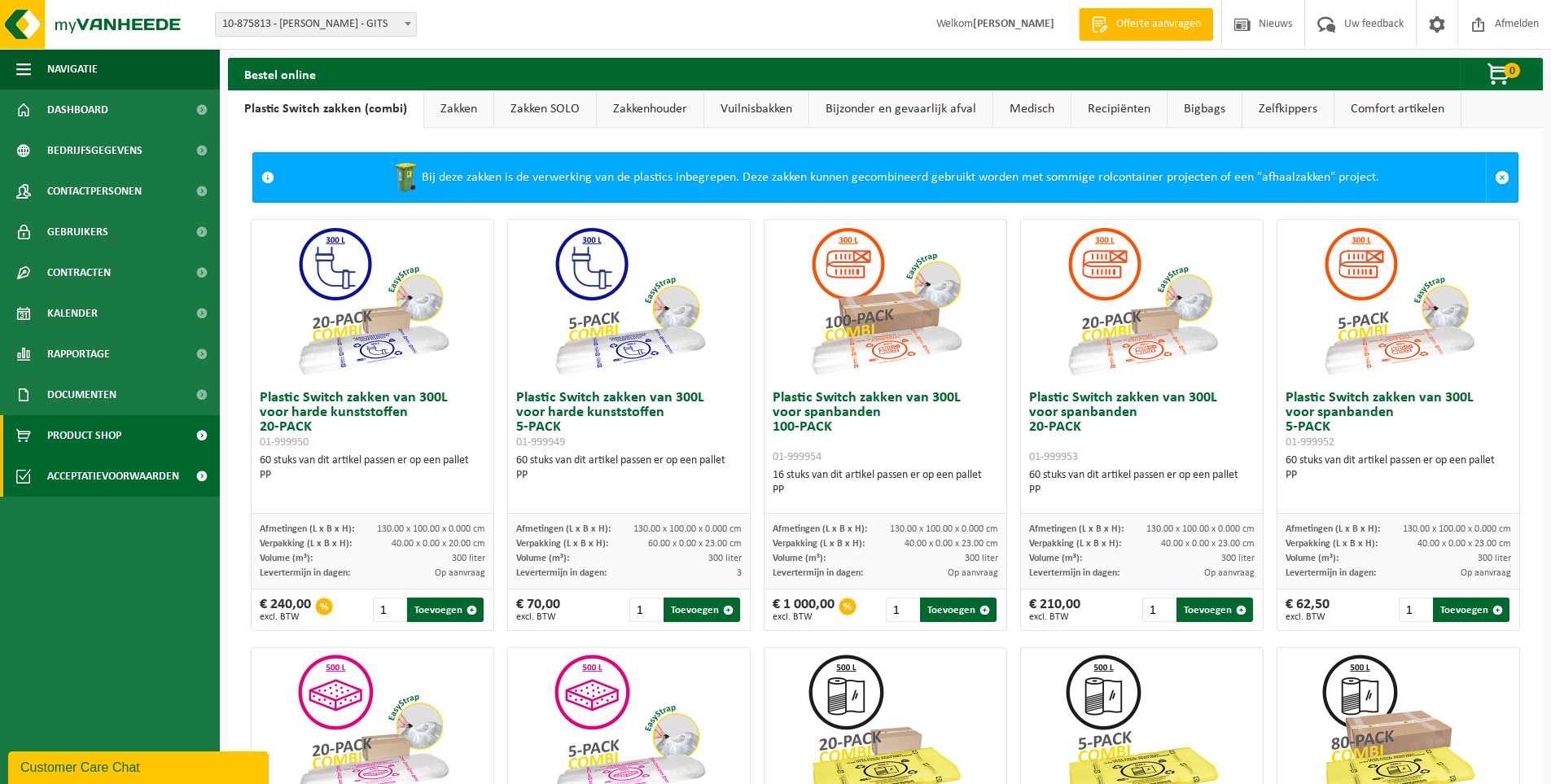
click at [88, 476] on span "Acceptatievoorwaarden" at bounding box center [113, 476] width 132 height 41
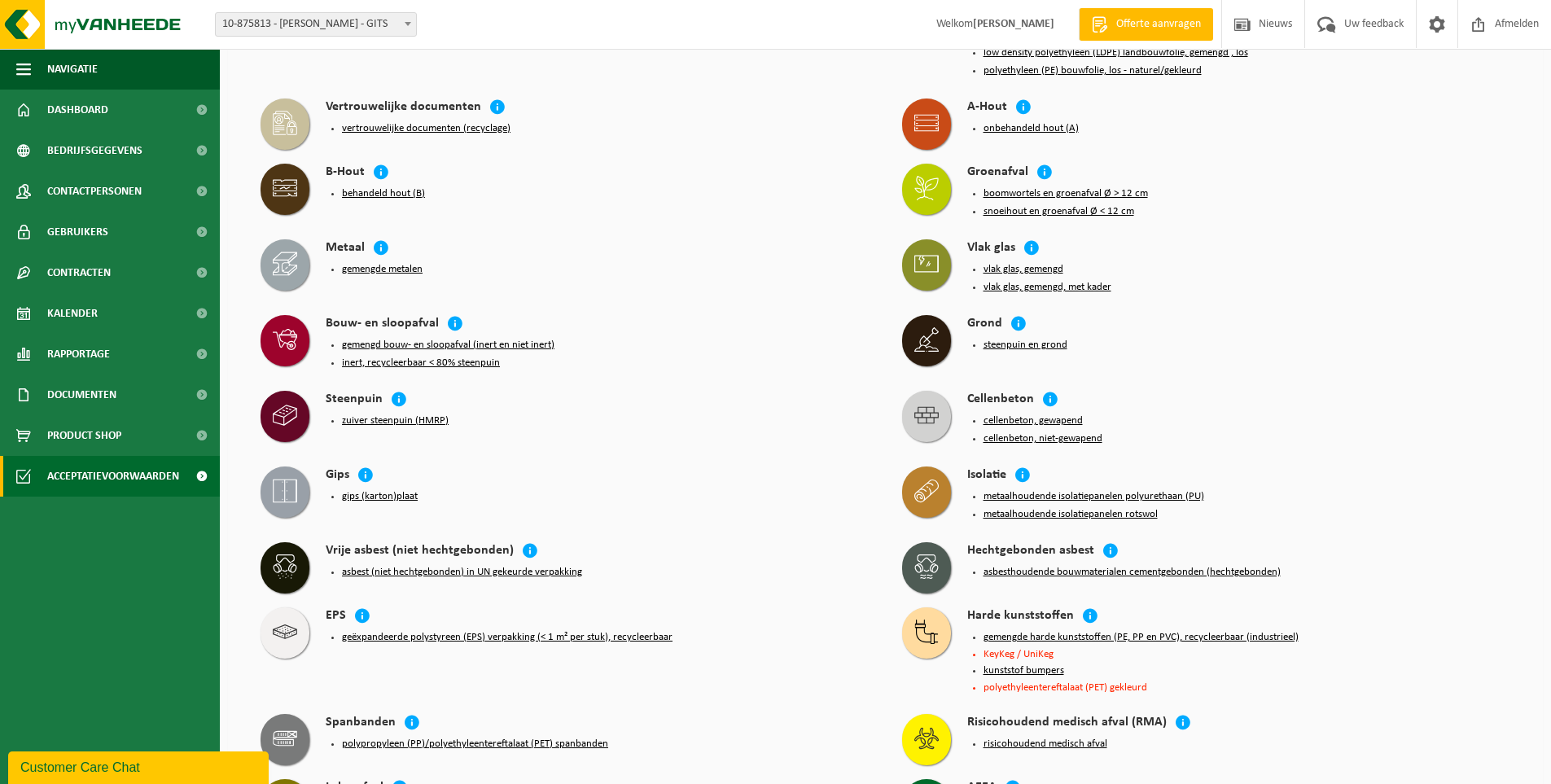
scroll to position [651, 0]
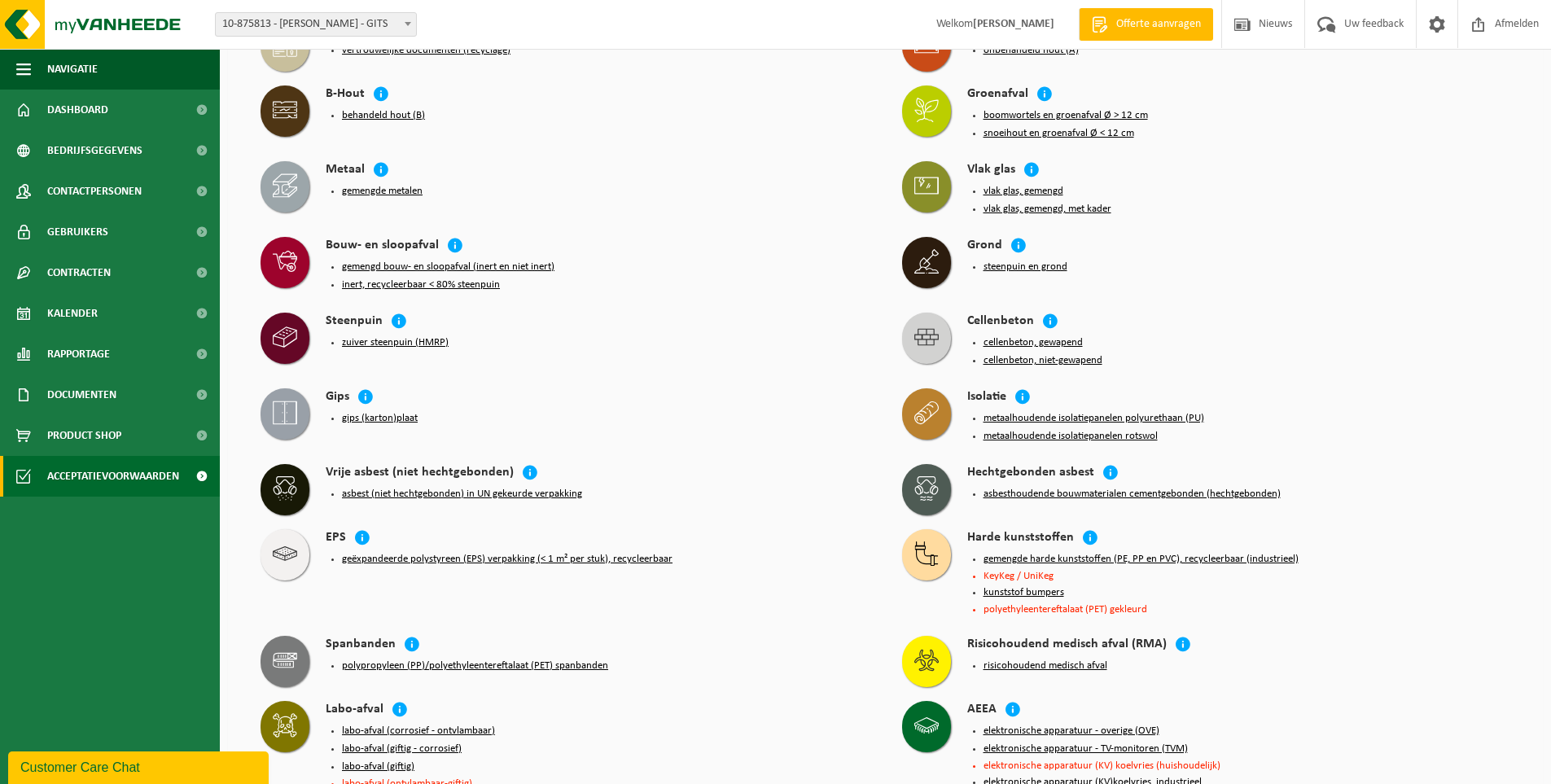
click at [458, 487] on button "asbest (niet hechtgebonden) in UN gekeurde verpakking" at bounding box center [461, 493] width 240 height 13
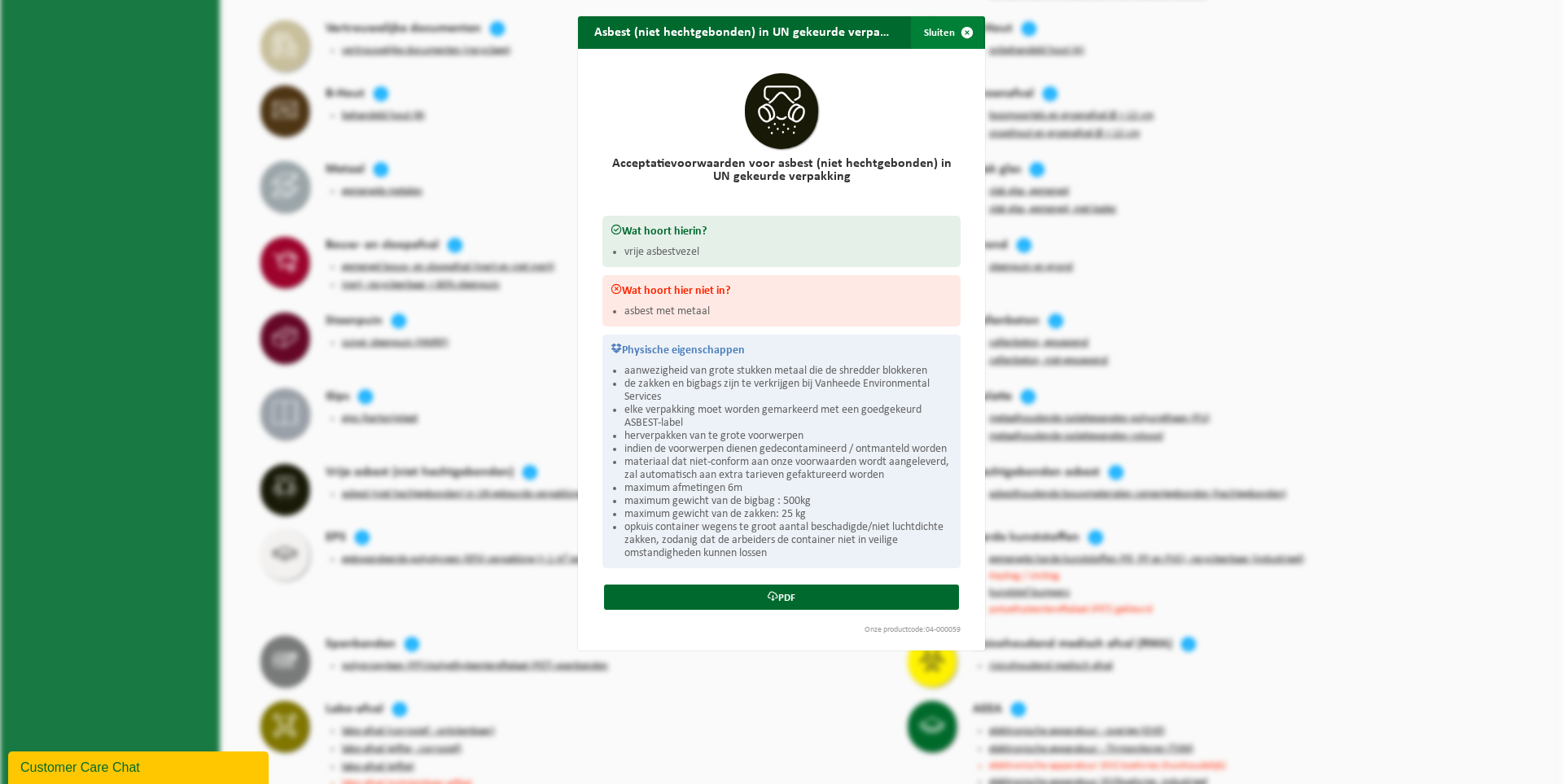
click at [953, 30] on span "button" at bounding box center [967, 32] width 32 height 32
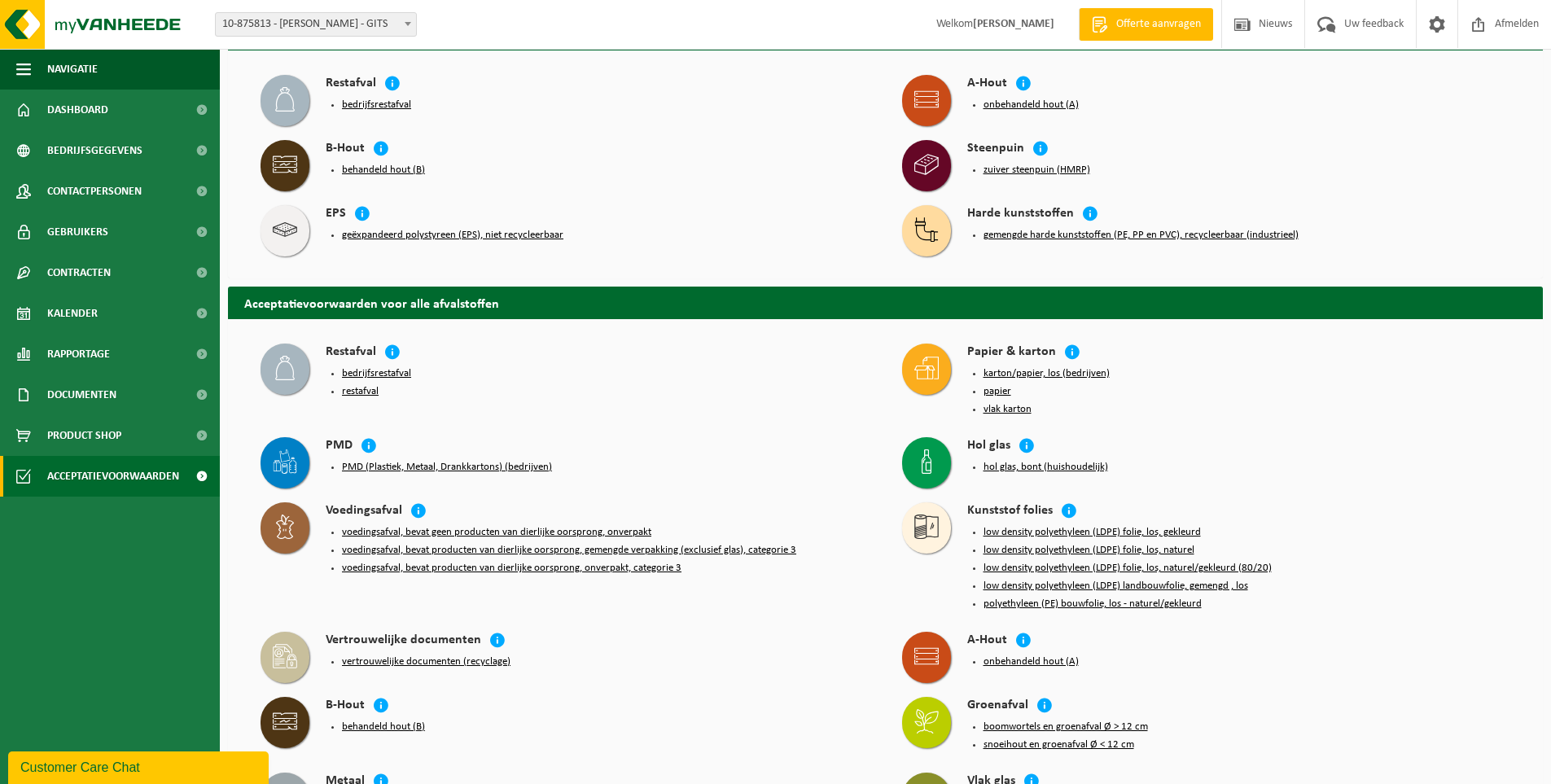
scroll to position [0, 0]
